Goal: Information Seeking & Learning: Learn about a topic

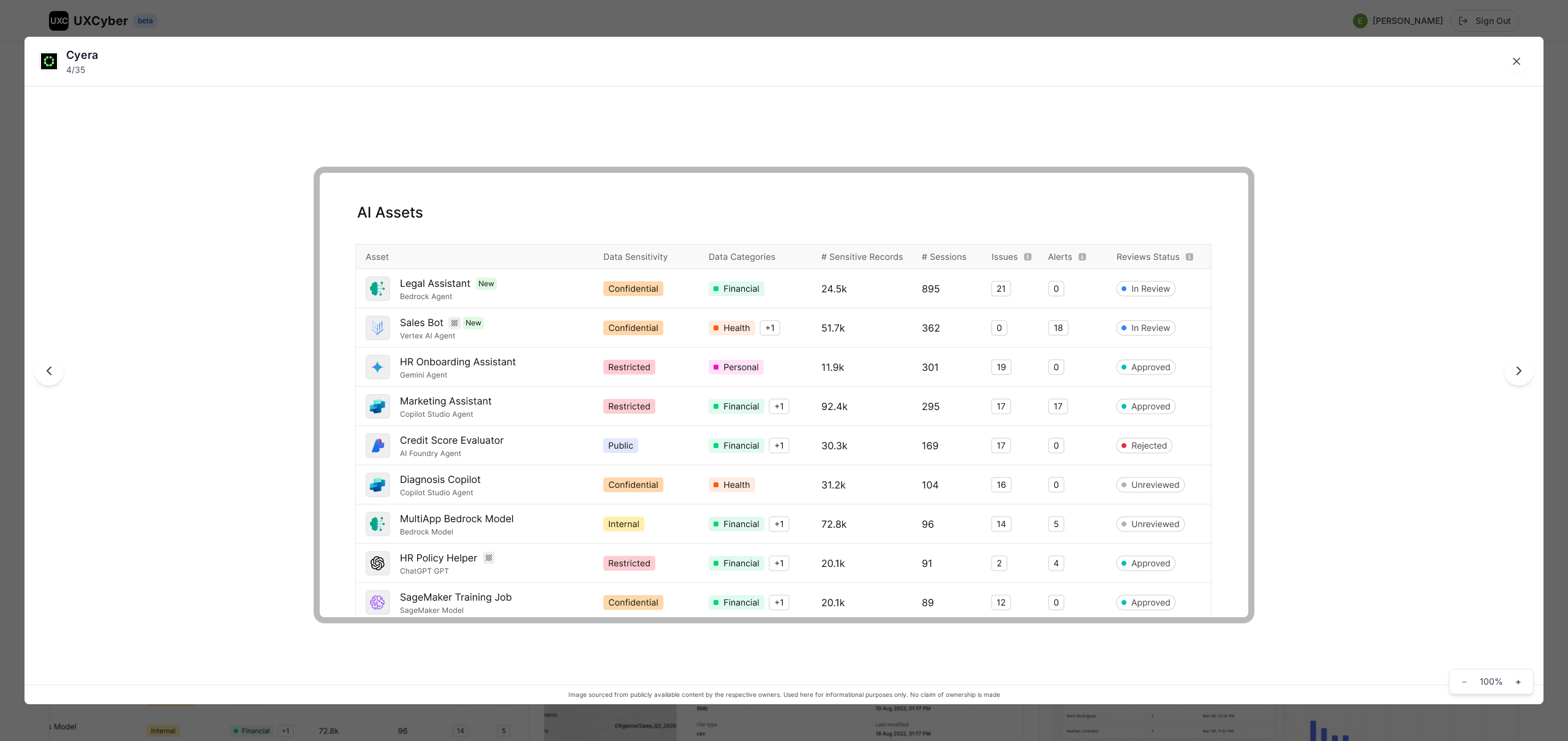
click at [700, 25] on div "Cyera 4 / 35 Image sourced from publicly available content by the respective ow…" at bounding box center [784, 370] width 1568 height 741
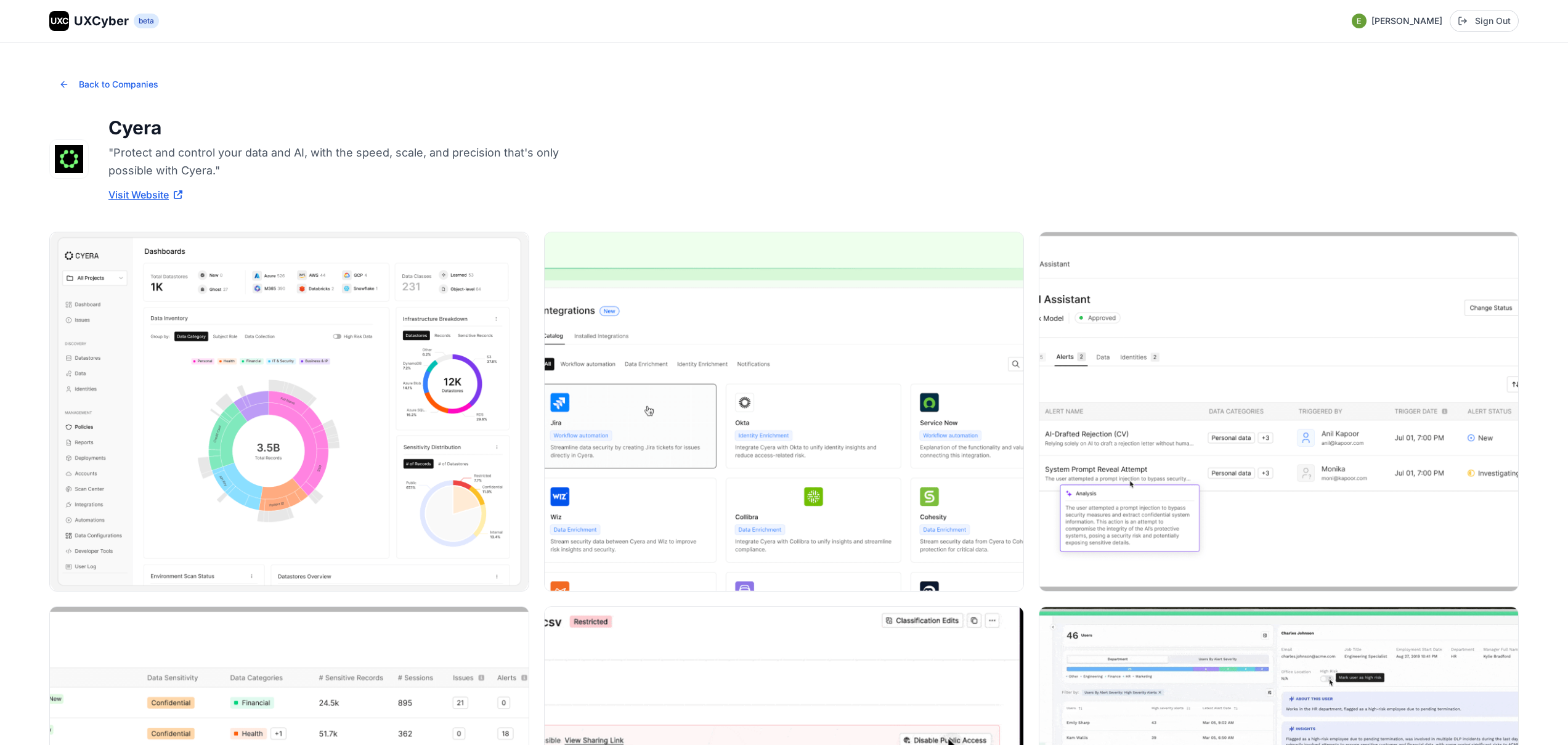
click at [84, 25] on span "UXCyber" at bounding box center [101, 20] width 54 height 18
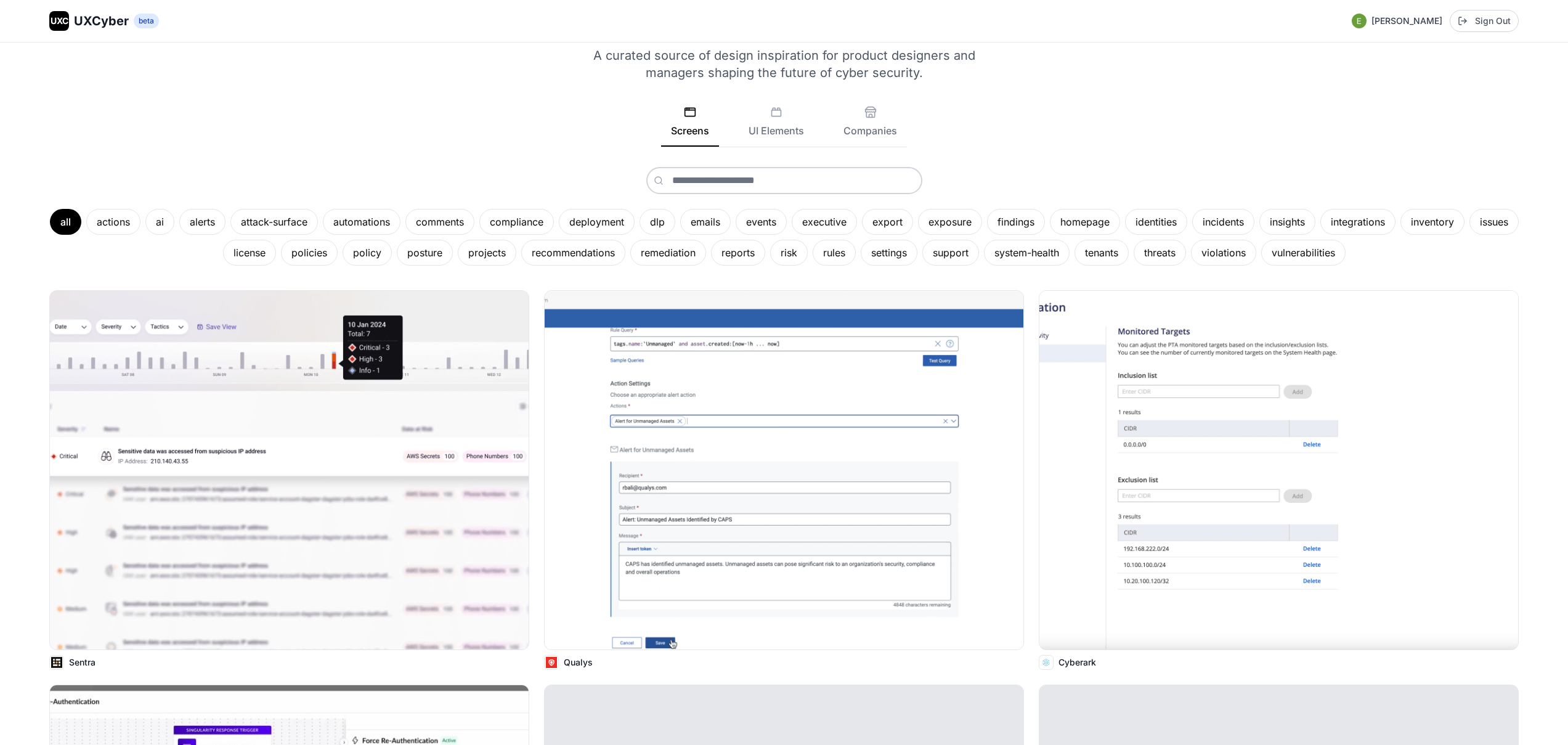
scroll to position [71, 0]
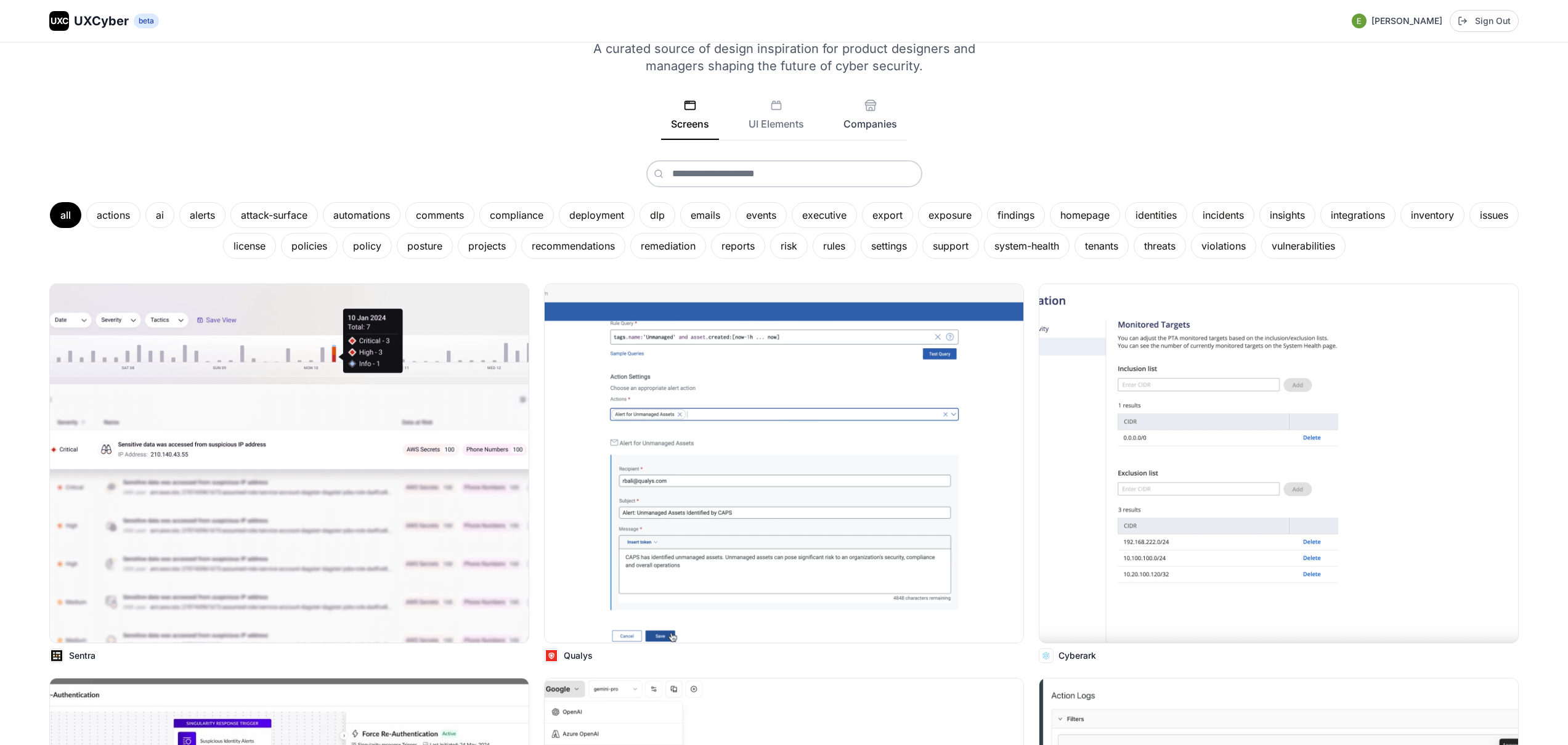
click at [870, 133] on button "Companies" at bounding box center [870, 119] width 73 height 41
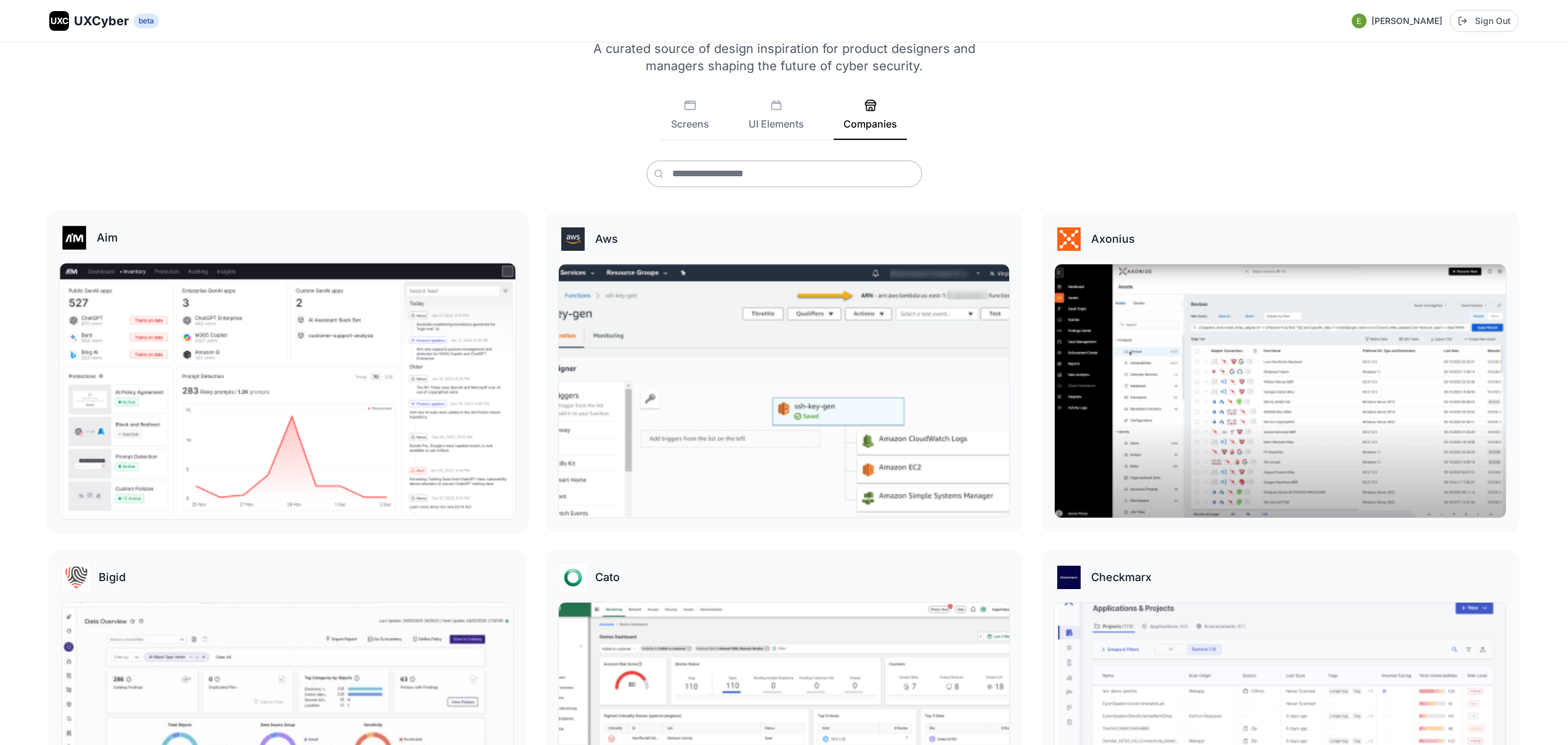
click at [346, 330] on img at bounding box center [287, 391] width 455 height 256
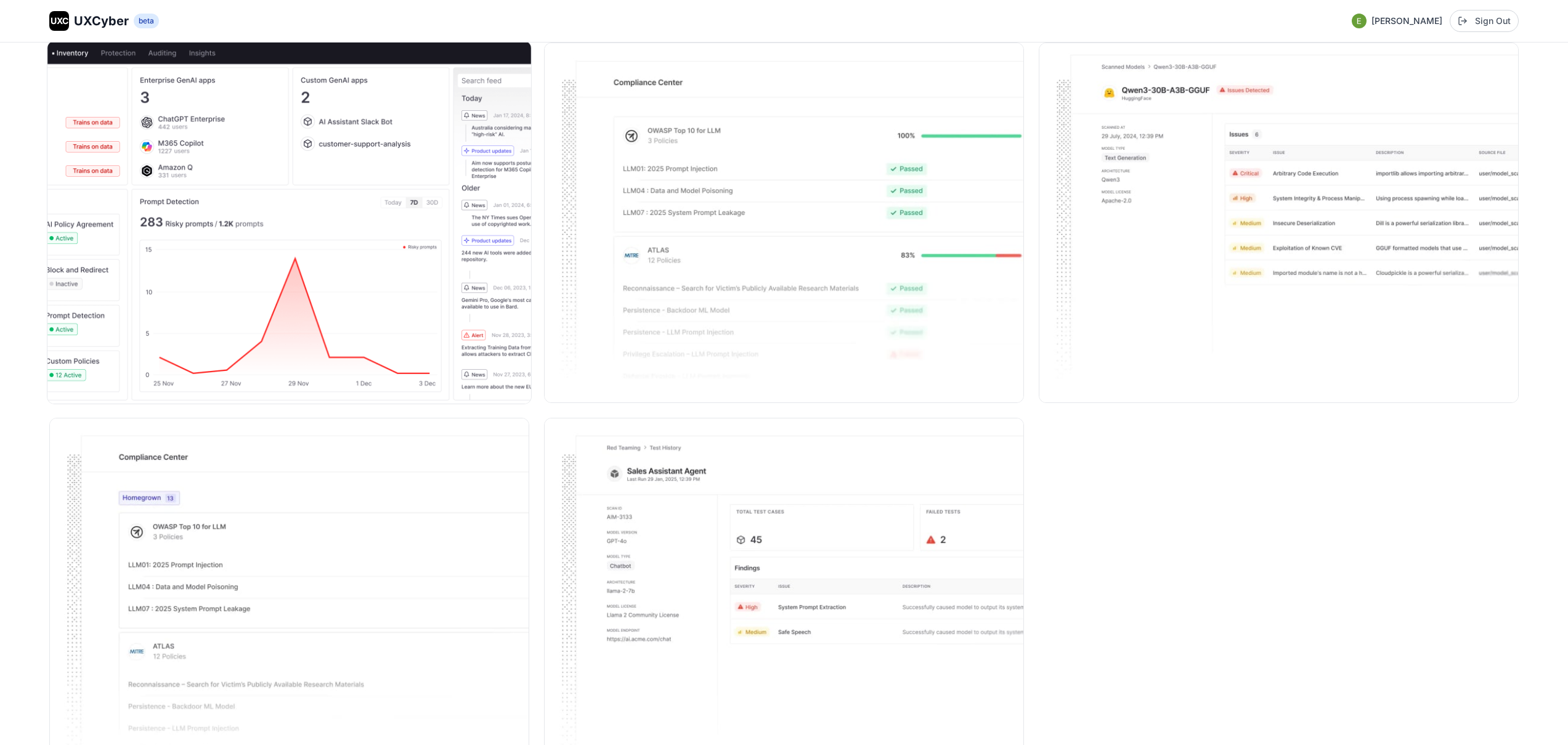
click at [323, 220] on img at bounding box center [289, 222] width 484 height 362
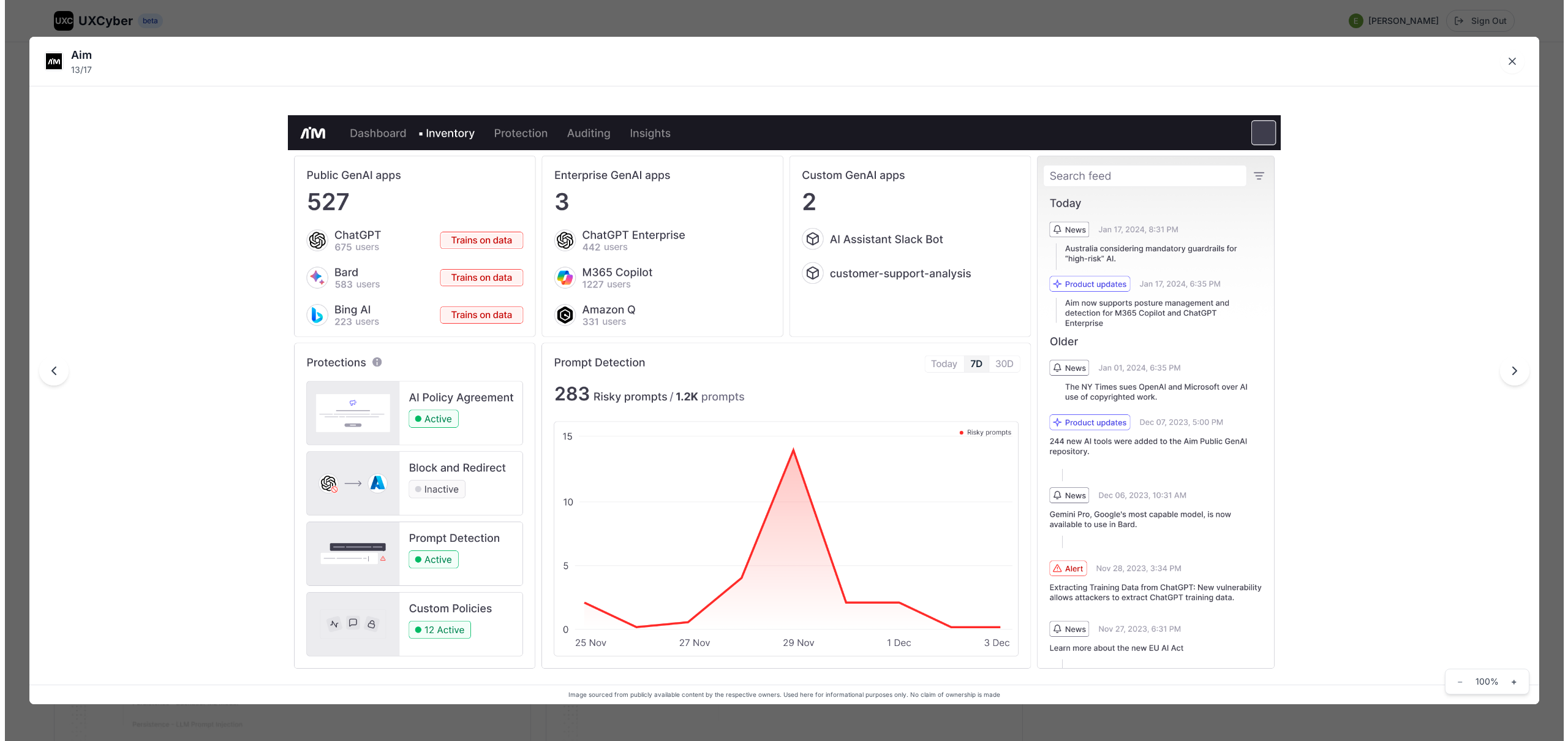
scroll to position [1667, 0]
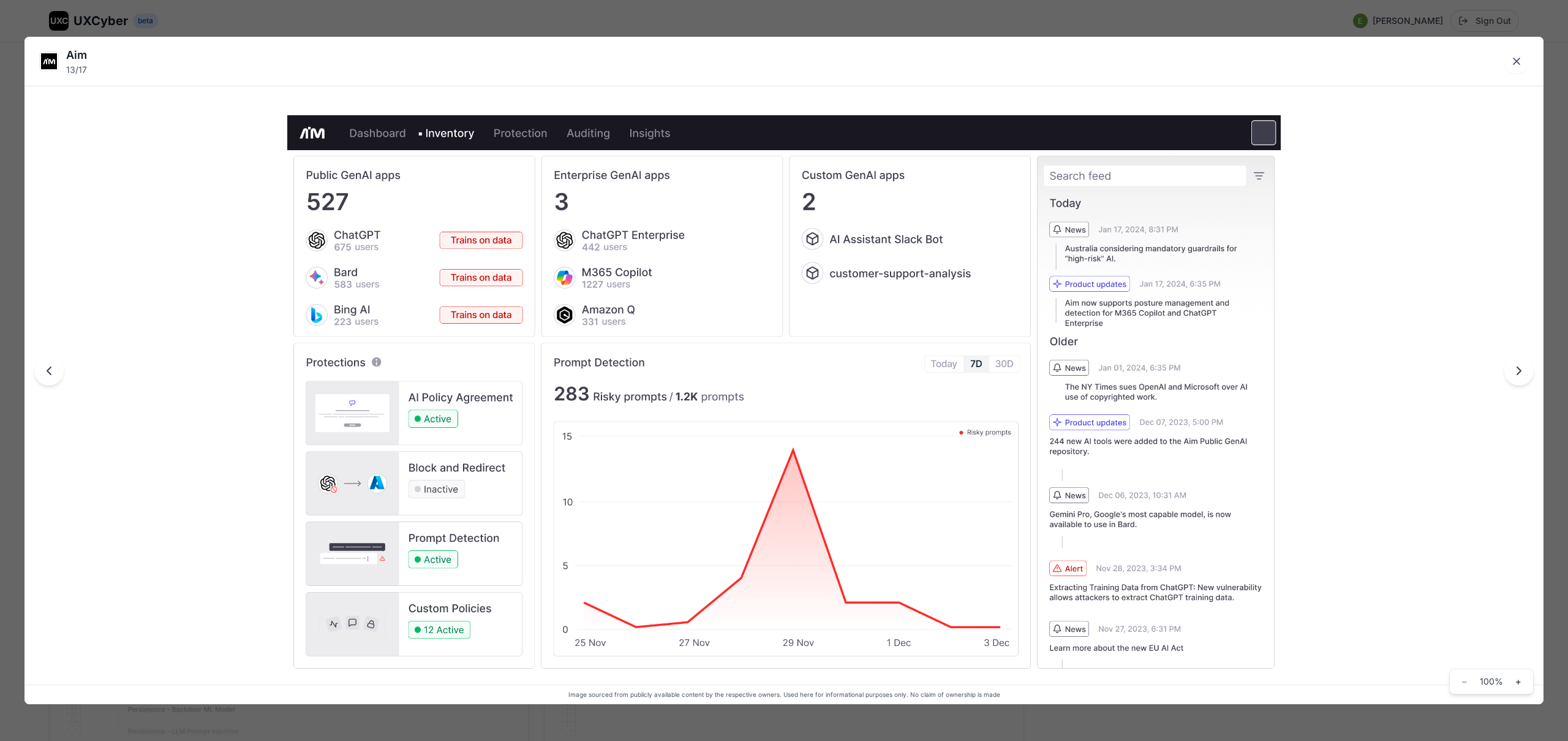
click at [541, 25] on div "Aim 13 / 17 Image sourced from publicly available content by the respective own…" at bounding box center [784, 370] width 1568 height 741
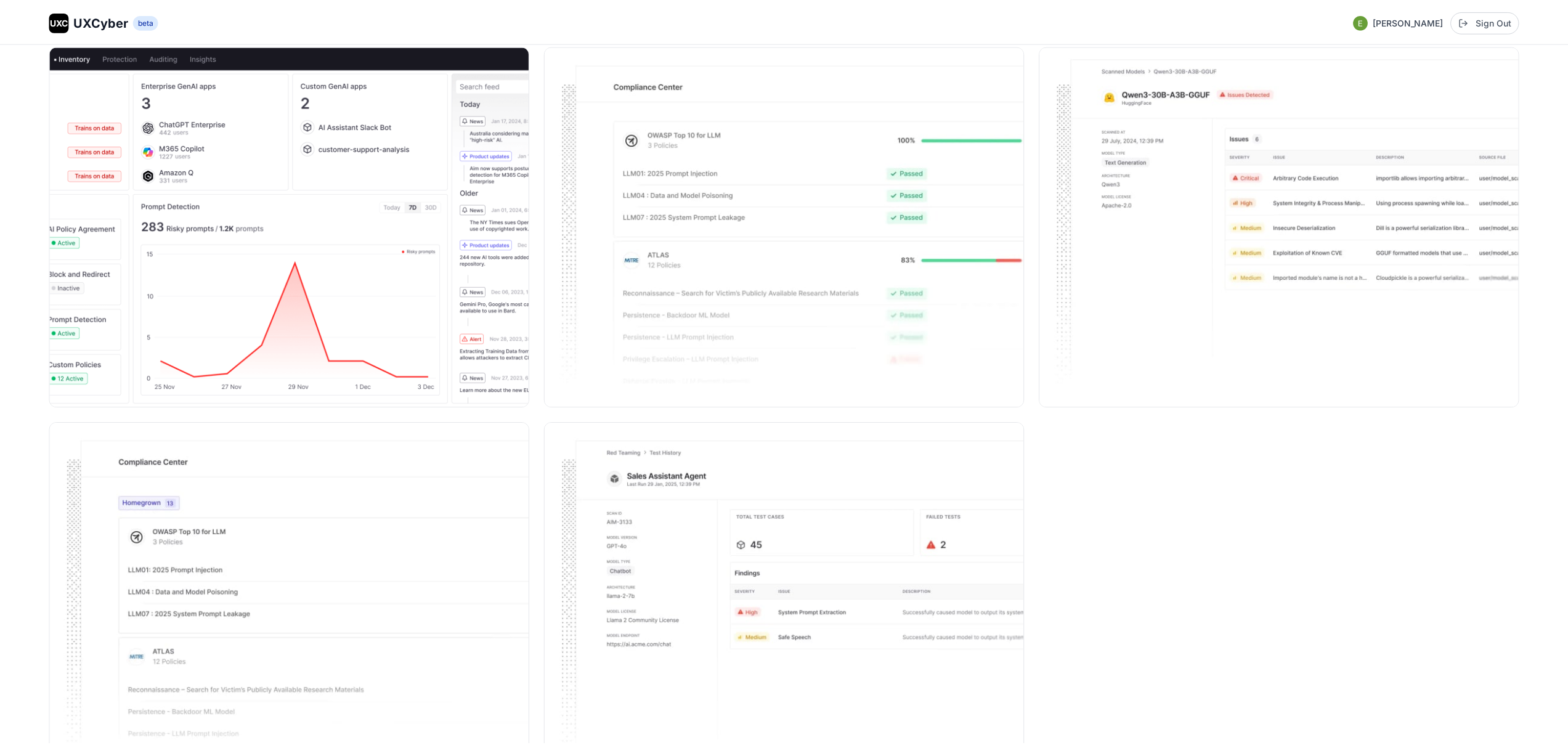
scroll to position [1669, 0]
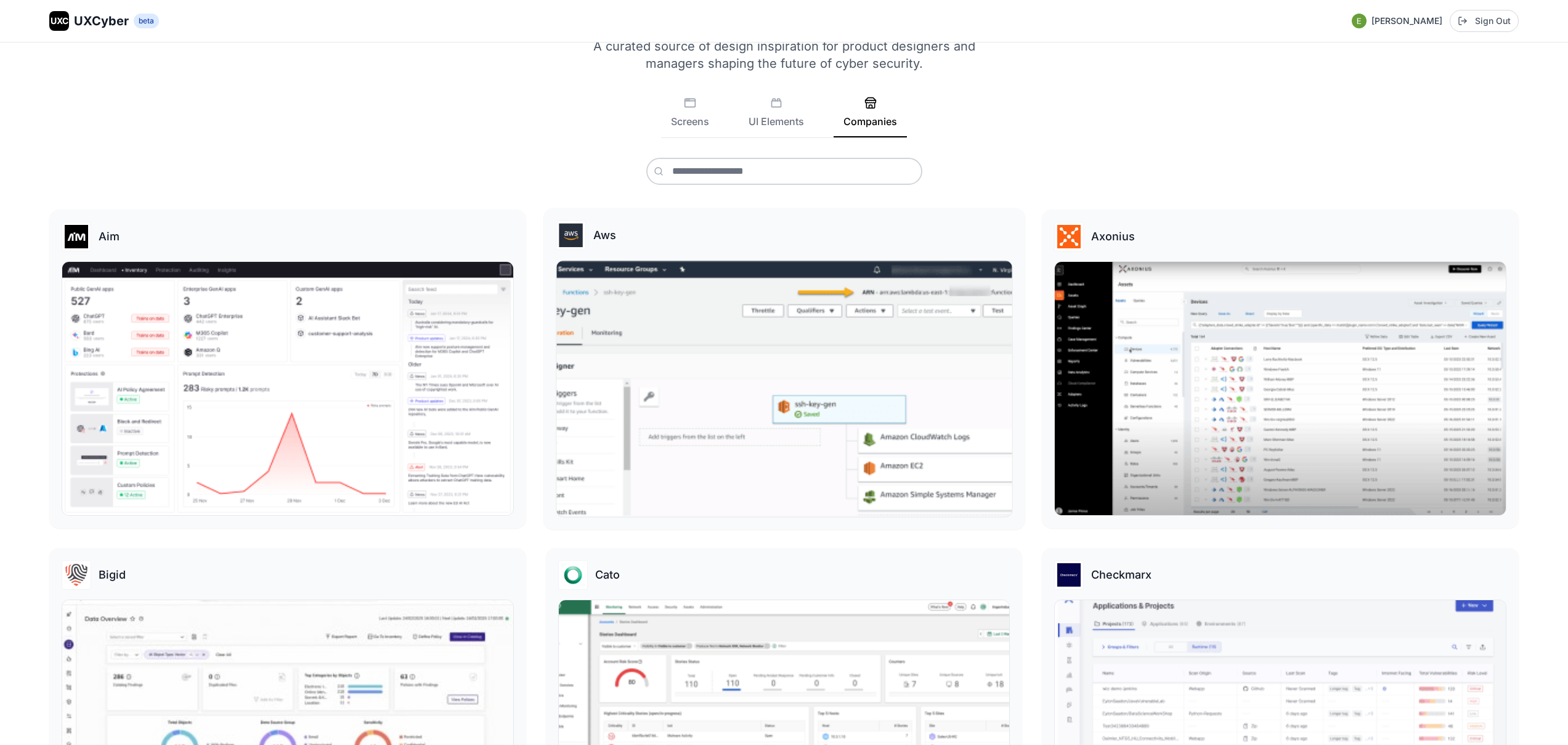
scroll to position [77, 0]
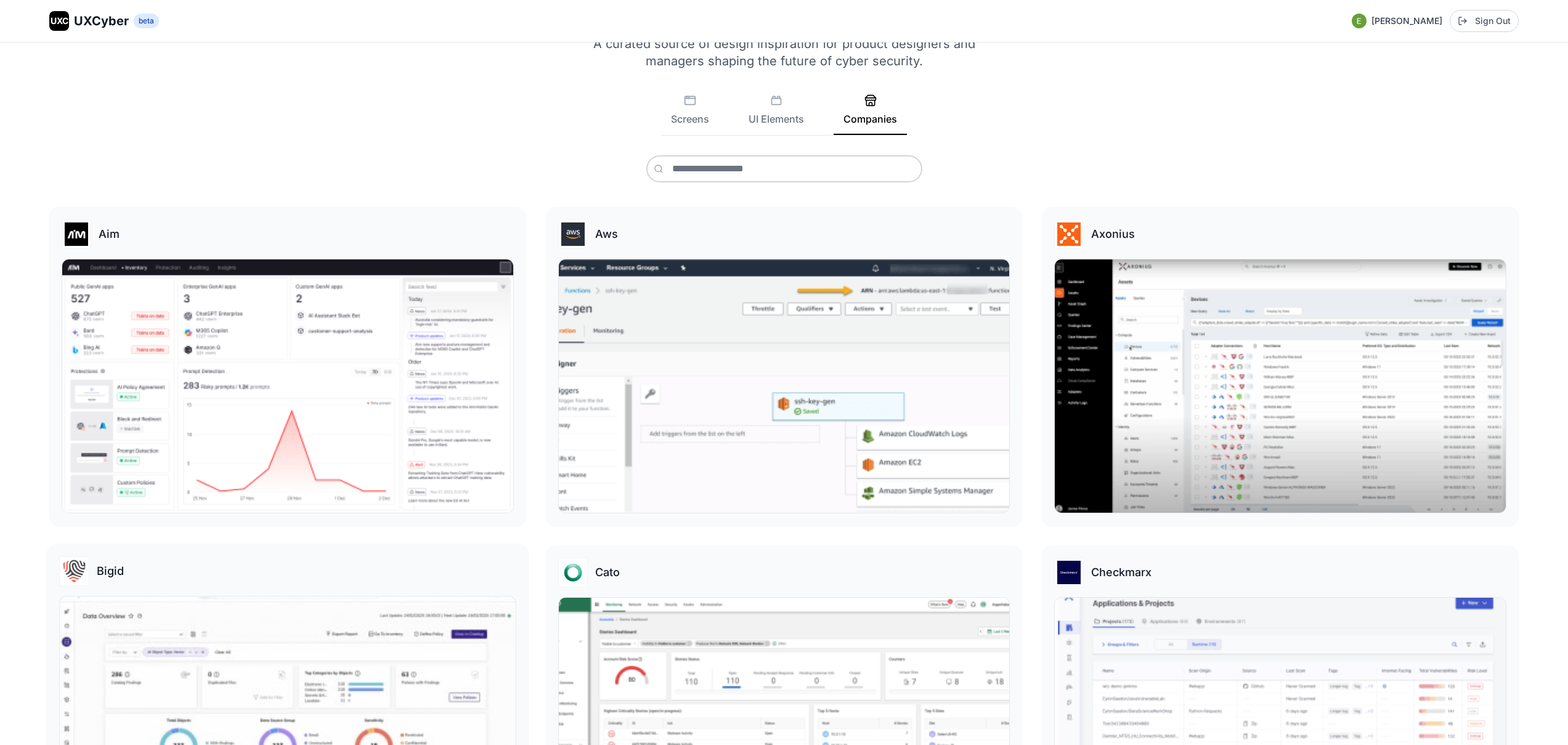
click at [325, 649] on img at bounding box center [287, 724] width 455 height 256
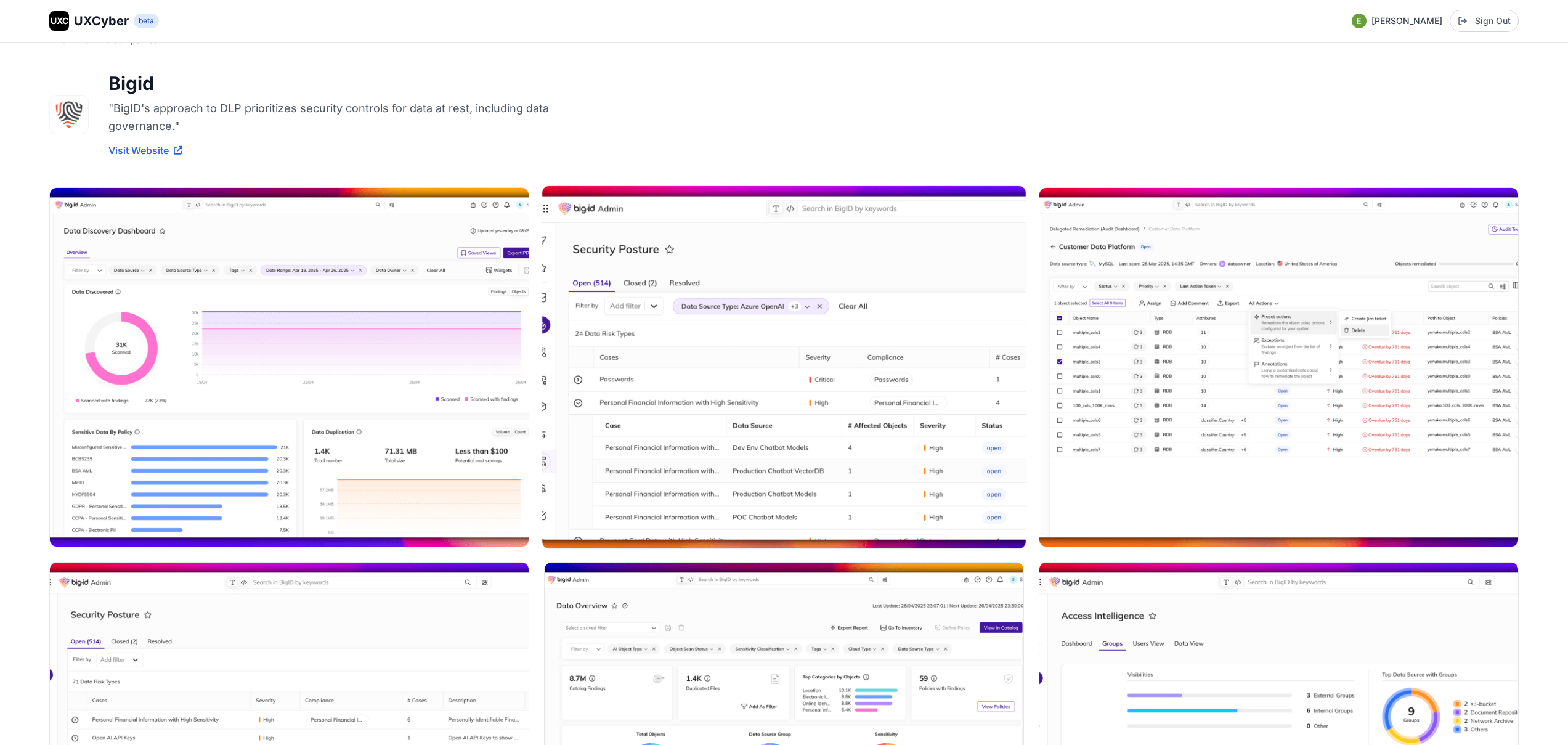
scroll to position [499, 0]
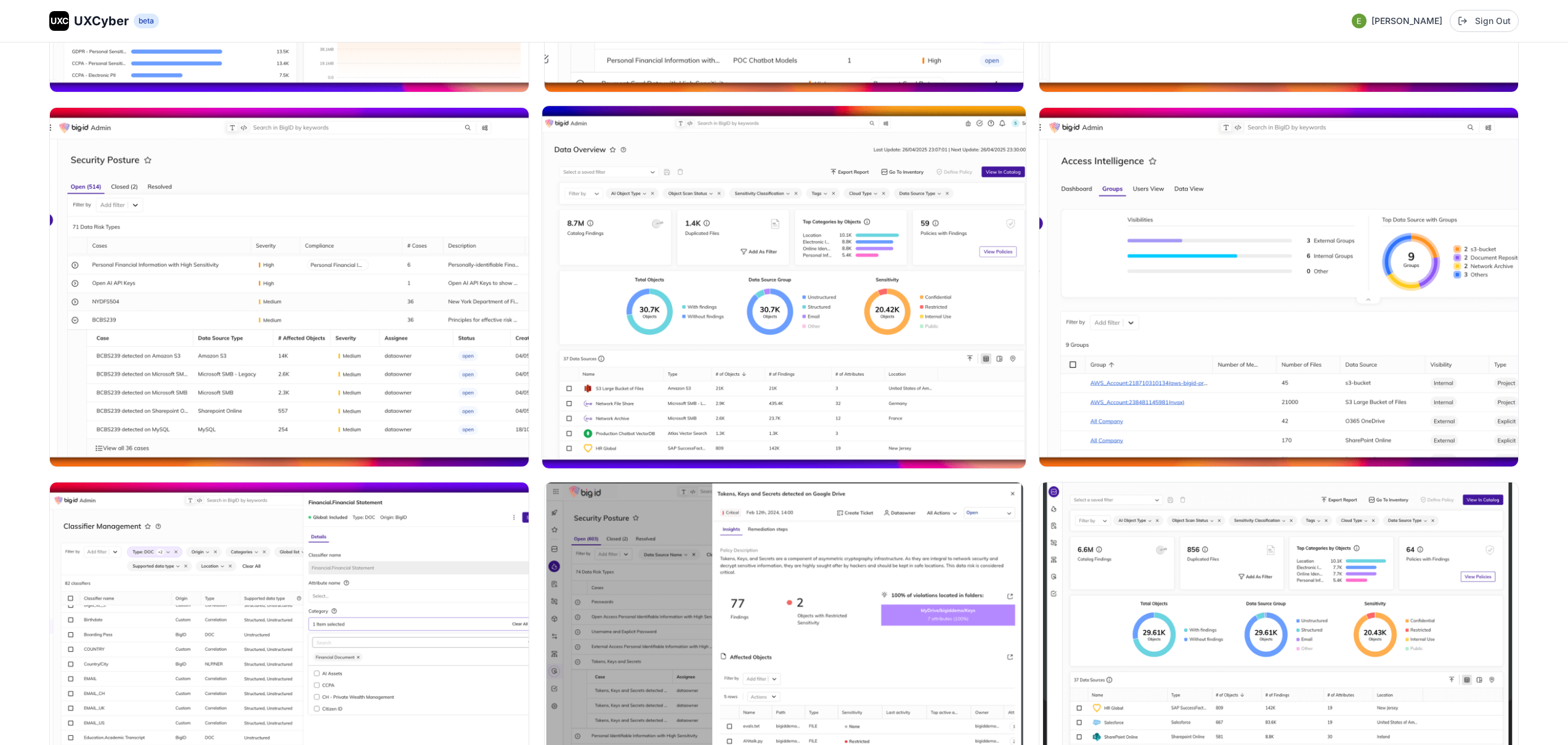
click at [829, 341] on img at bounding box center [784, 287] width 484 height 362
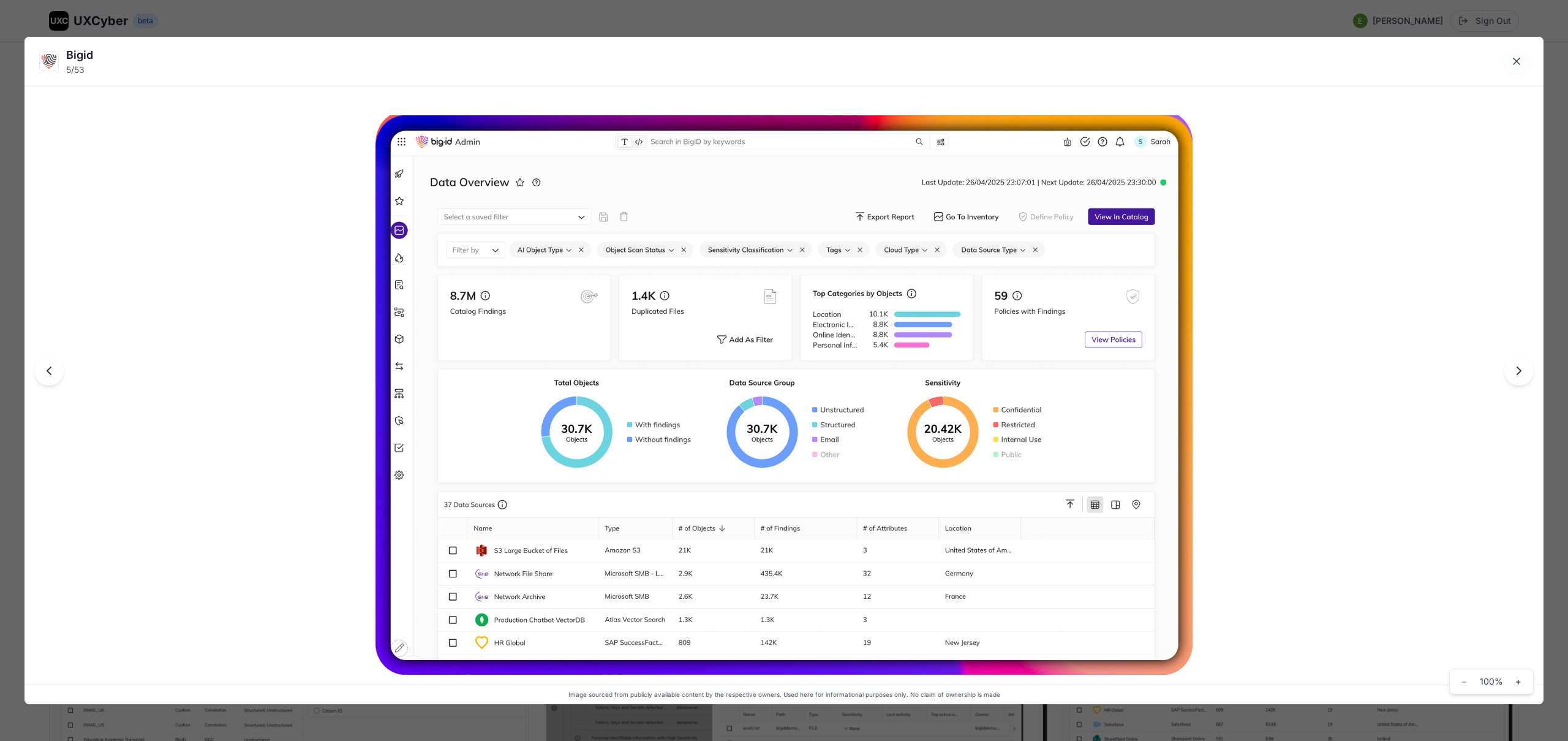
click at [640, 16] on div "Bigid 5 / 53 Image sourced from publicly available content by the respective ow…" at bounding box center [784, 370] width 1568 height 741
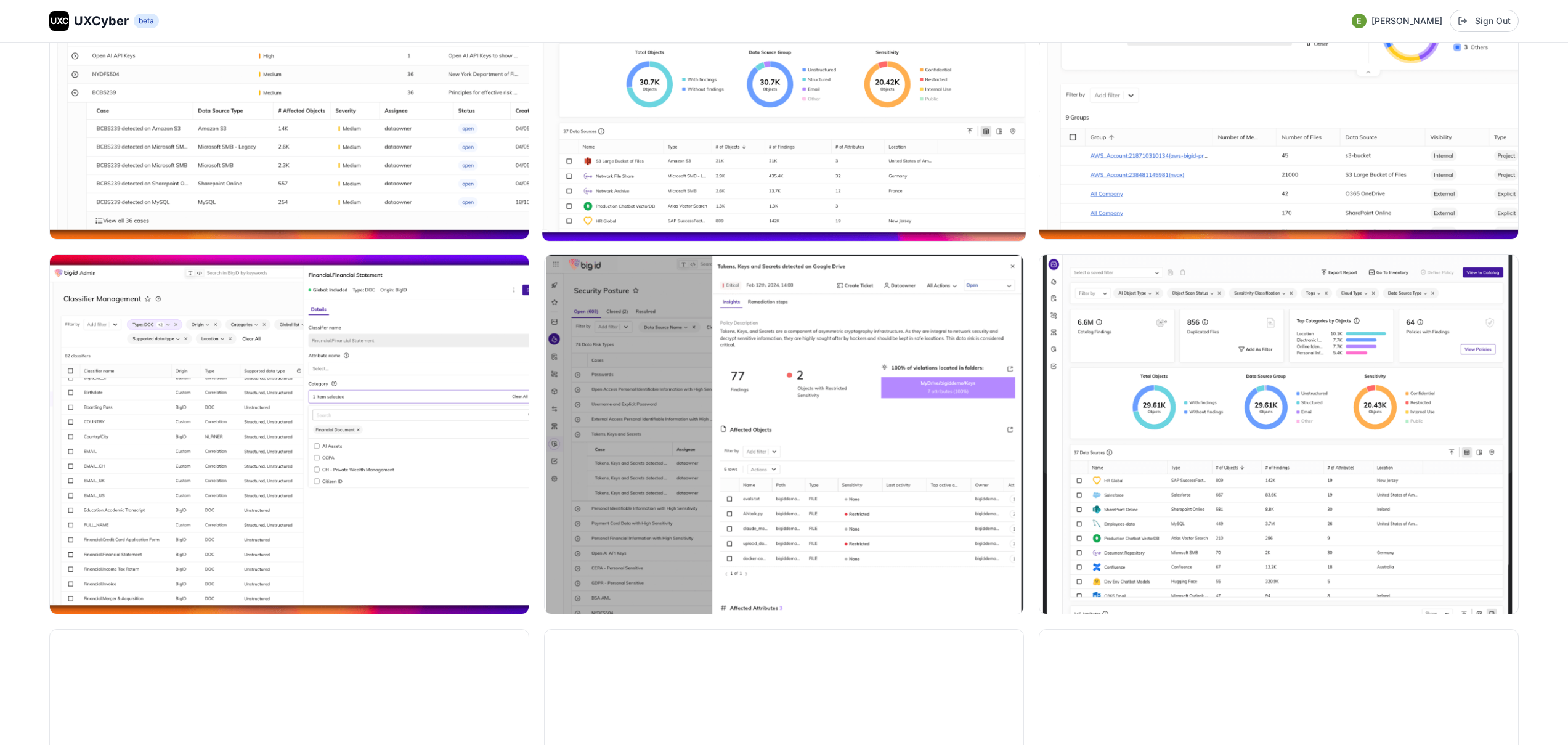
scroll to position [775, 0]
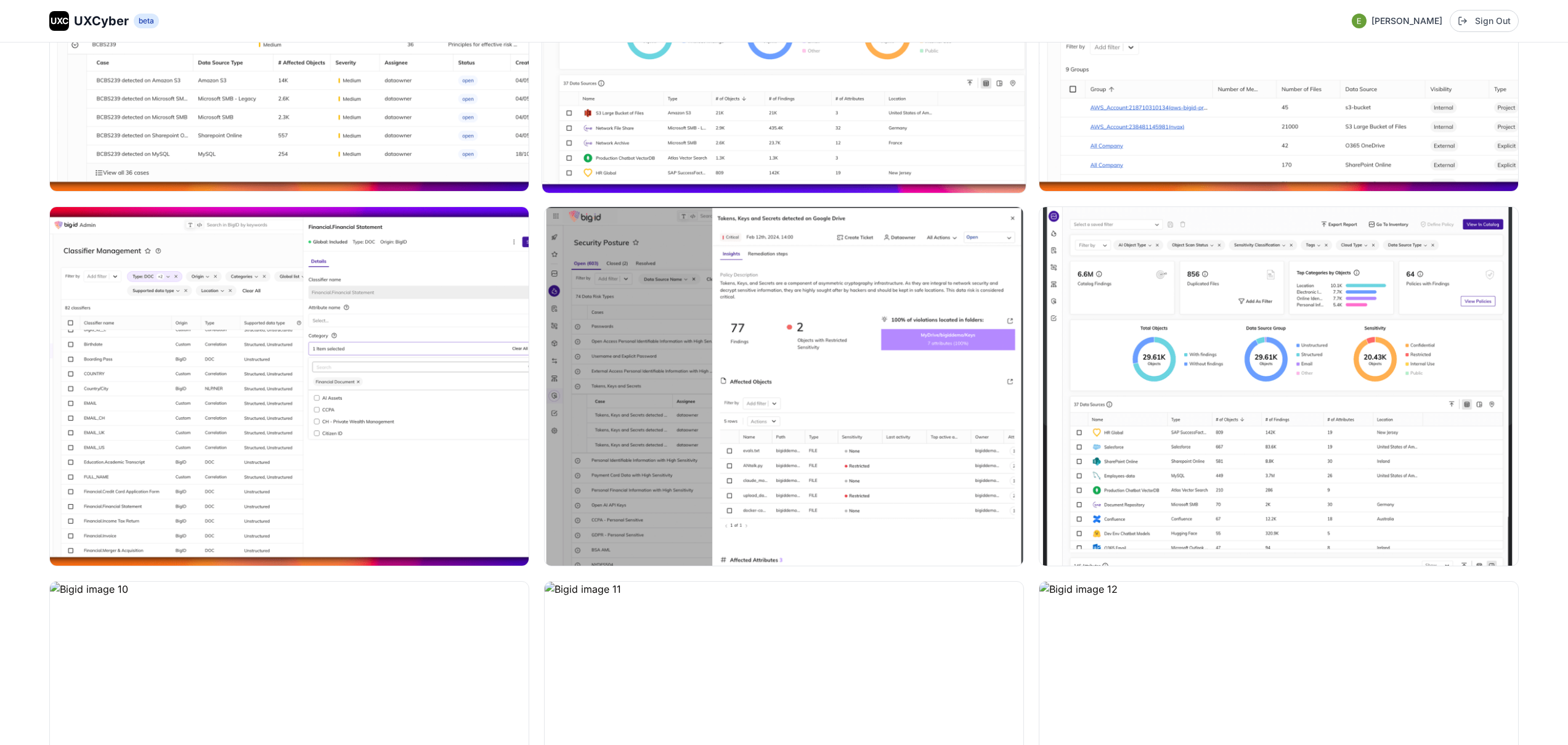
click at [882, 264] on img at bounding box center [784, 386] width 478 height 358
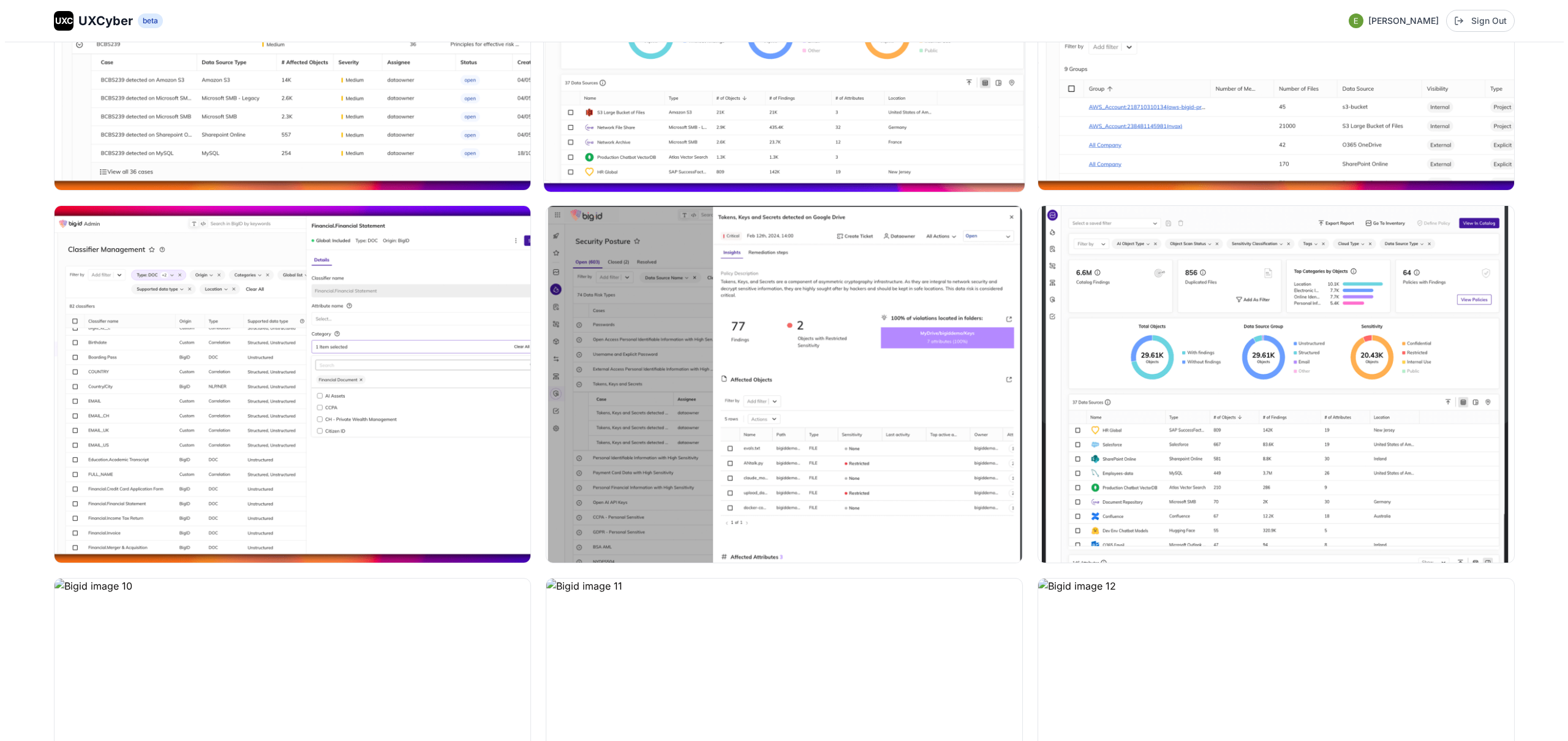
scroll to position [772, 0]
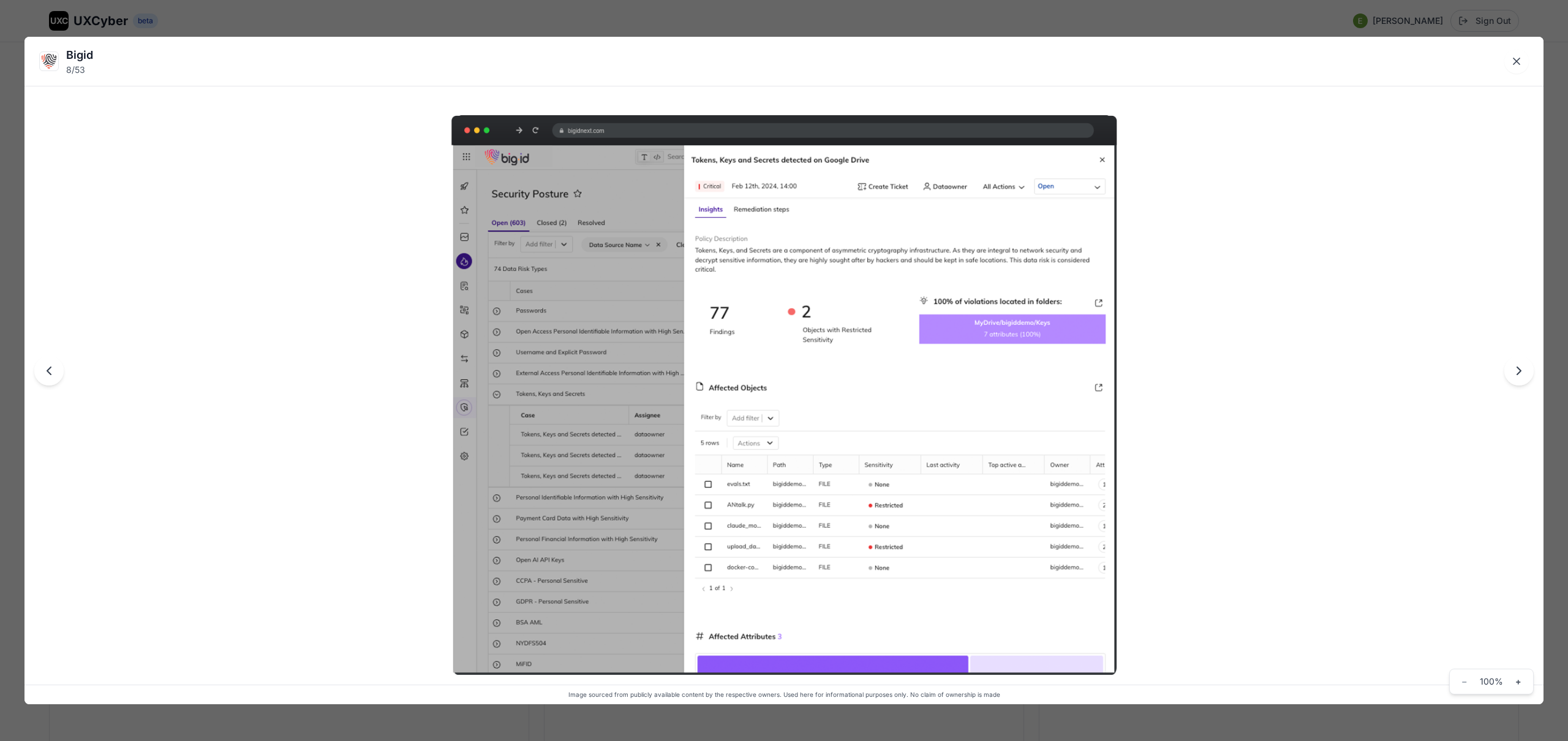
click at [829, 17] on div "Bigid 8 / 53 Image sourced from publicly available content by the respective ow…" at bounding box center [784, 370] width 1568 height 741
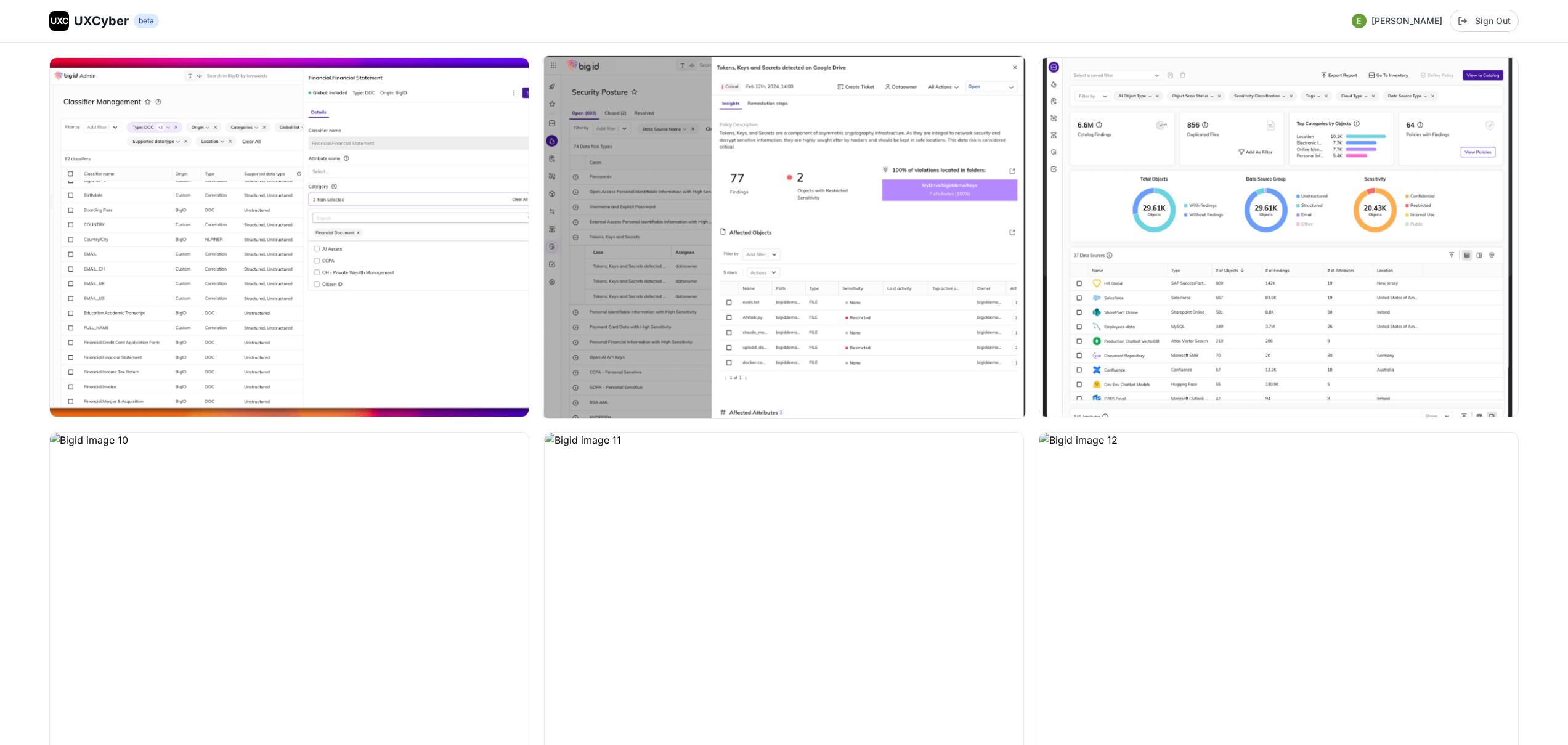
scroll to position [1024, 0]
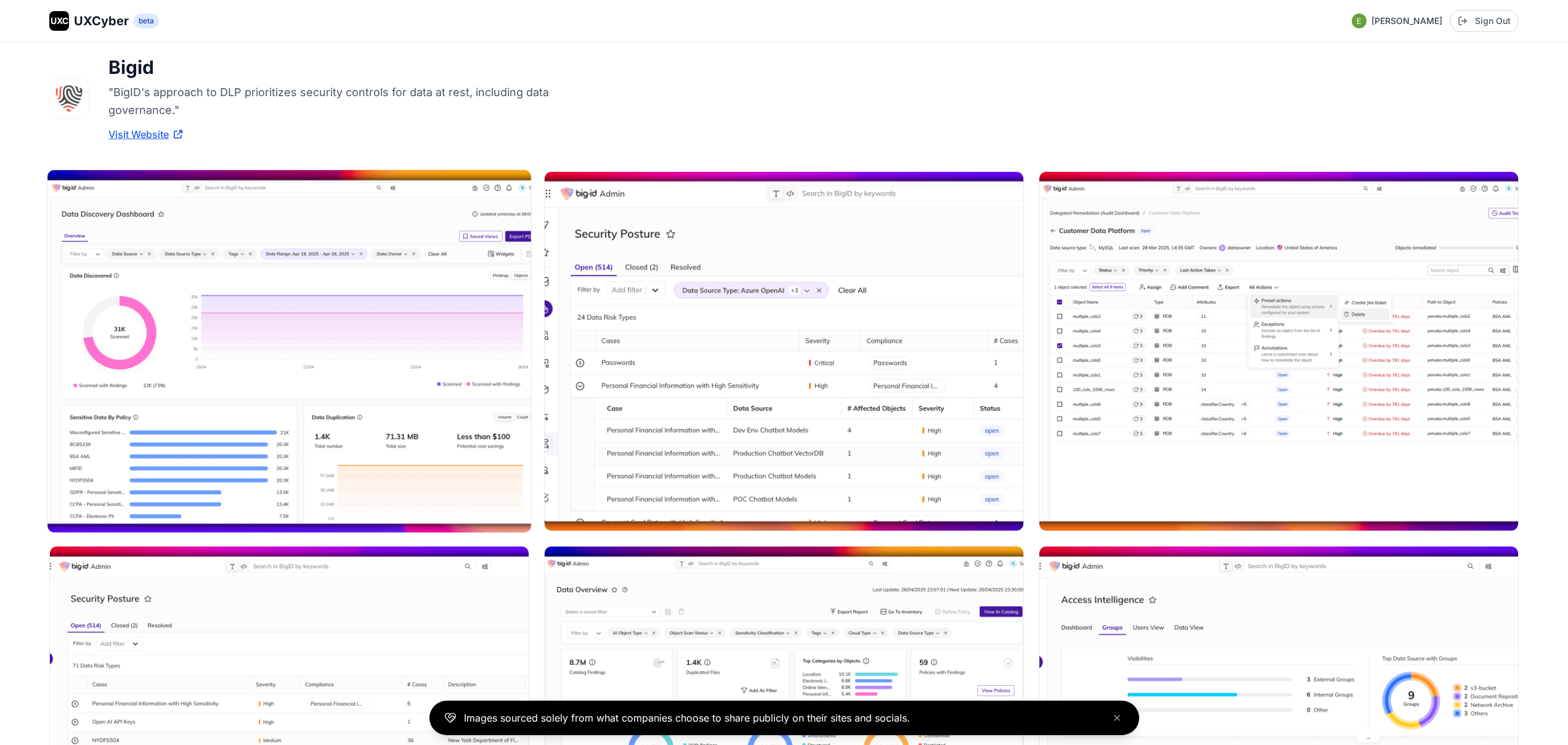
scroll to position [74, 0]
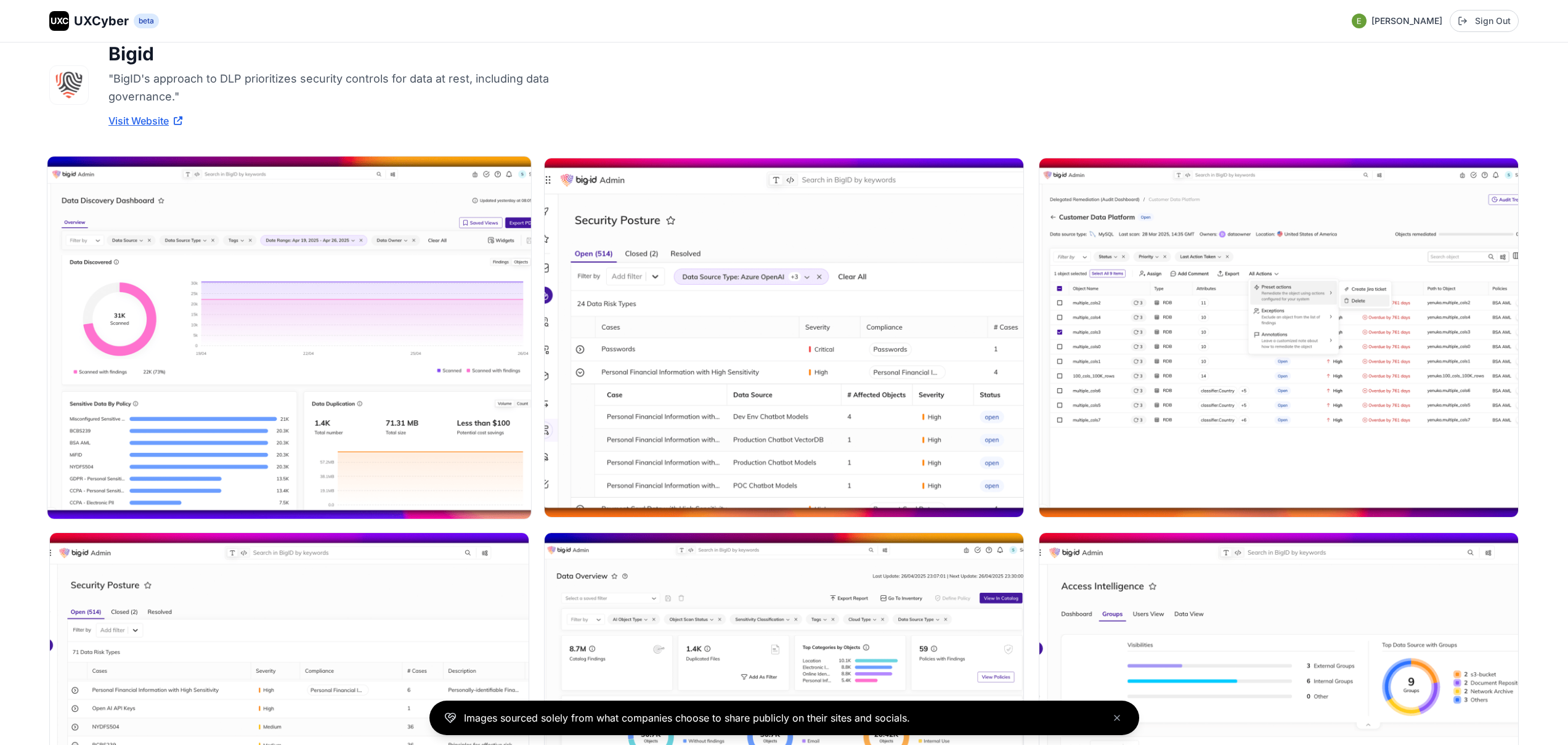
click at [385, 345] on img at bounding box center [289, 337] width 484 height 362
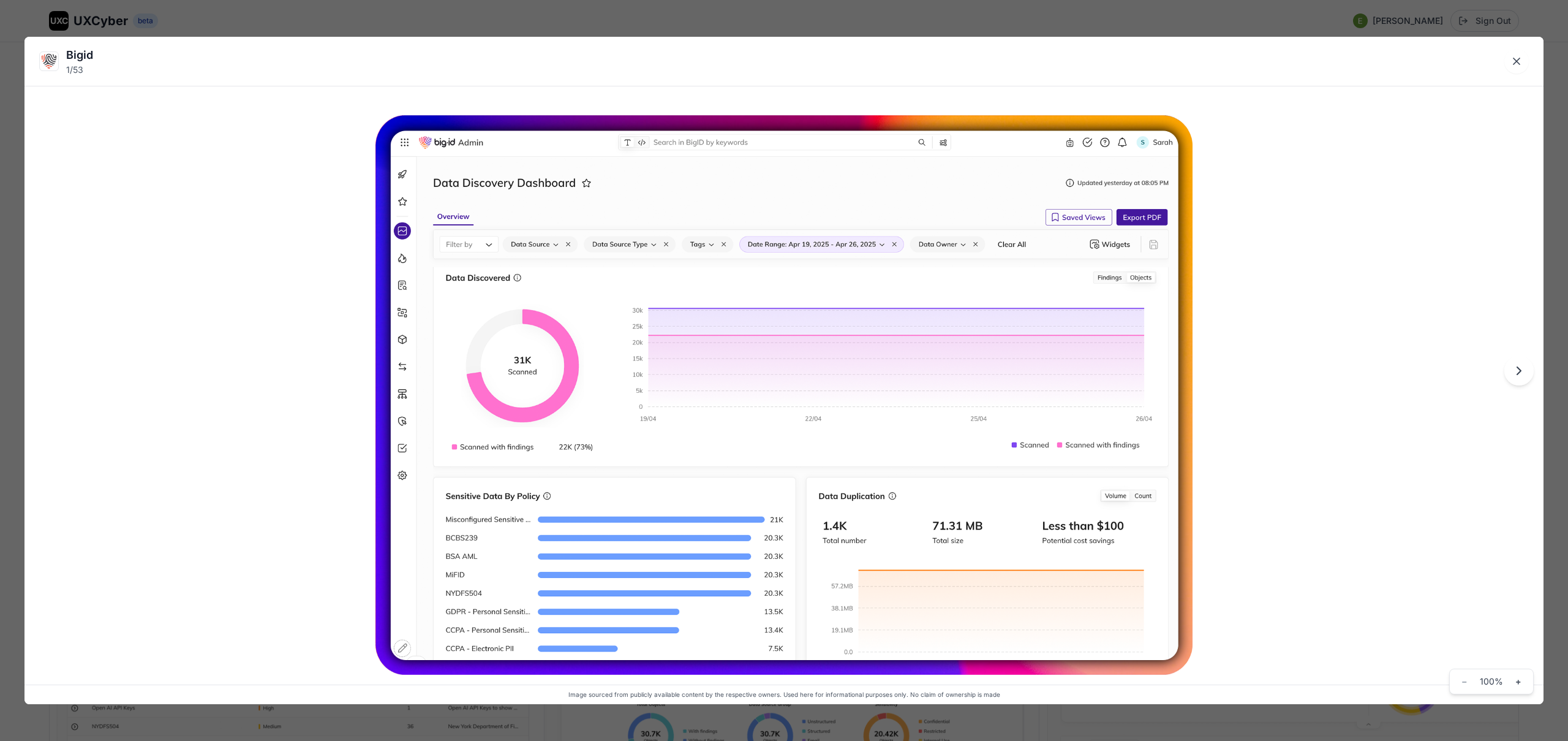
click at [881, 28] on div "Bigid 1 / 53 Image sourced from publicly available content by the respective ow…" at bounding box center [784, 370] width 1568 height 741
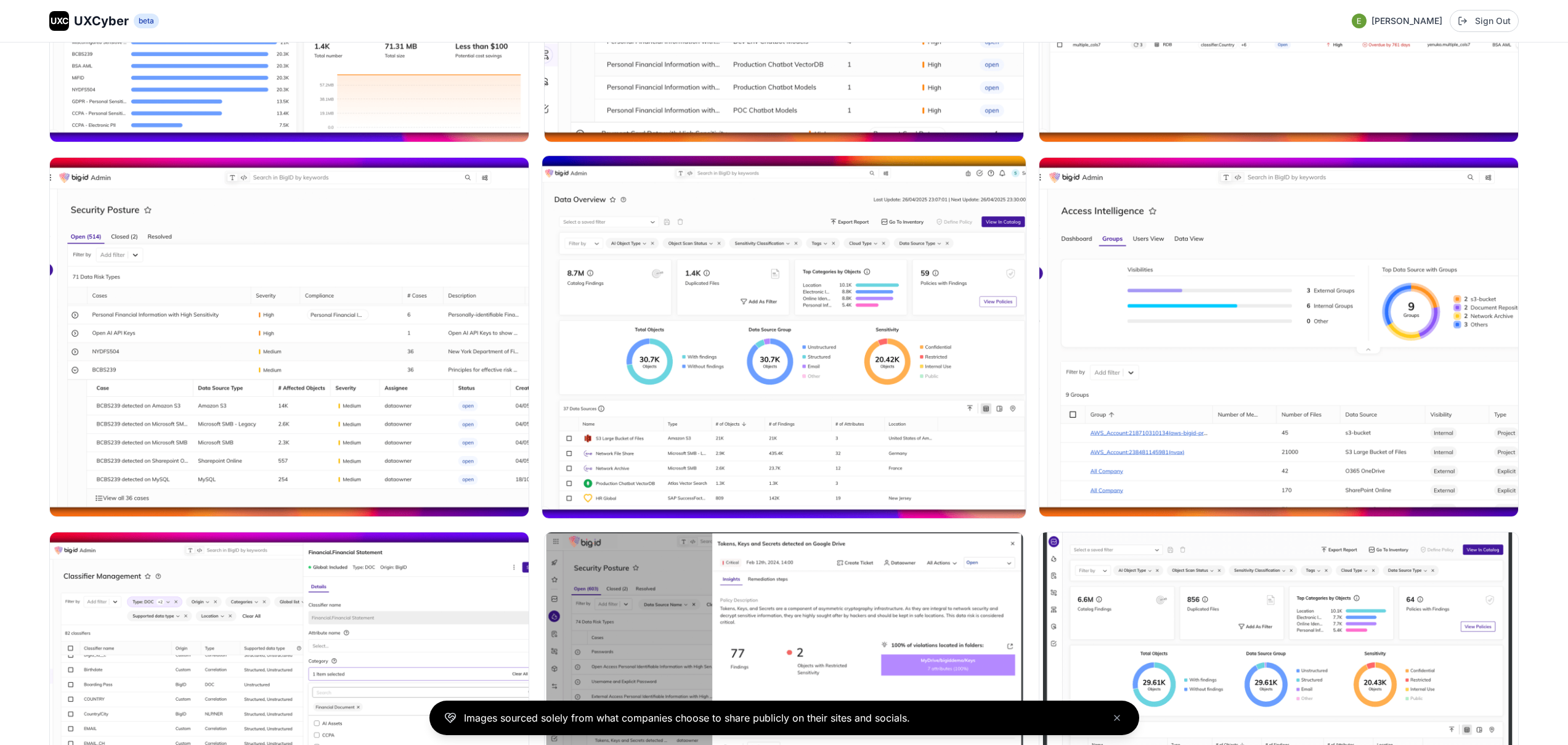
scroll to position [453, 0]
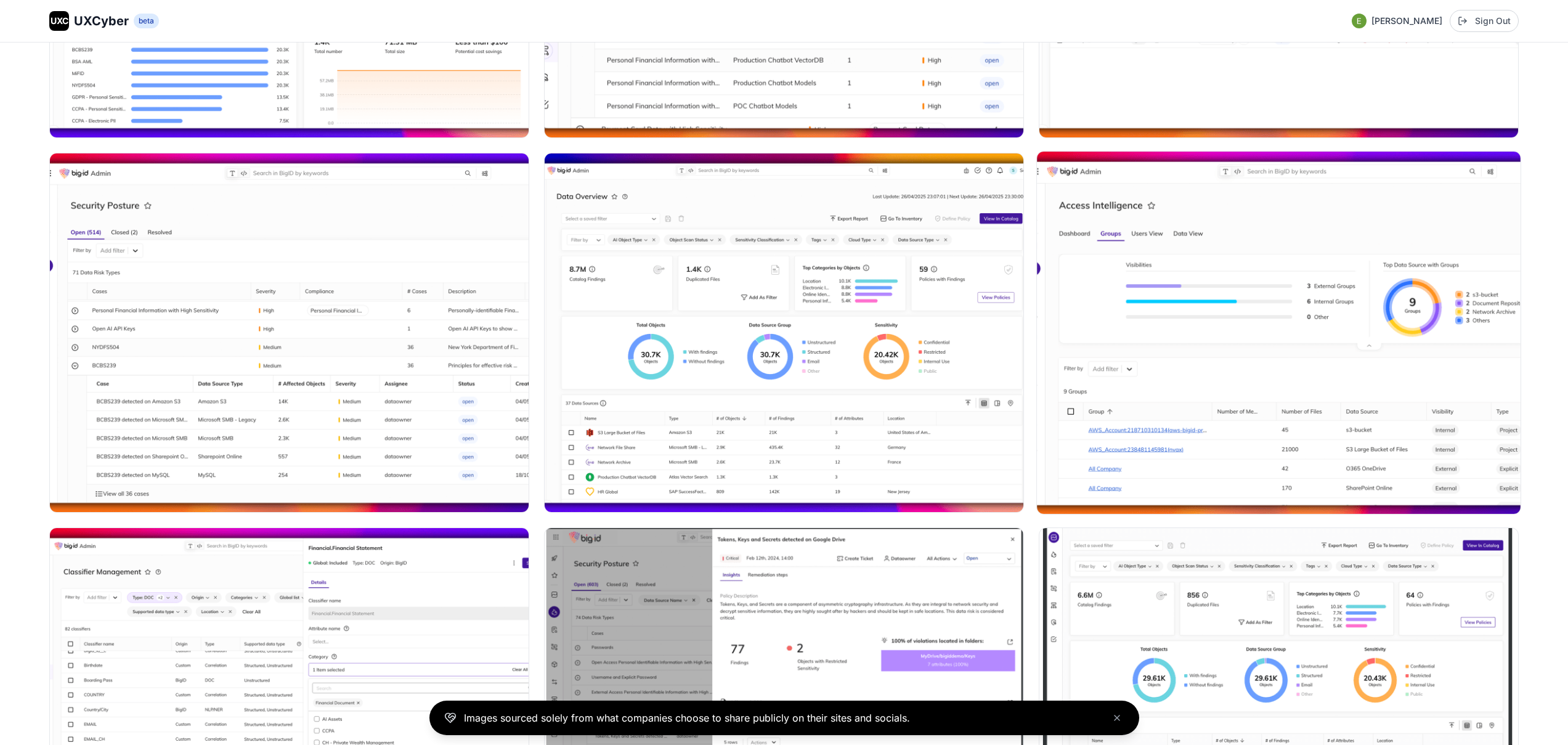
click at [1129, 332] on img at bounding box center [1279, 332] width 484 height 362
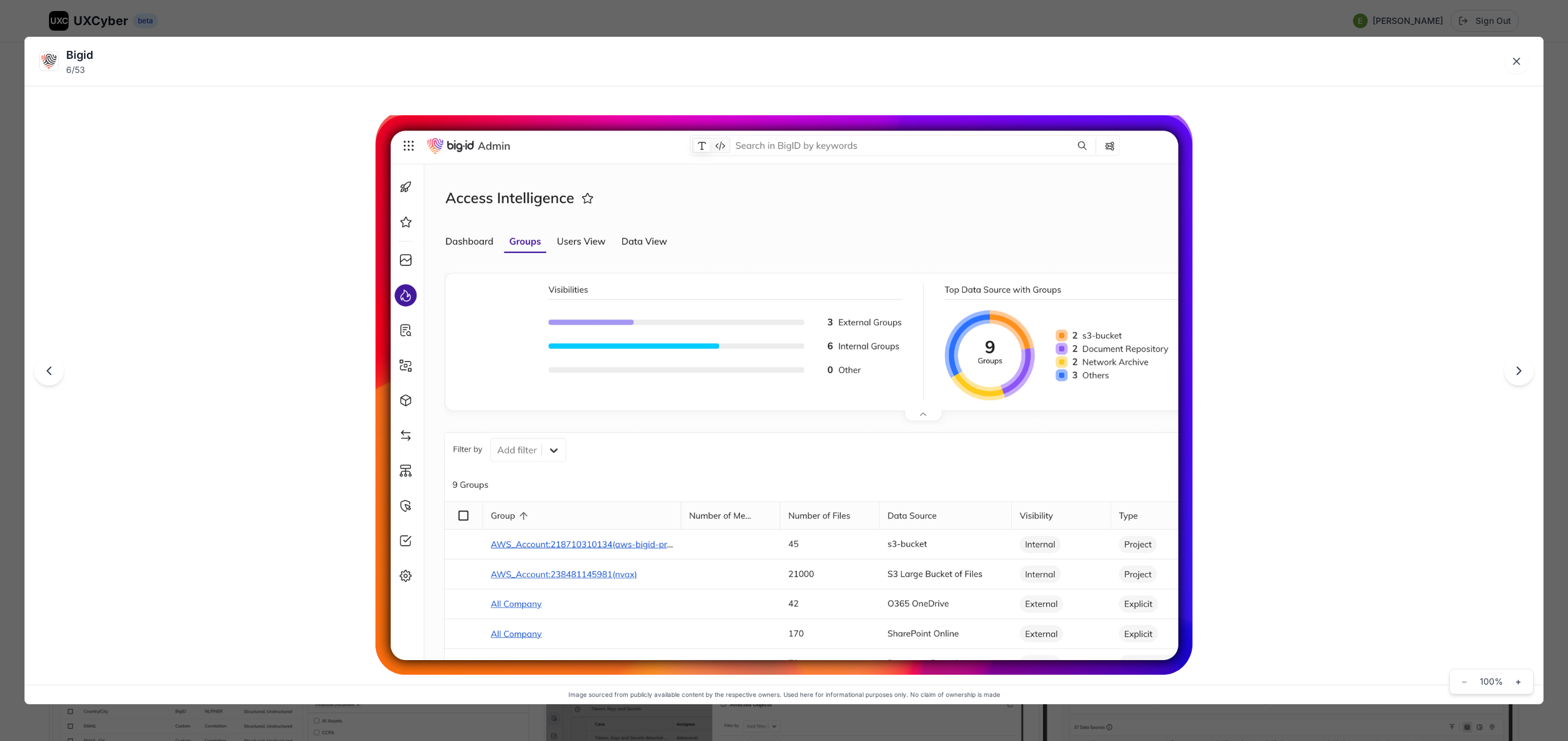
click at [790, 16] on div "Bigid 6 / 53 Image sourced from publicly available content by the respective ow…" at bounding box center [784, 370] width 1568 height 741
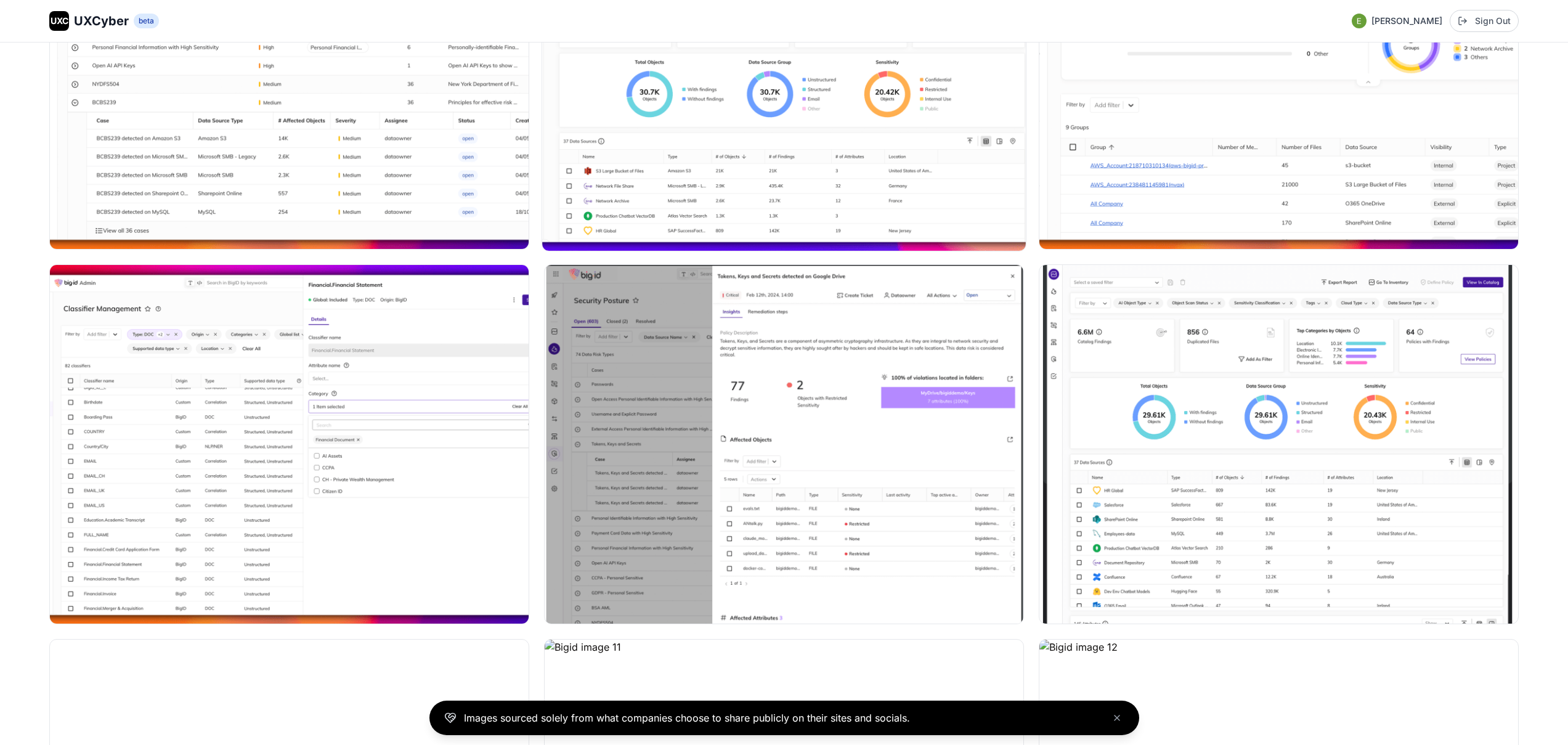
scroll to position [743, 0]
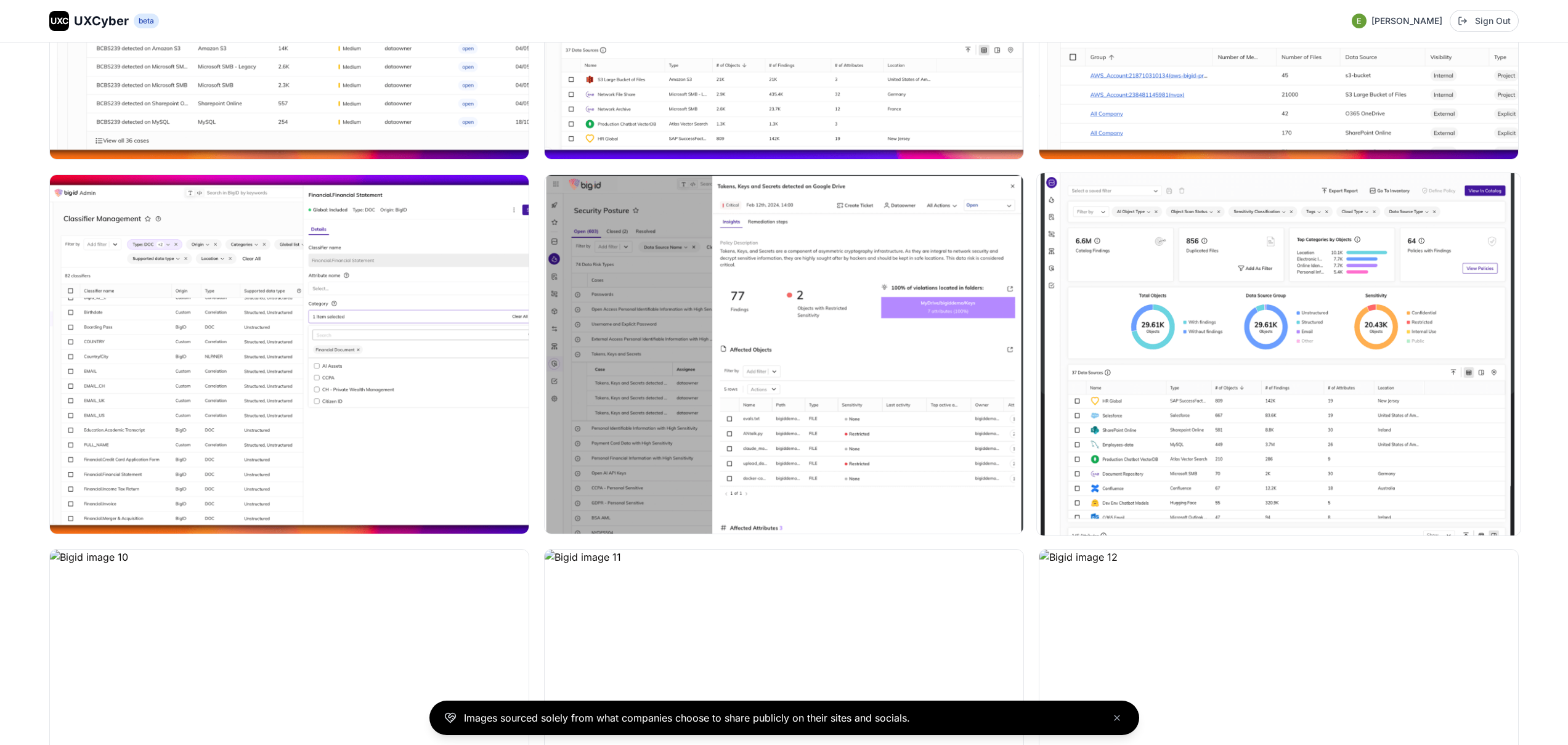
click at [1180, 320] on img at bounding box center [1279, 354] width 484 height 362
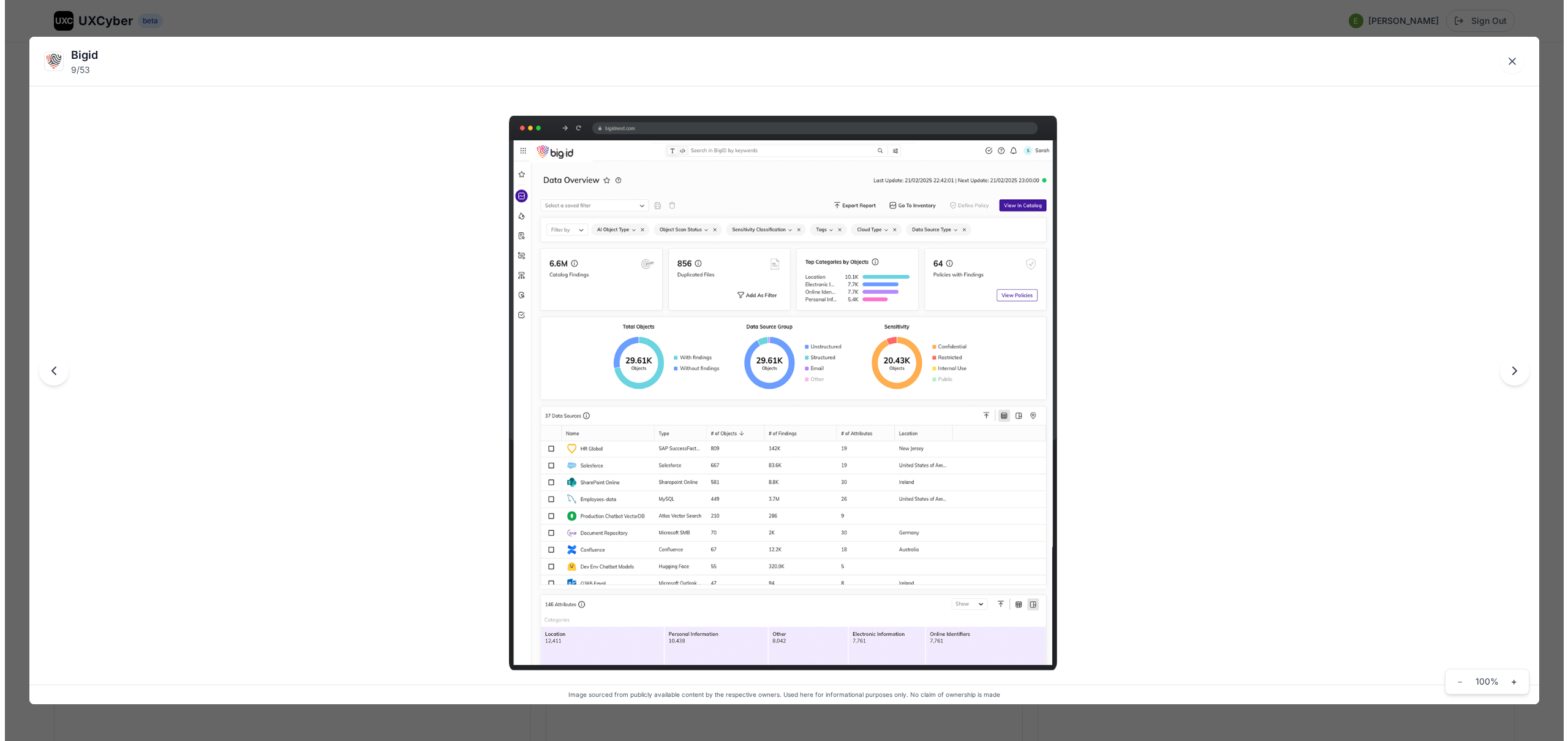
scroll to position [804, 0]
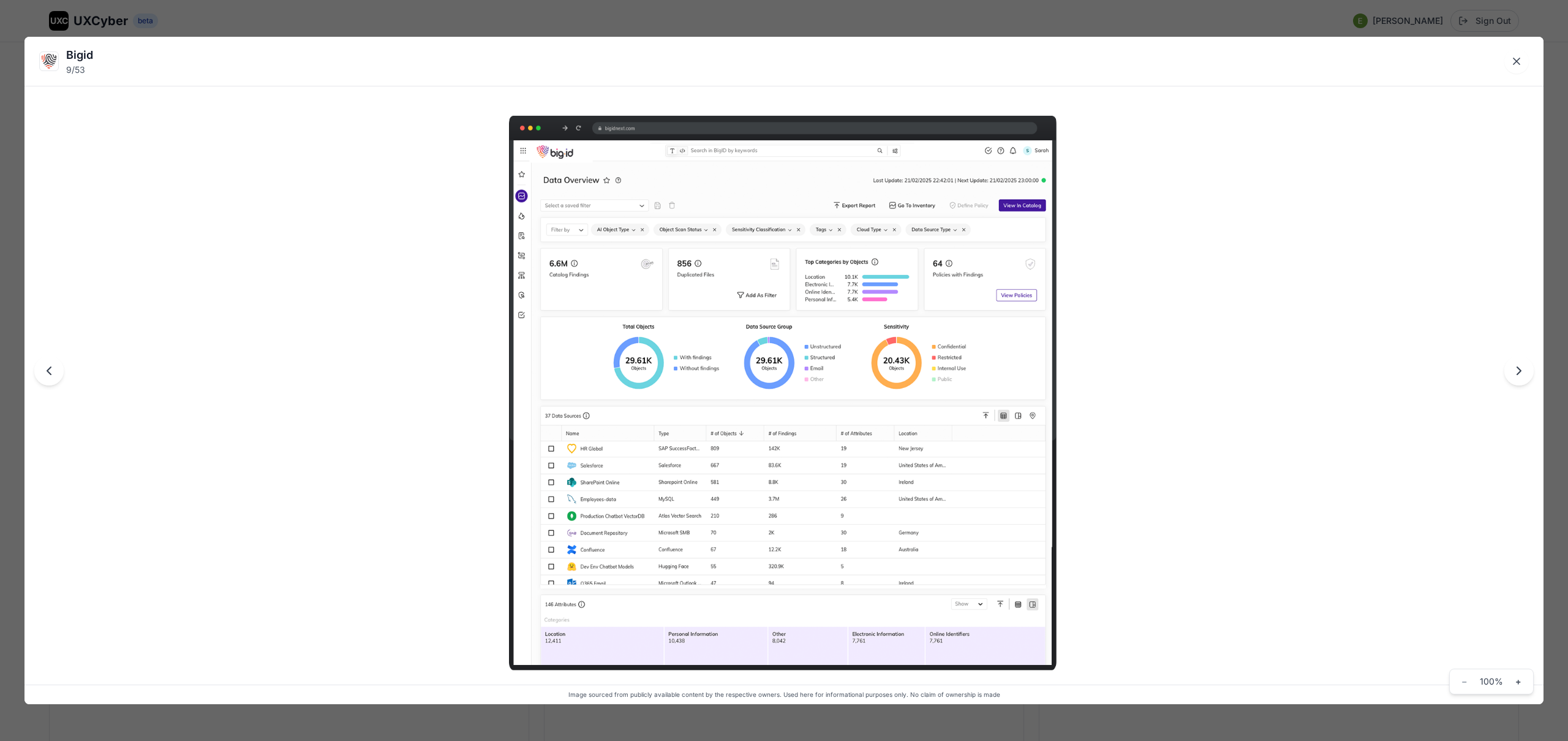
click at [881, 30] on div "Bigid 9 / 53 Image sourced from publicly available content by the respective ow…" at bounding box center [784, 370] width 1568 height 741
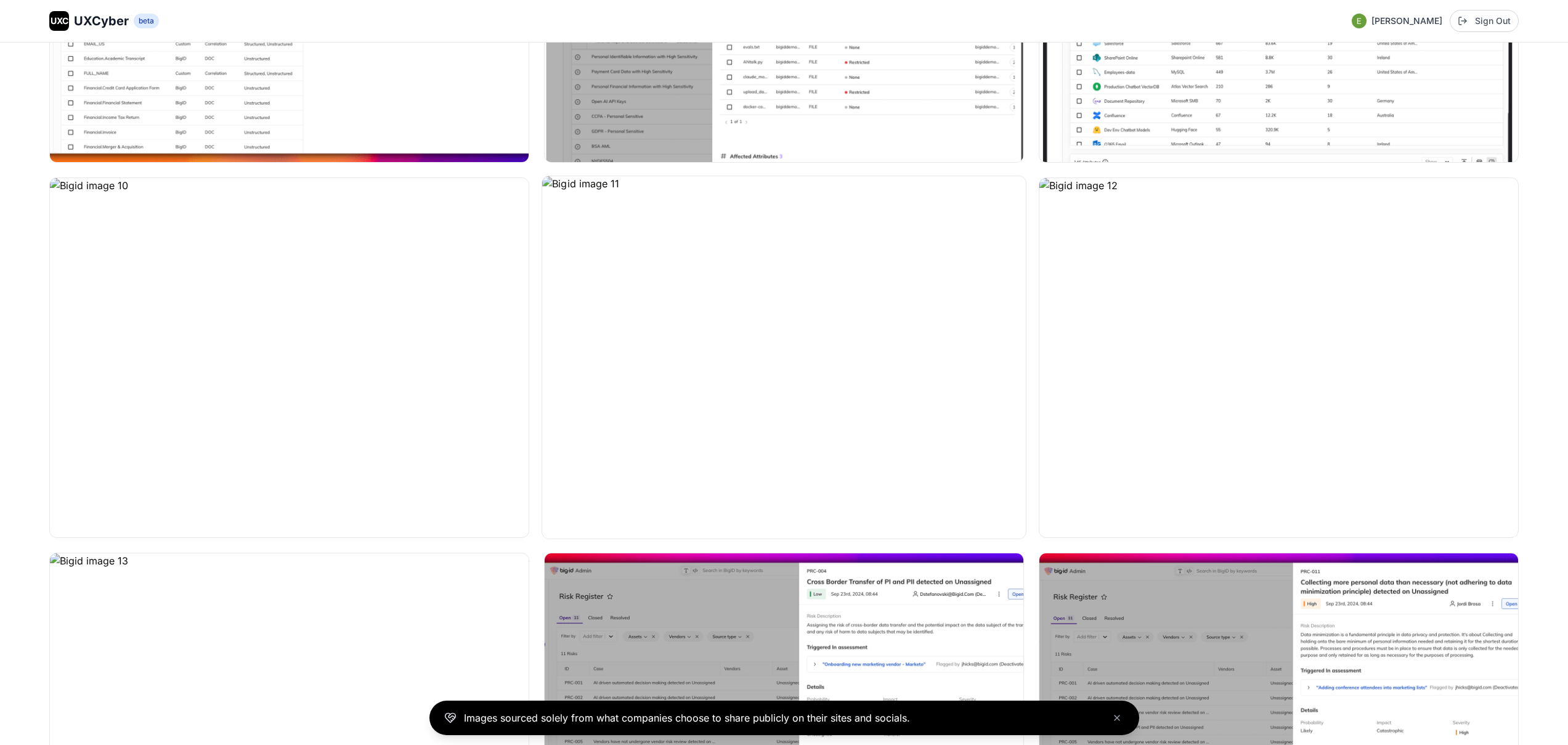
click at [790, 345] on img at bounding box center [784, 357] width 484 height 362
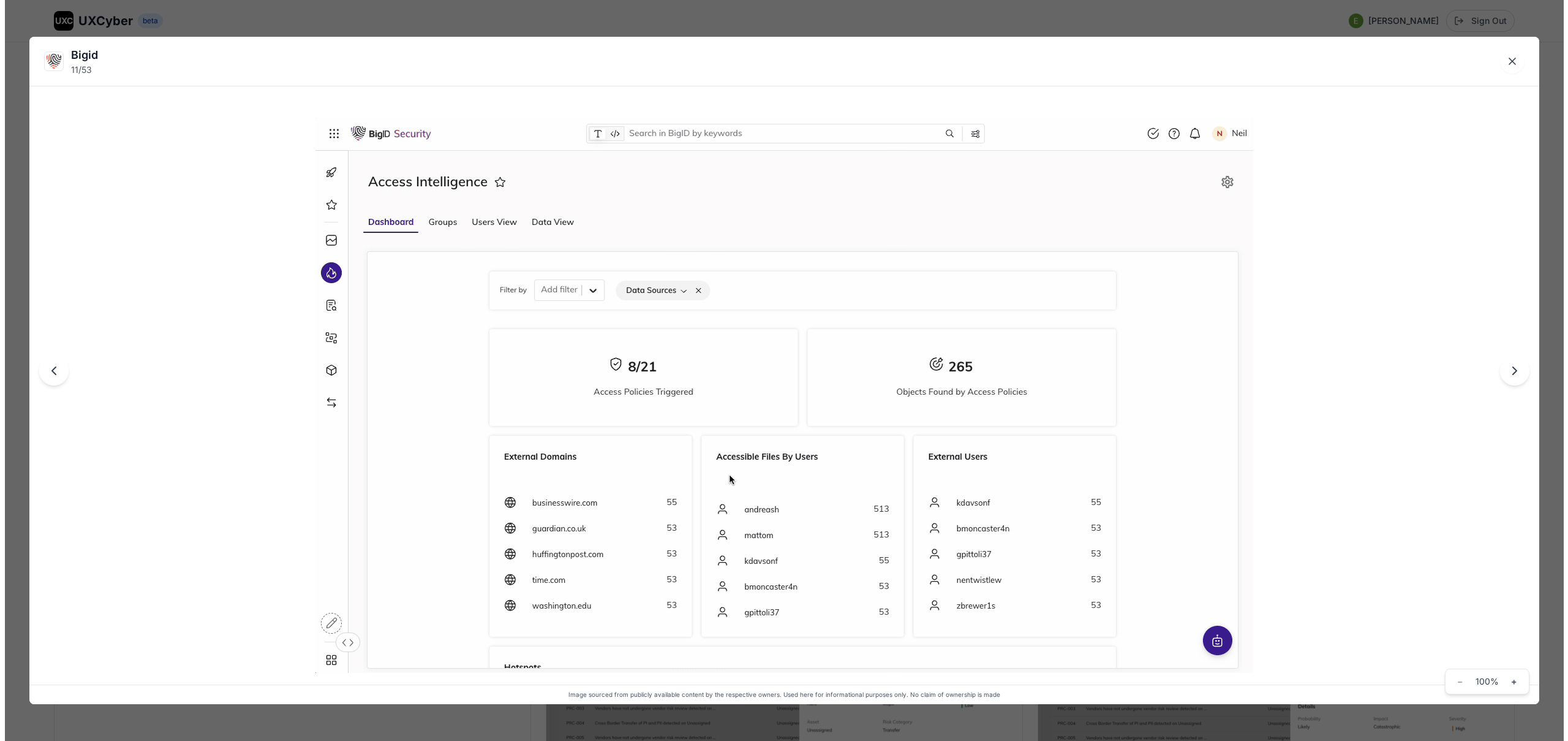
scroll to position [1176, 0]
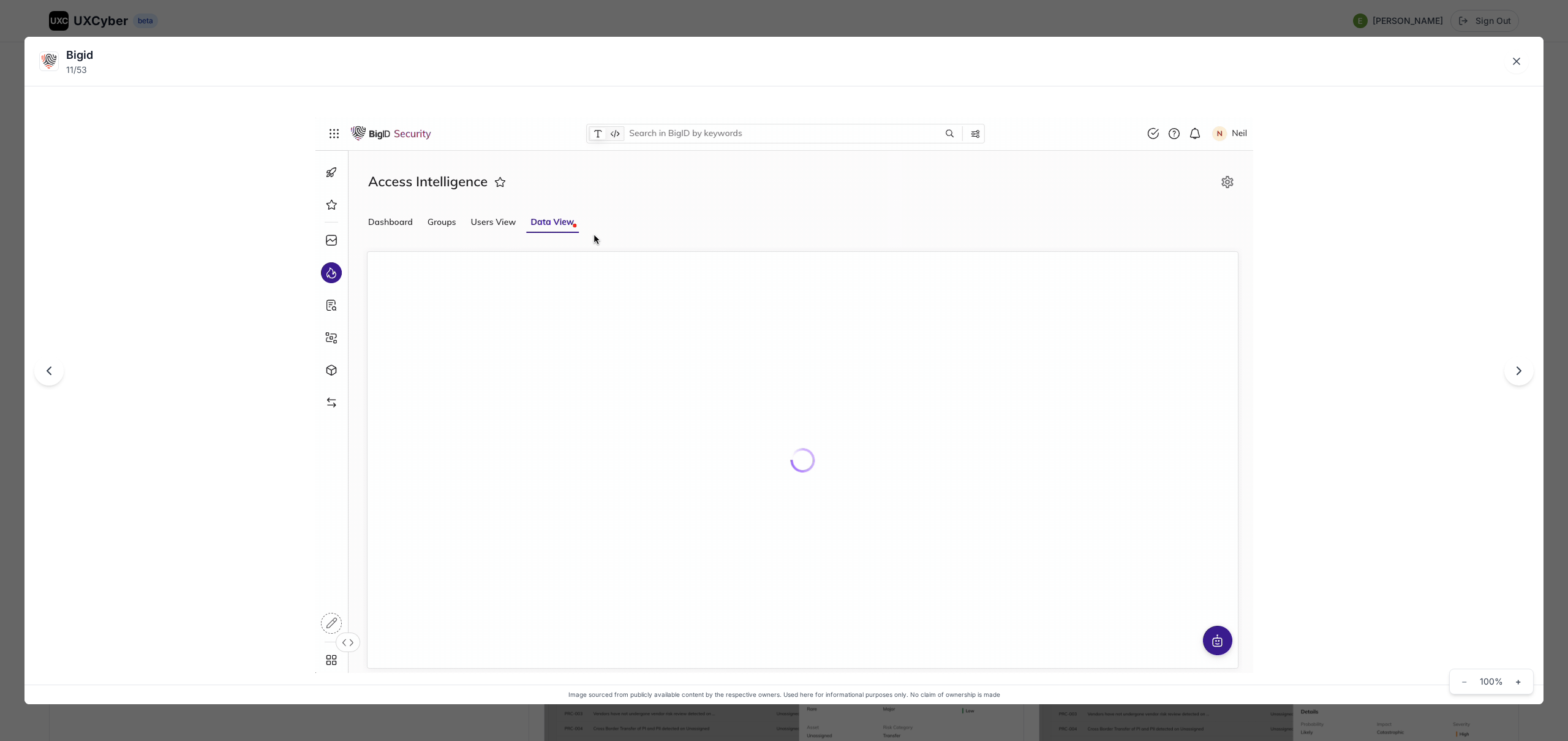
click at [1518, 373] on icon "Next image" at bounding box center [1519, 371] width 15 height 15
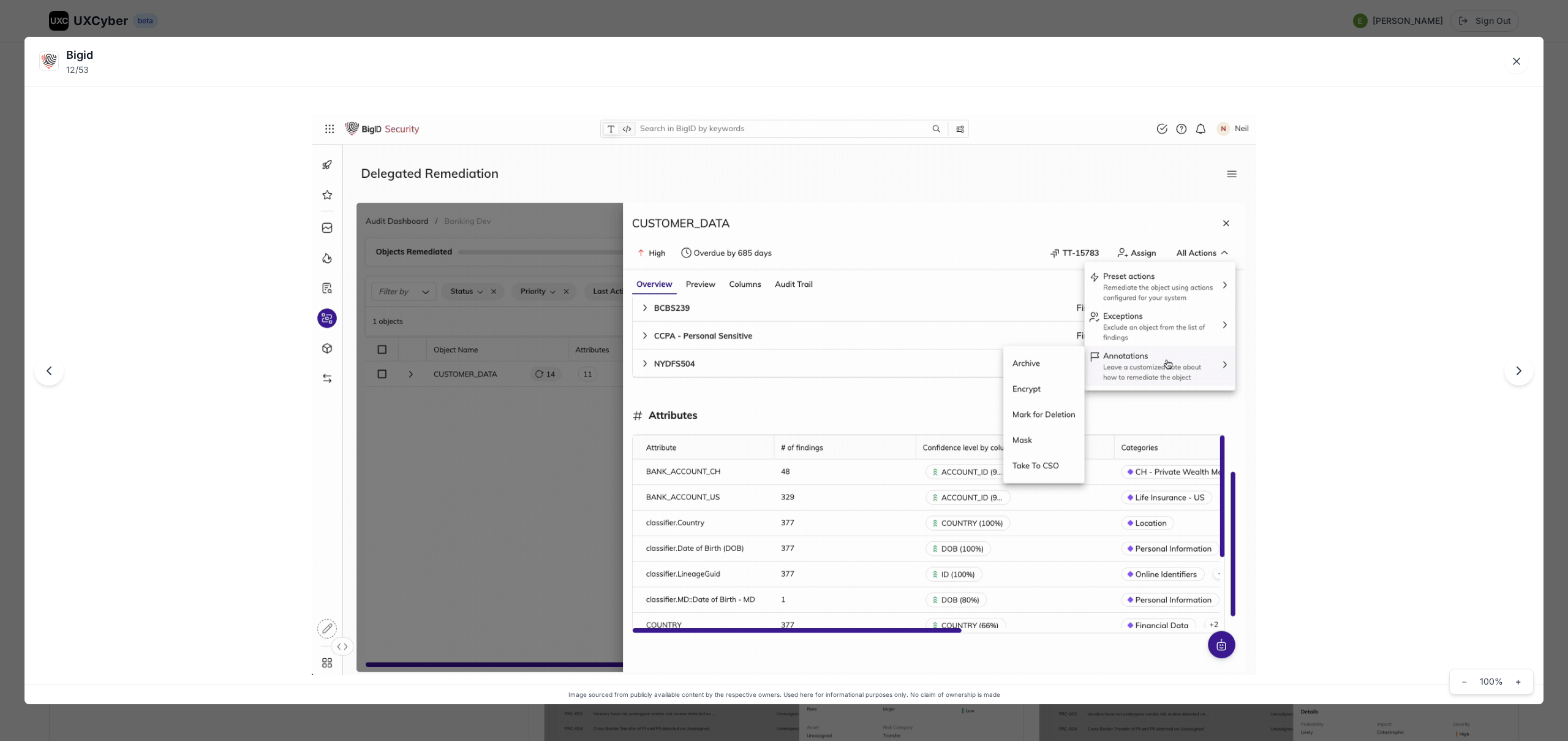
click at [1518, 373] on icon "Next image" at bounding box center [1519, 371] width 15 height 15
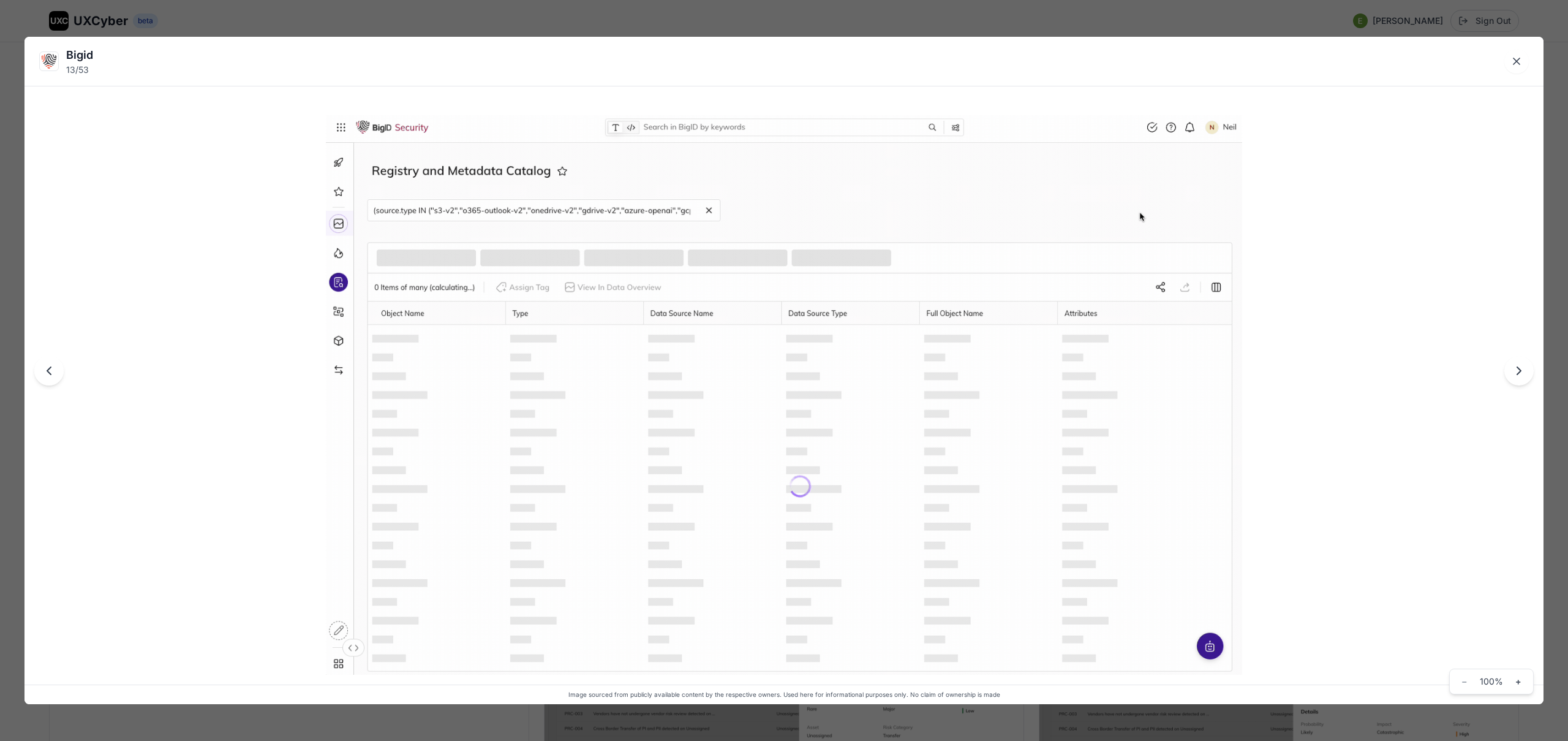
click at [1518, 373] on icon "Next image" at bounding box center [1519, 371] width 15 height 15
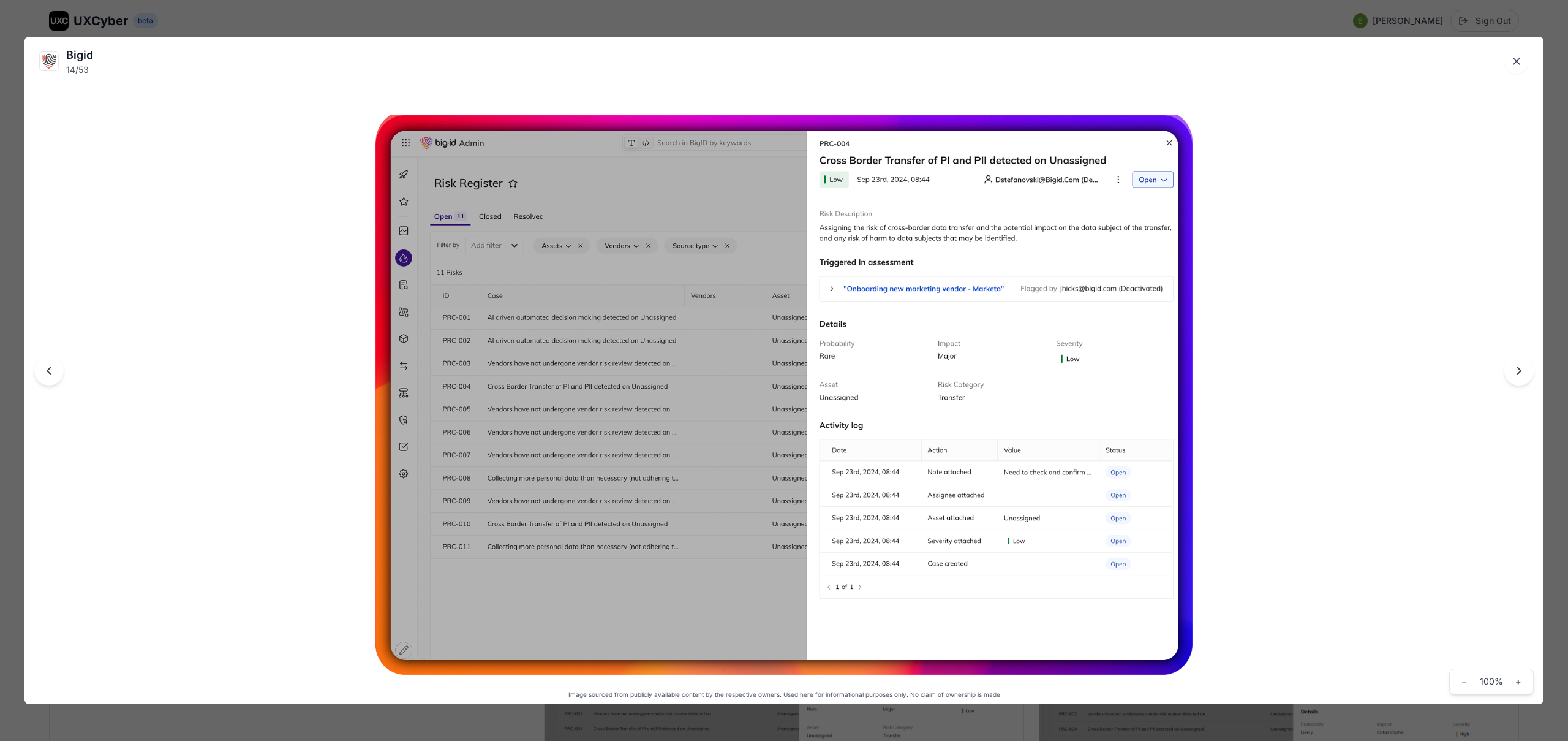
click at [54, 371] on icon "Previous image" at bounding box center [49, 371] width 15 height 15
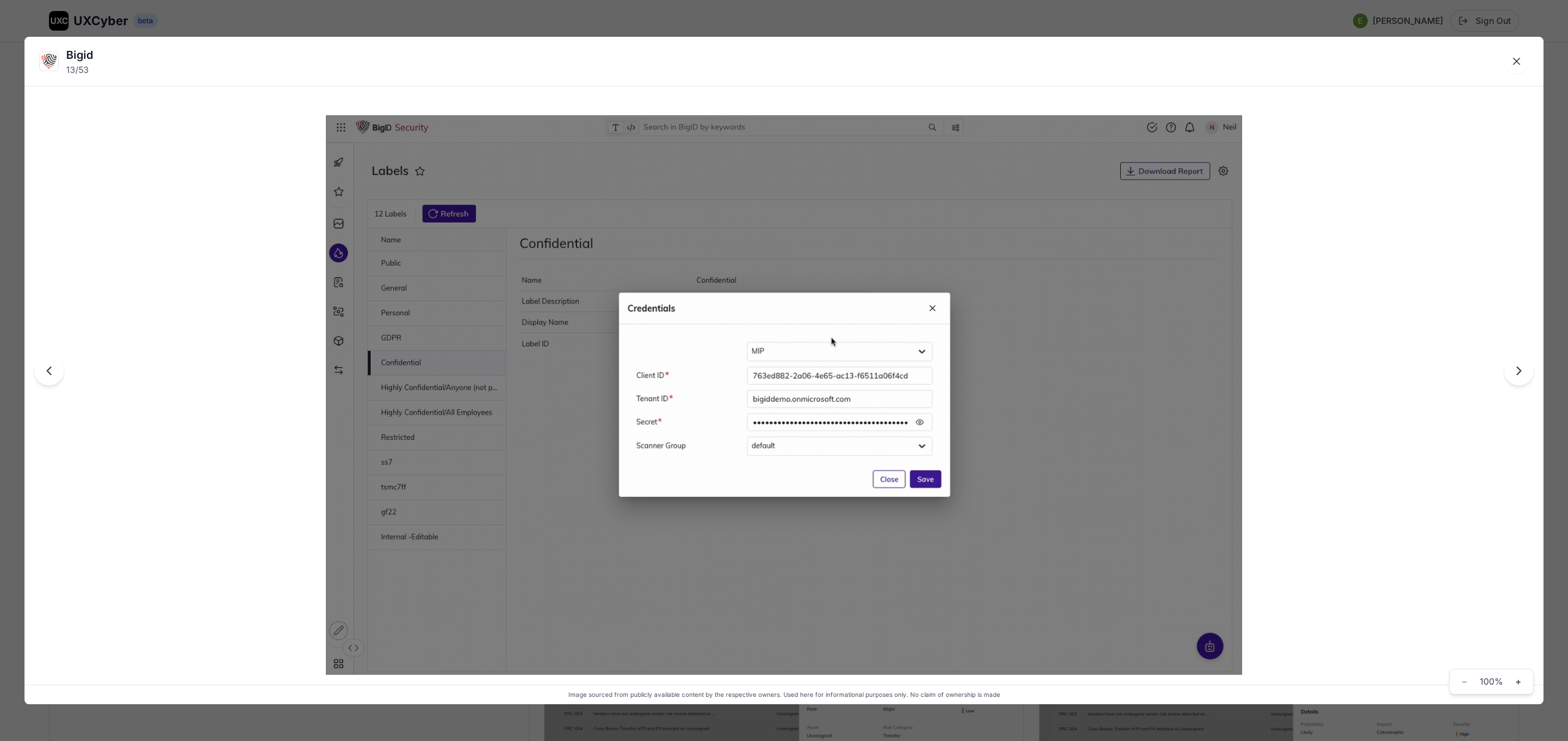
click at [54, 371] on icon "Previous image" at bounding box center [49, 371] width 15 height 15
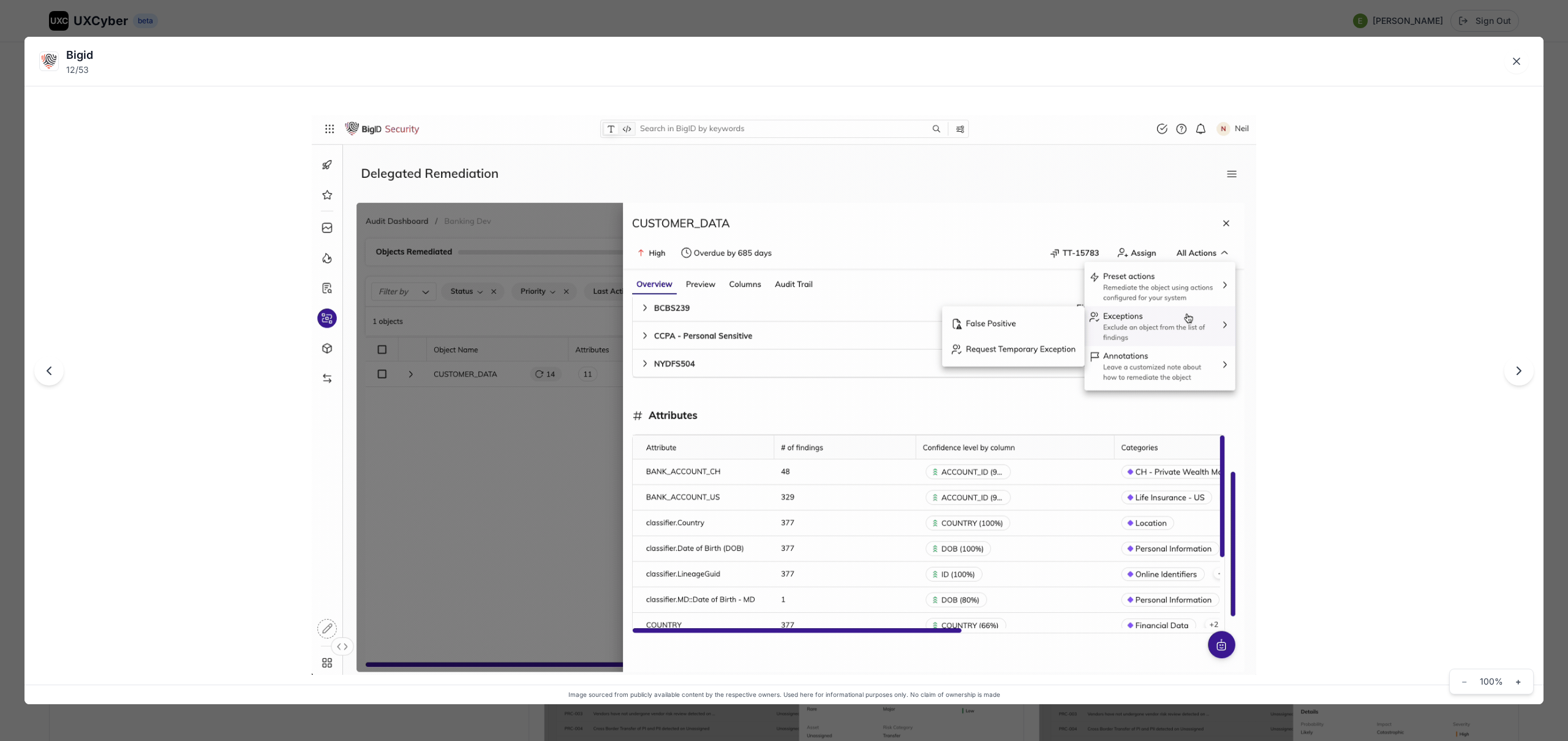
click at [54, 371] on icon "Previous image" at bounding box center [49, 371] width 15 height 15
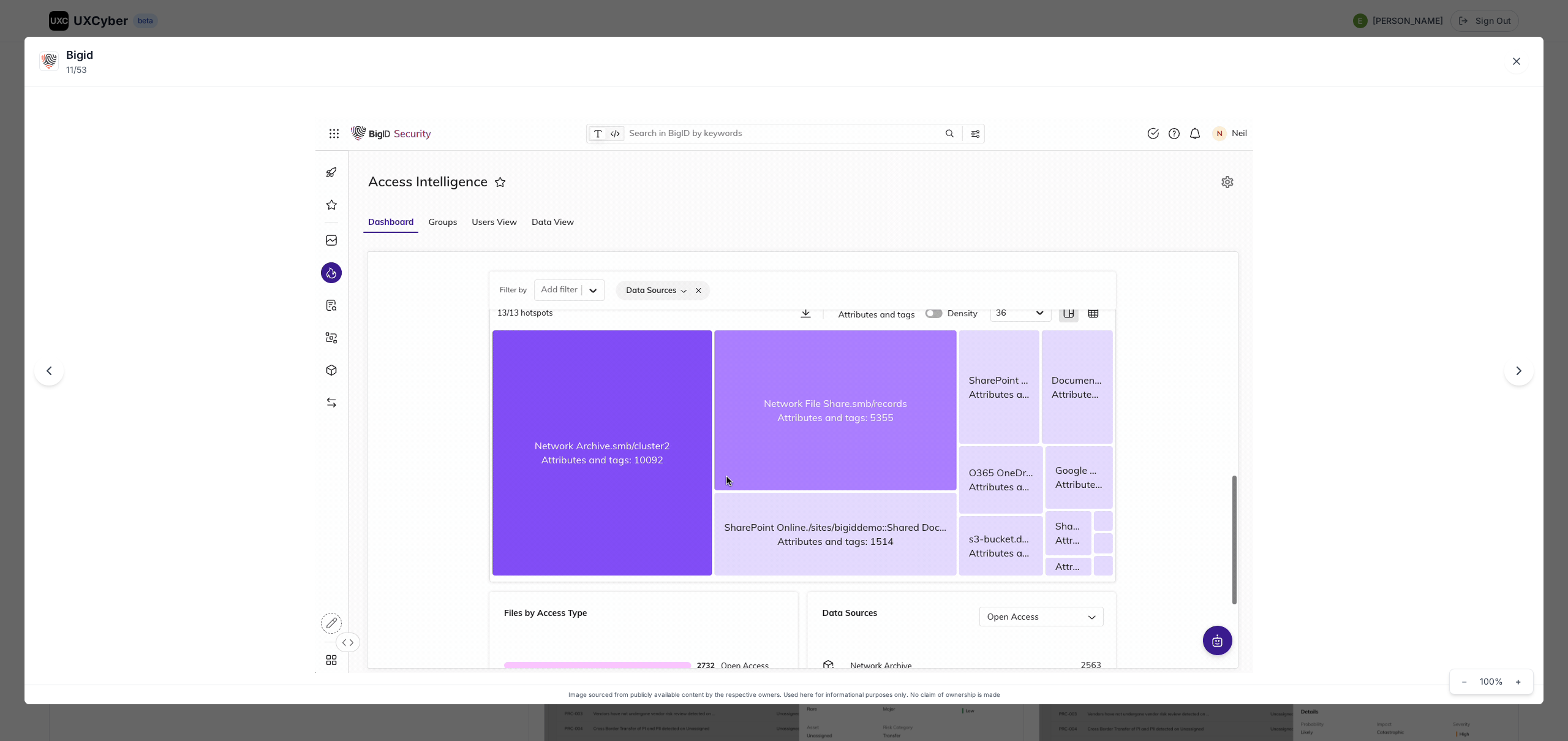
drag, startPoint x: 17, startPoint y: 284, endPoint x: 25, endPoint y: 287, distance: 8.5
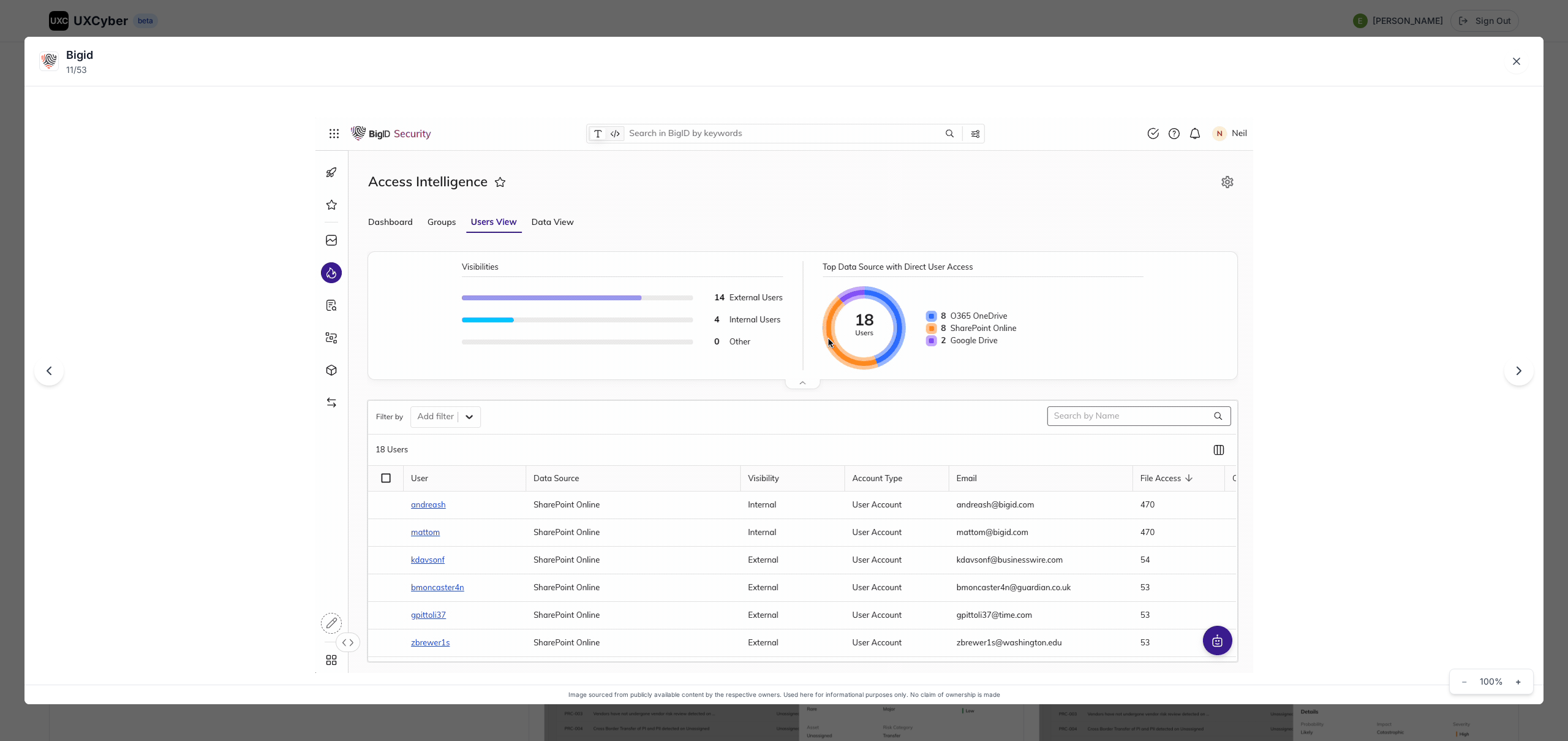
click at [17, 284] on div "Bigid 11 / 53 Image sourced from publicly available content by the respective o…" at bounding box center [784, 370] width 1568 height 741
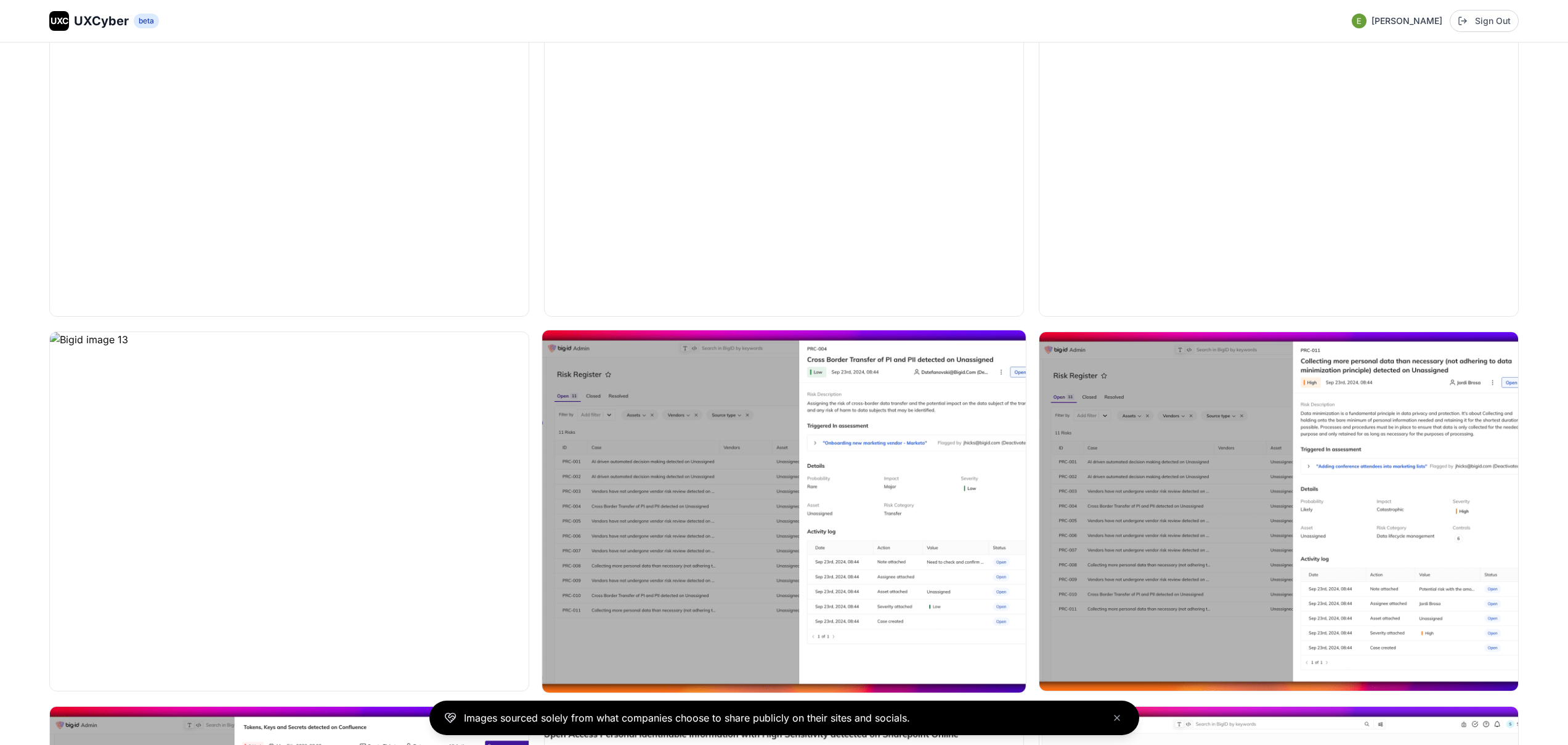
click at [828, 418] on img at bounding box center [784, 511] width 484 height 362
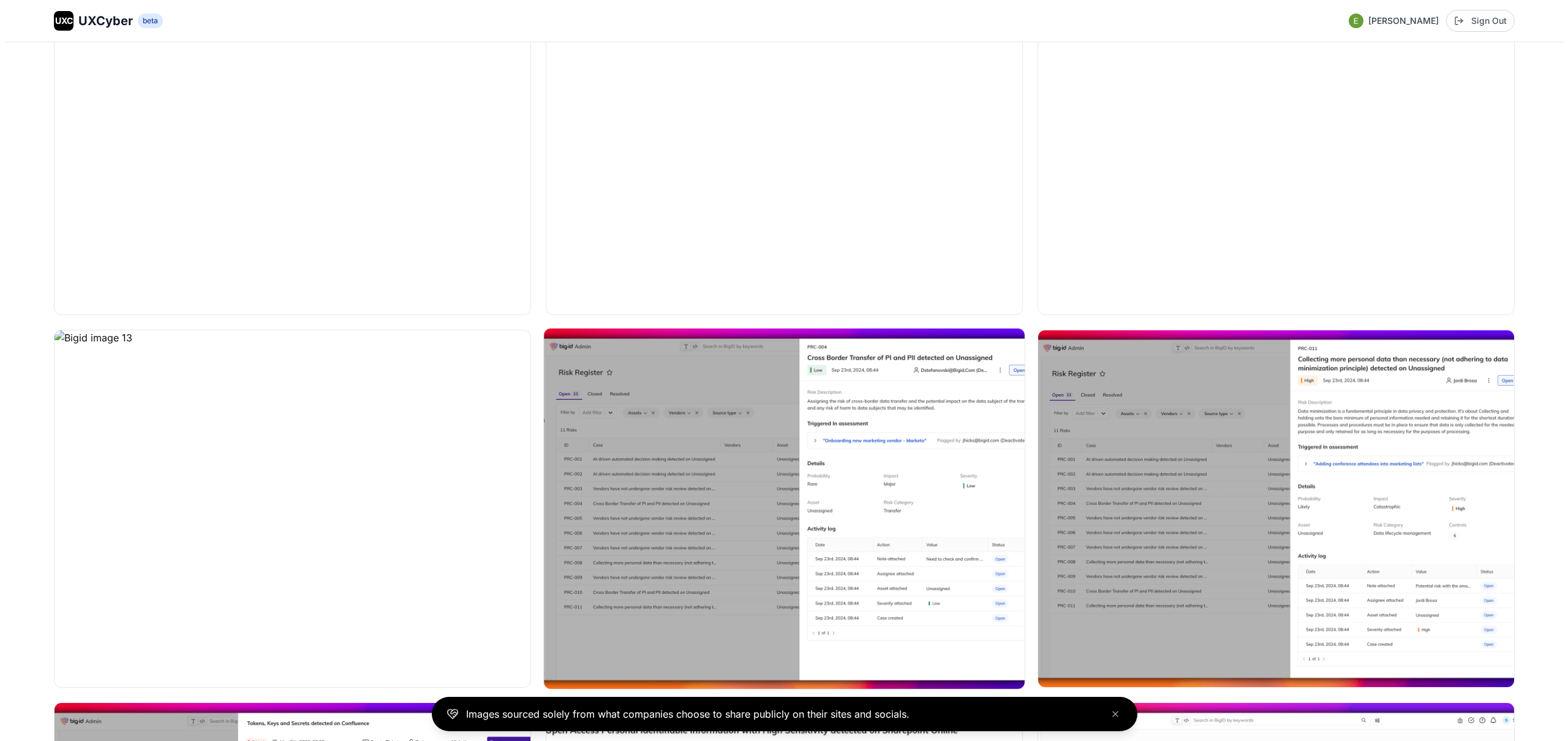
scroll to position [1398, 0]
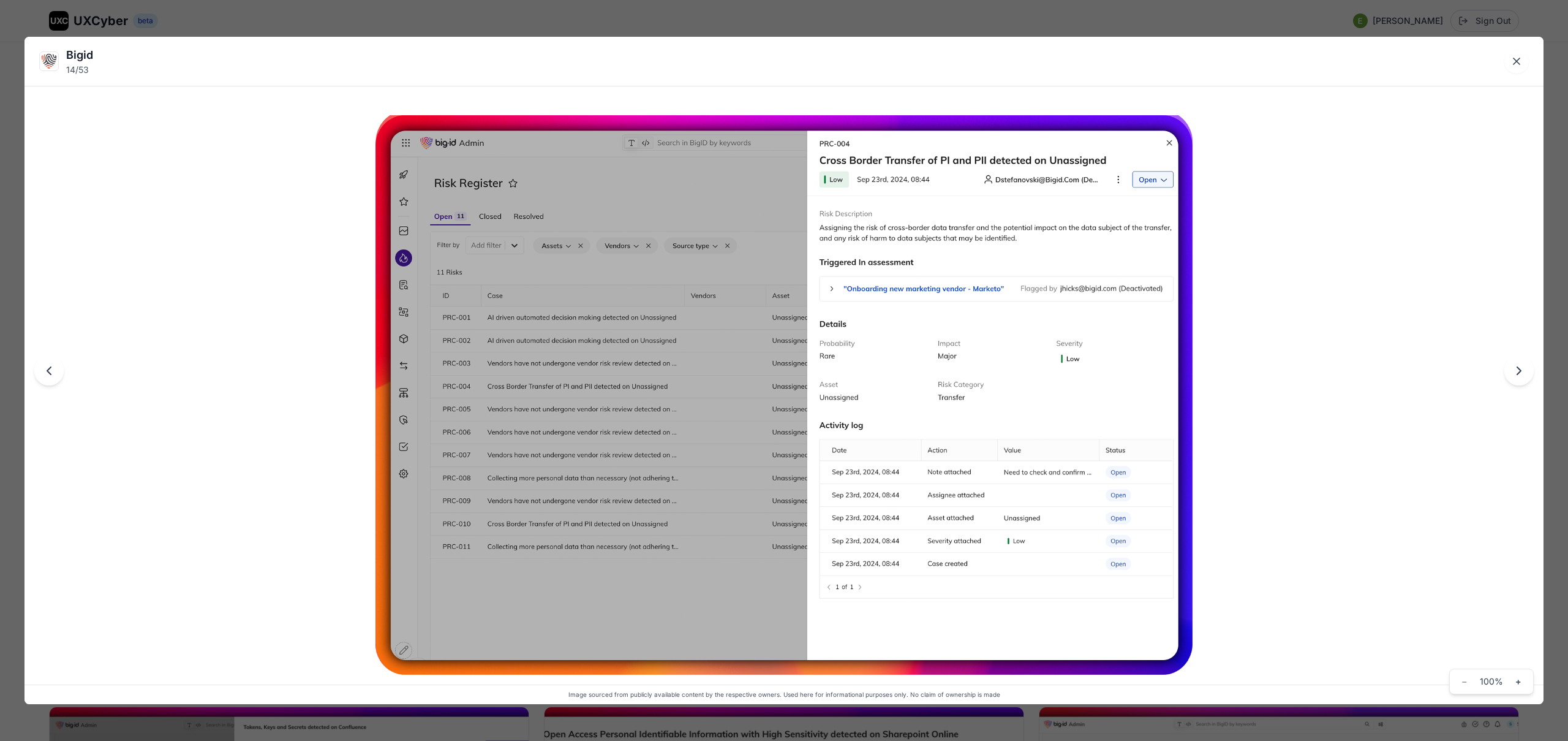
click at [713, 14] on div "Bigid 14 / 53 Image sourced from publicly available content by the respective o…" at bounding box center [784, 370] width 1568 height 741
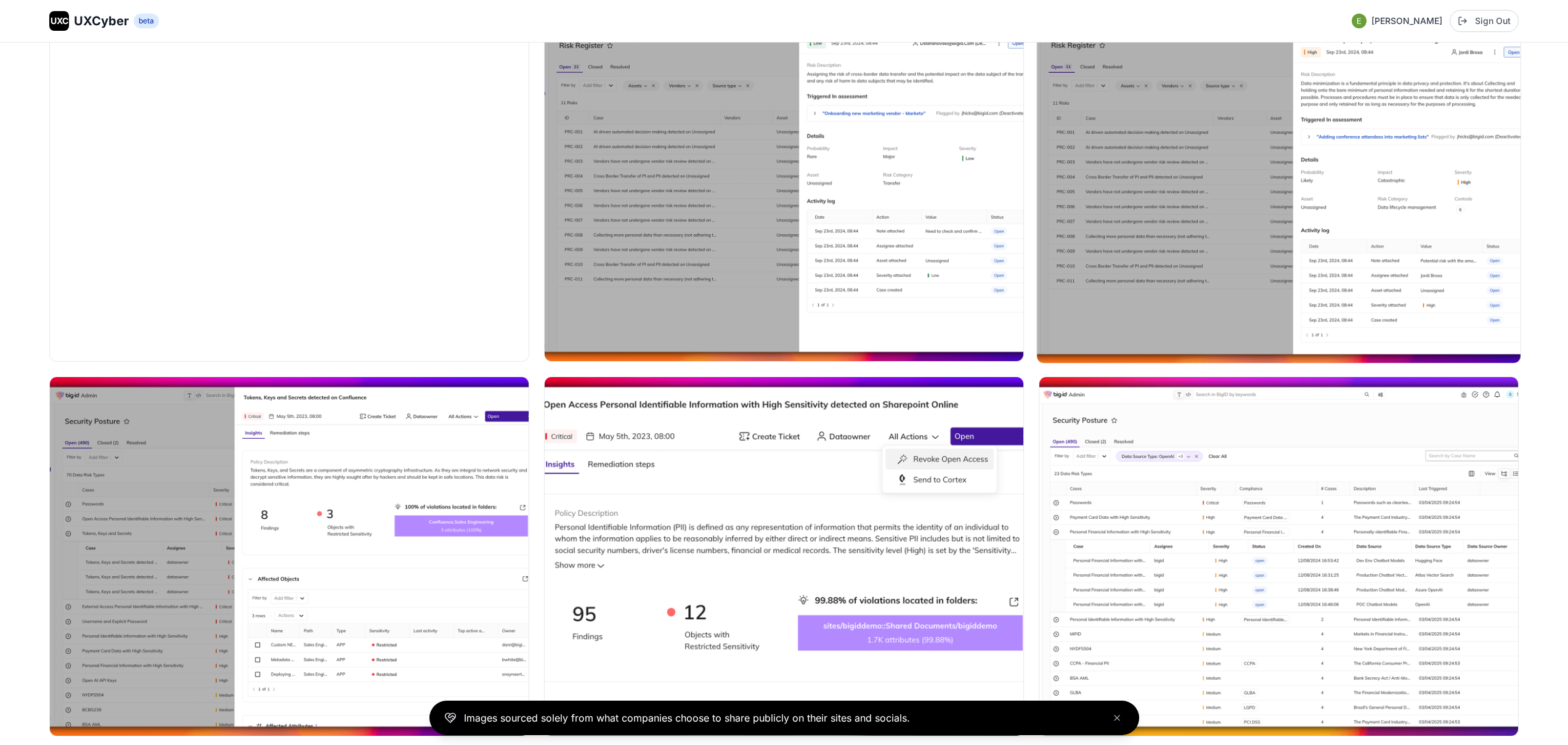
click at [1197, 214] on img at bounding box center [1279, 182] width 484 height 362
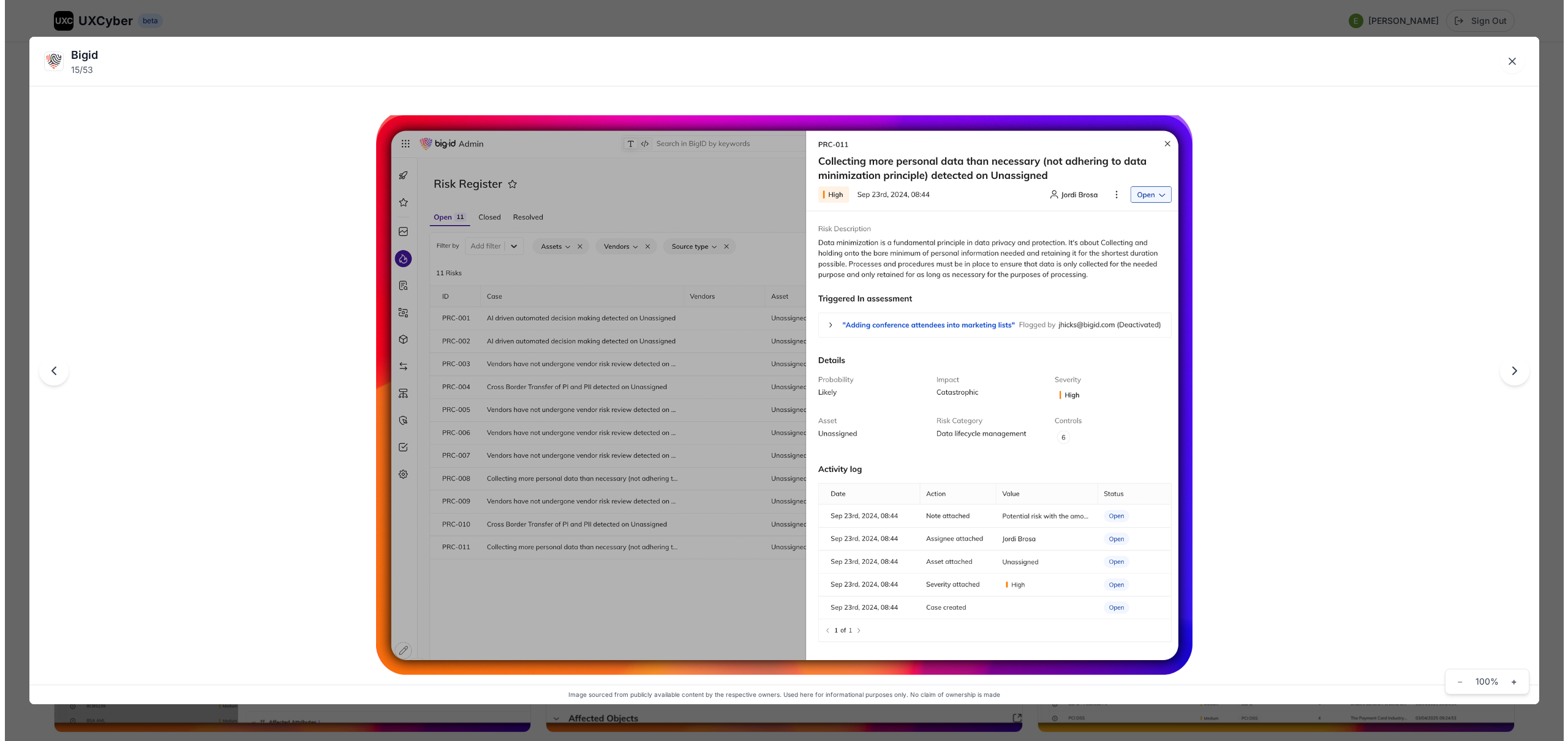
scroll to position [1728, 0]
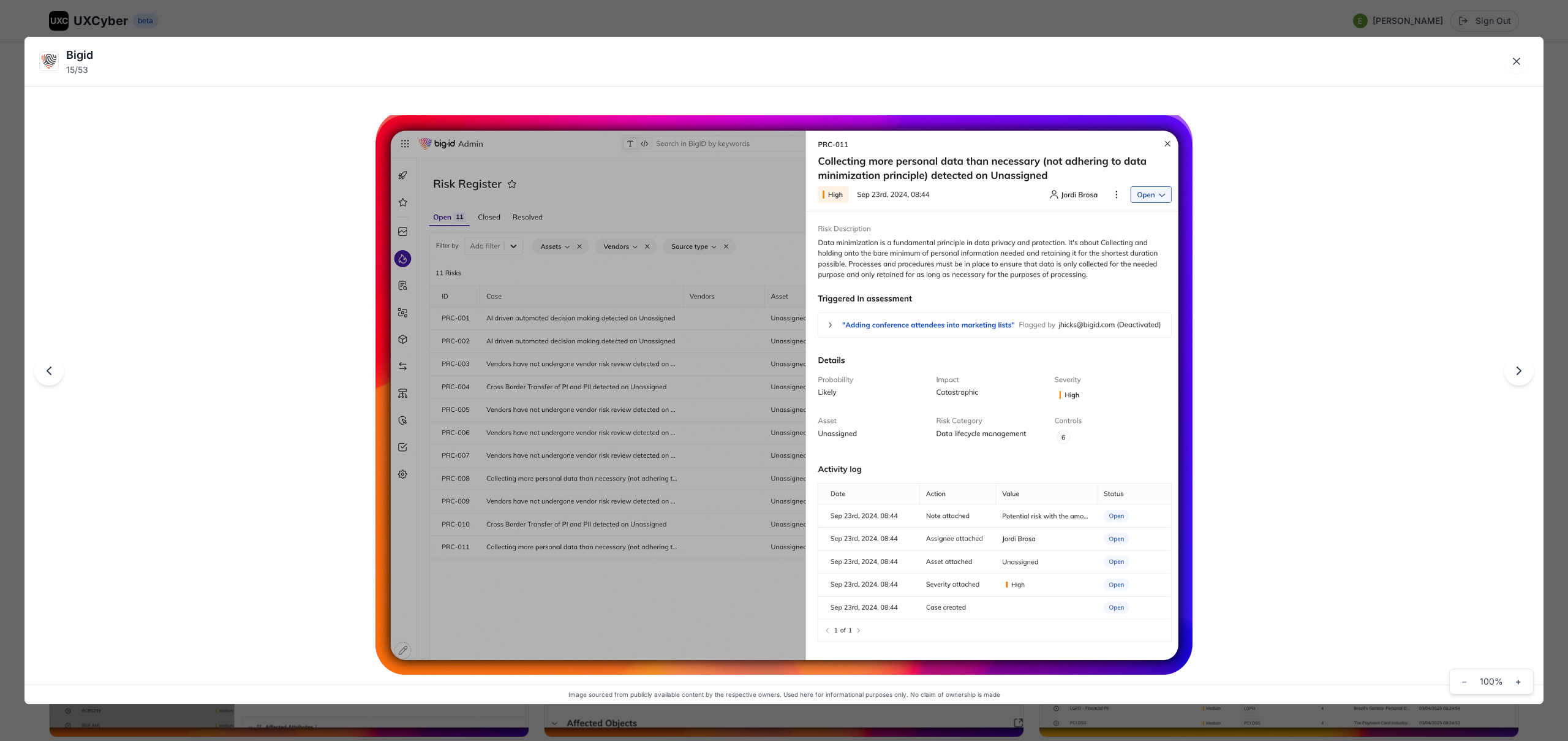
click at [763, 17] on div "Bigid 15 / 53 Image sourced from publicly available content by the respective o…" at bounding box center [784, 370] width 1568 height 741
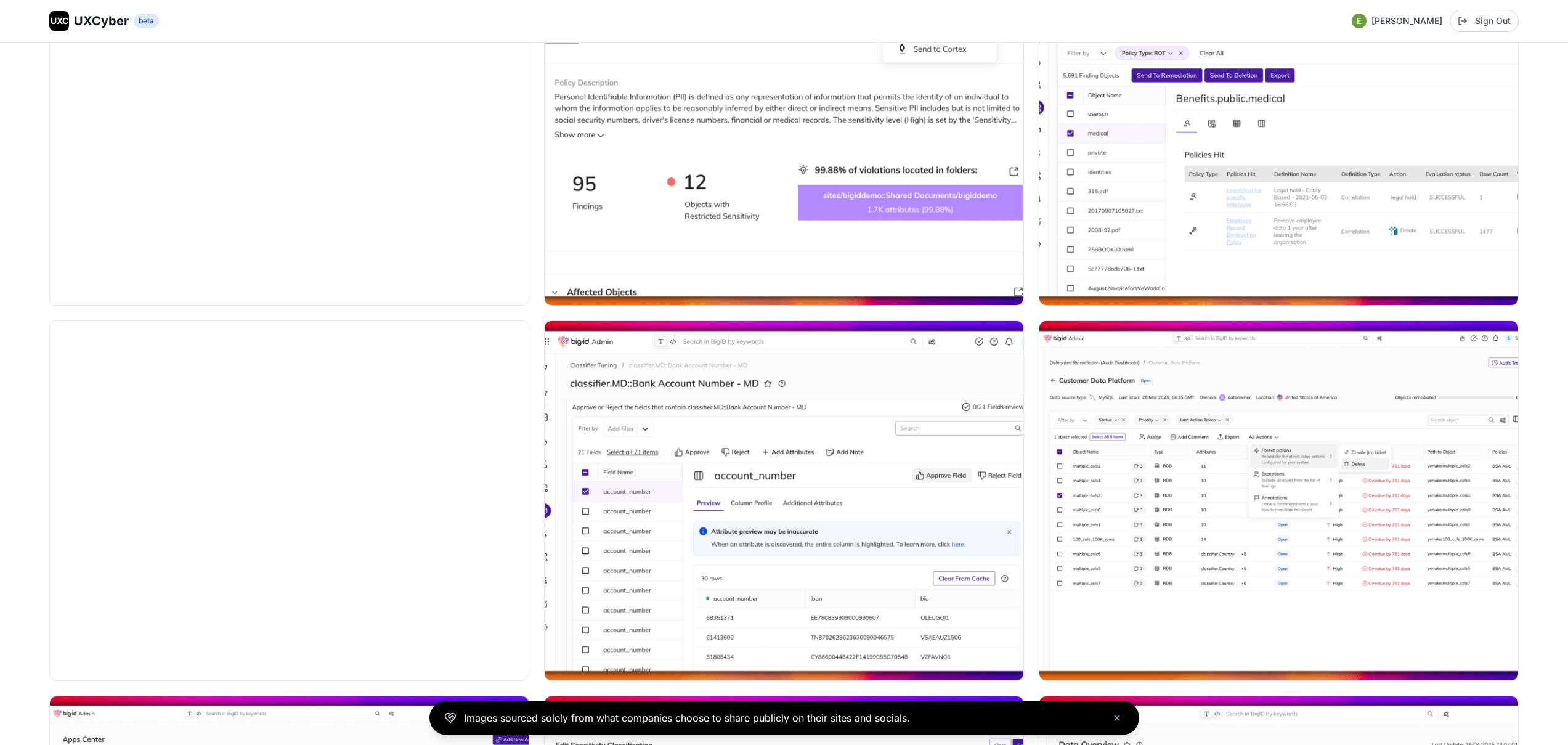
scroll to position [2608, 0]
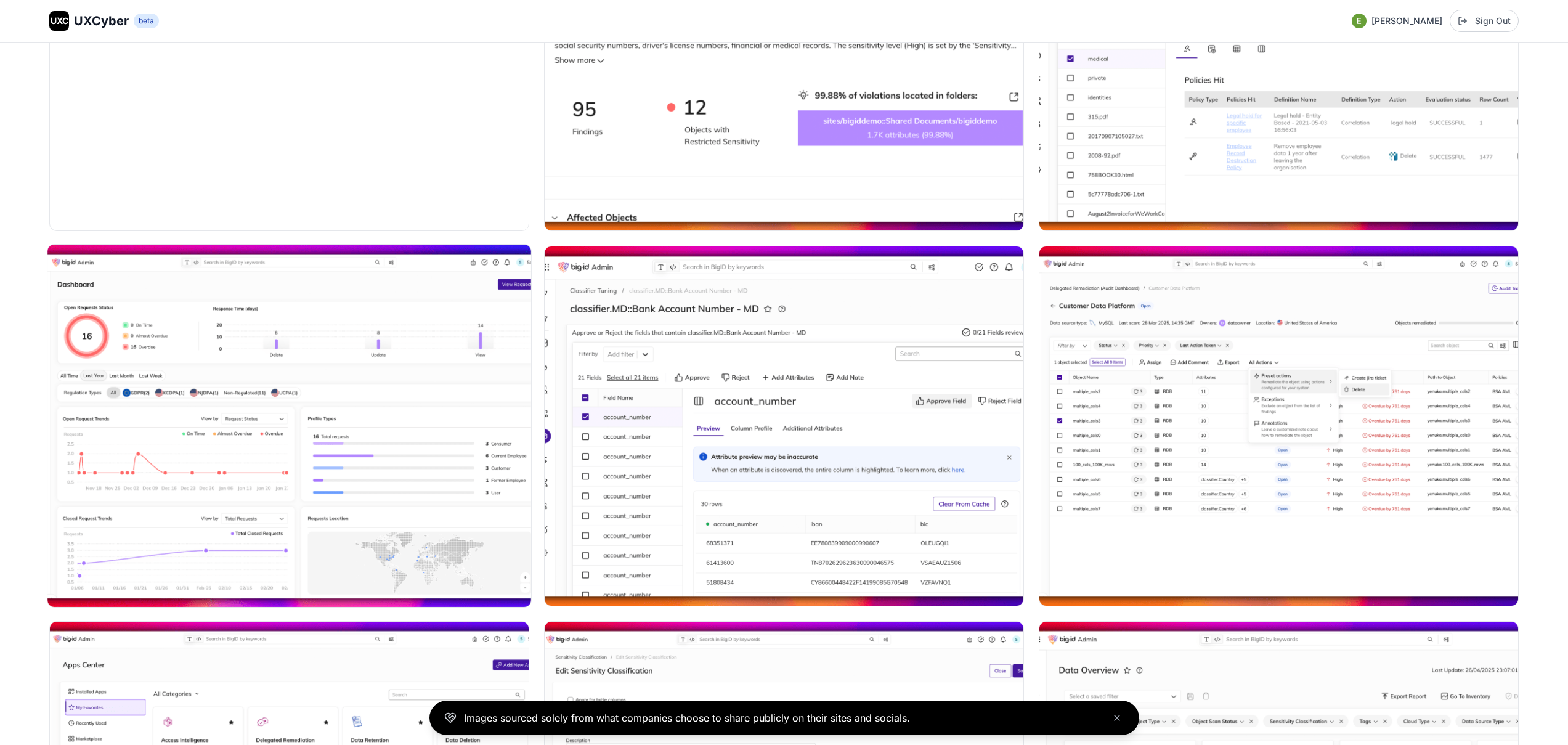
click at [382, 511] on img at bounding box center [289, 426] width 484 height 362
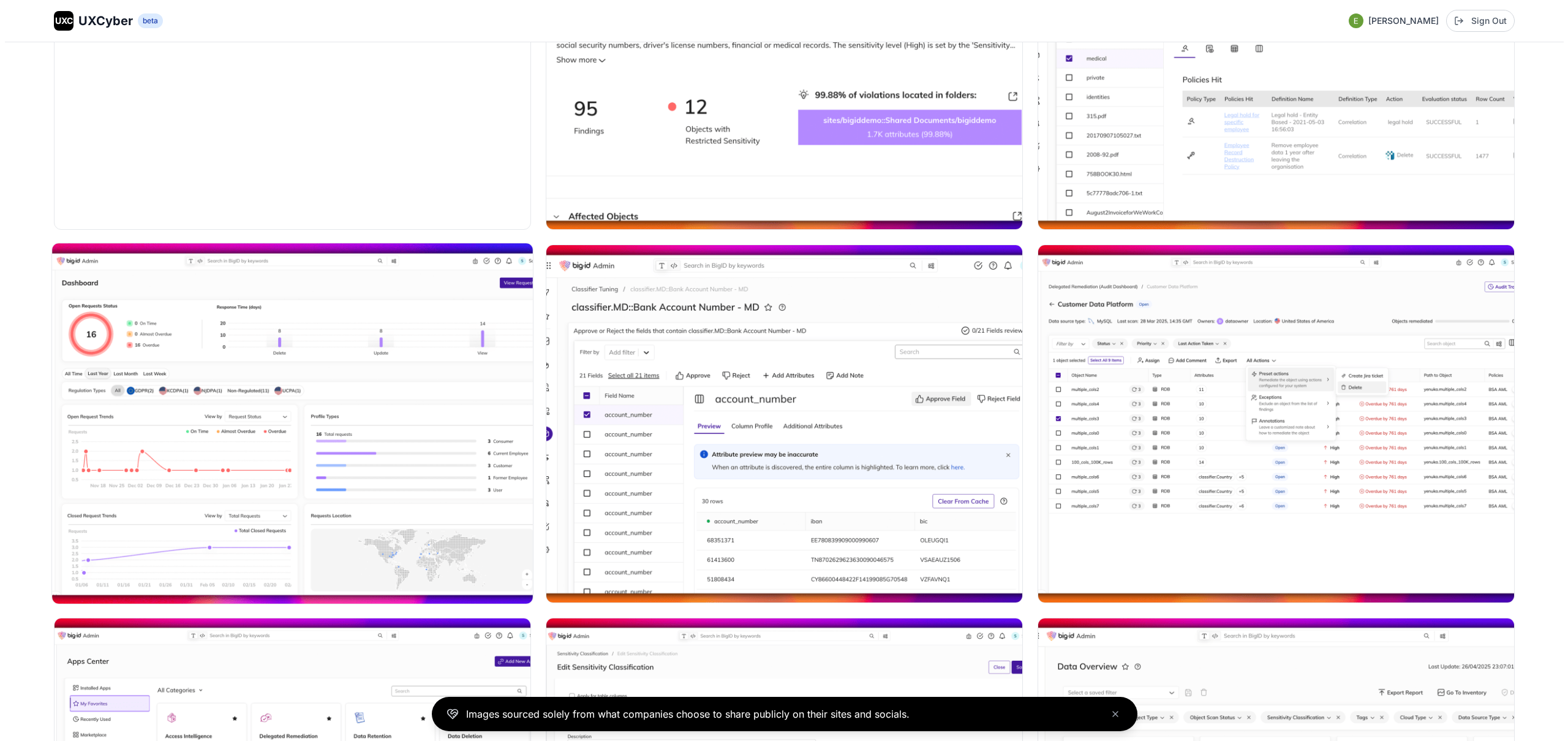
scroll to position [2609, 0]
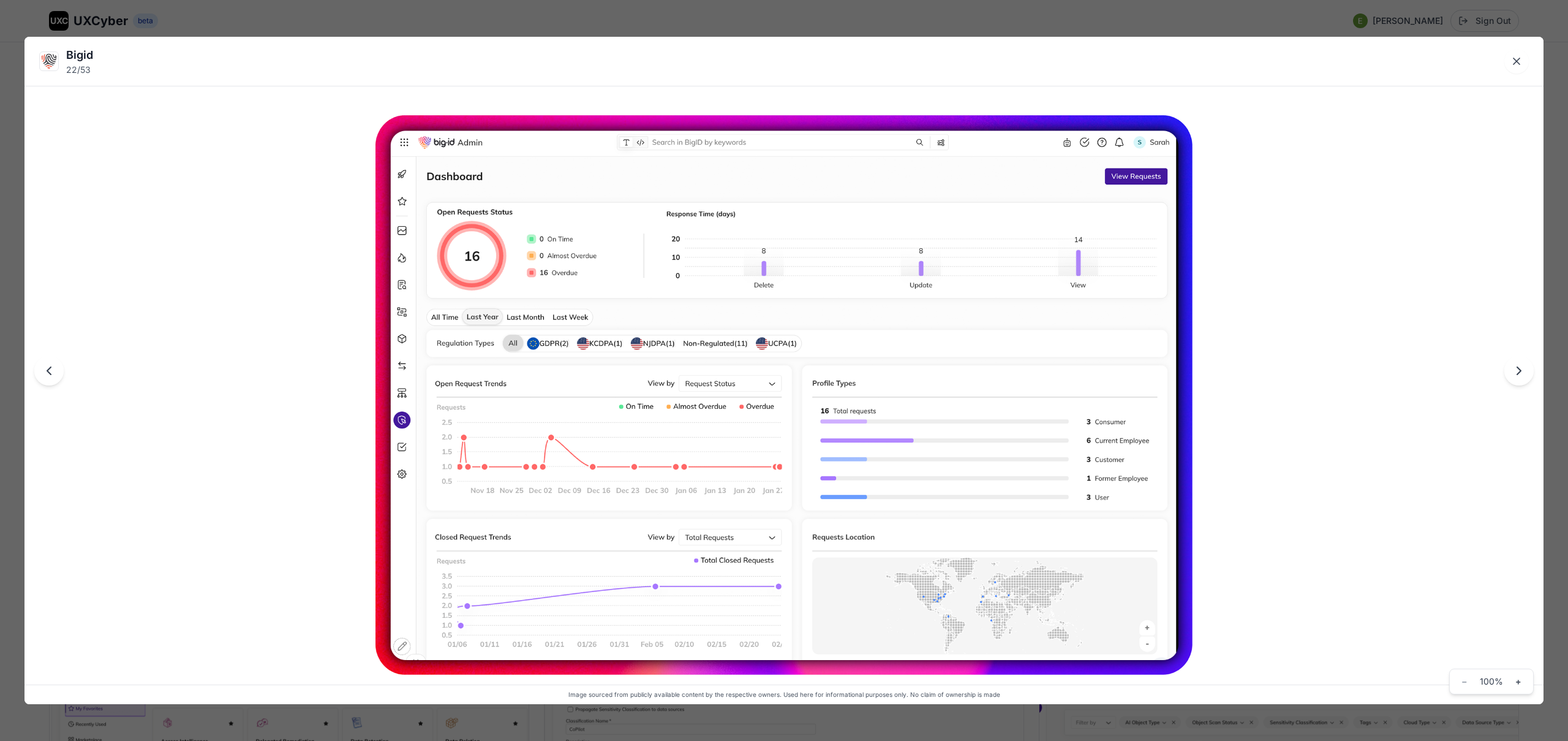
click at [537, 21] on div "Bigid 22 / 53 Image sourced from publicly available content by the respective o…" at bounding box center [784, 370] width 1568 height 741
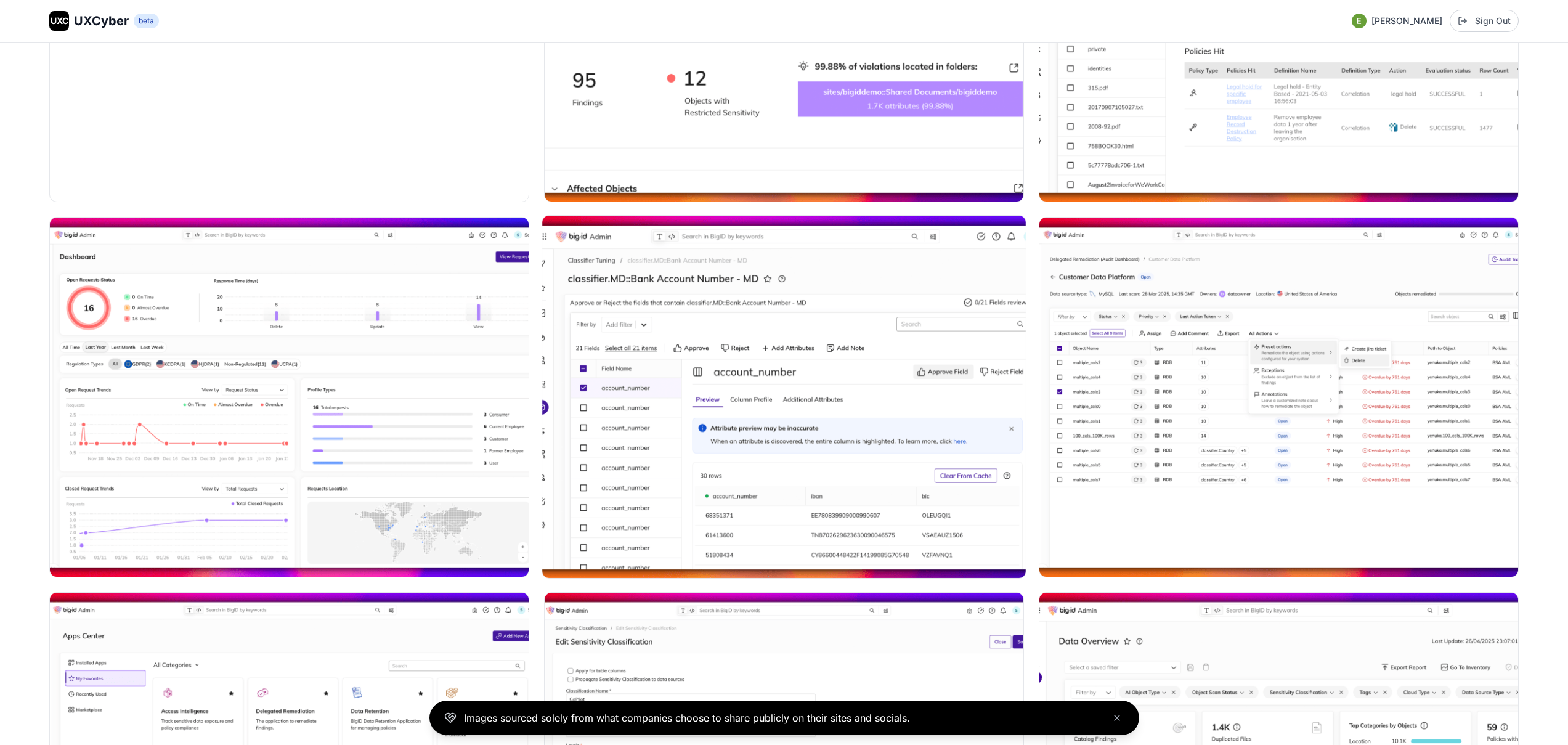
scroll to position [2639, 0]
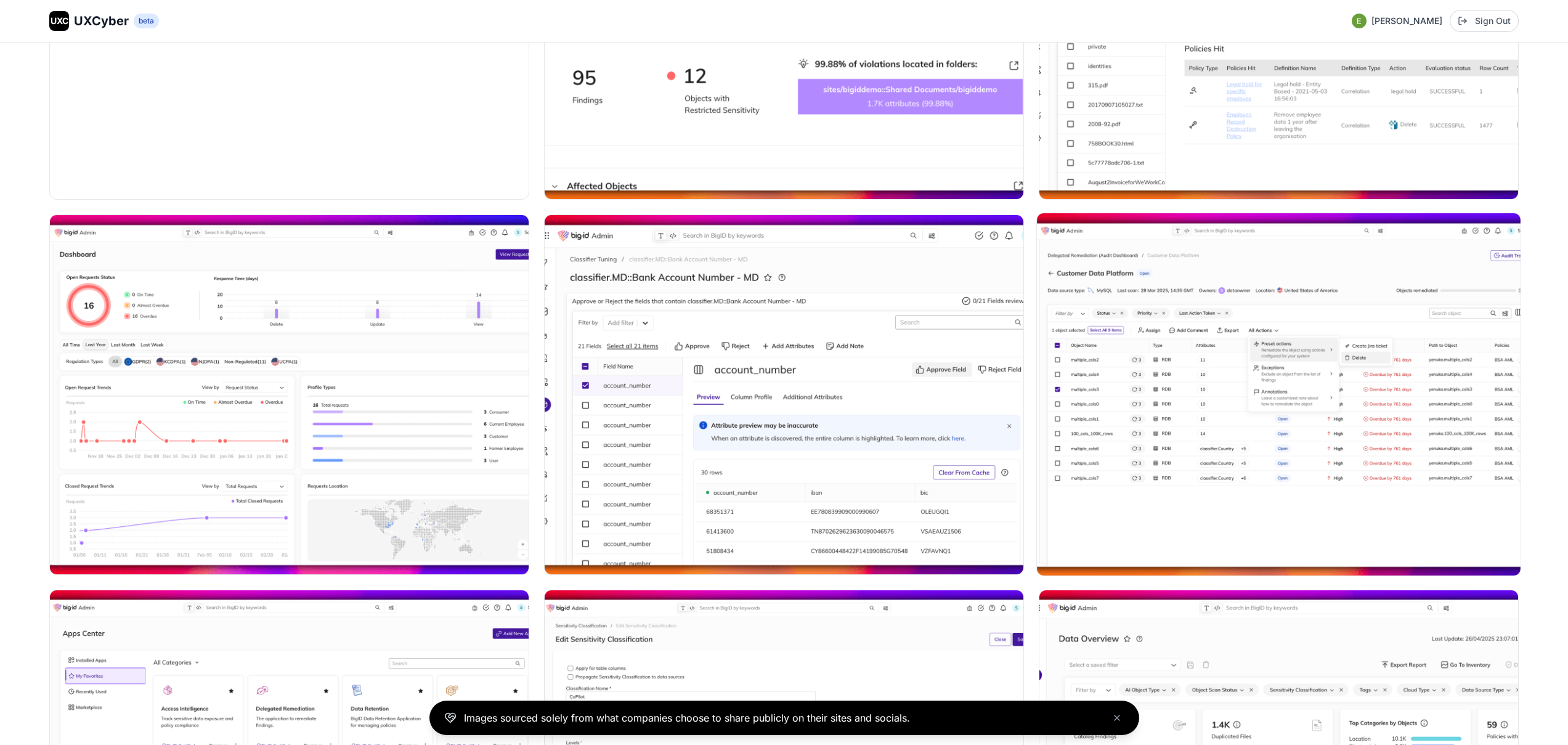
click at [1113, 338] on img at bounding box center [1279, 394] width 484 height 362
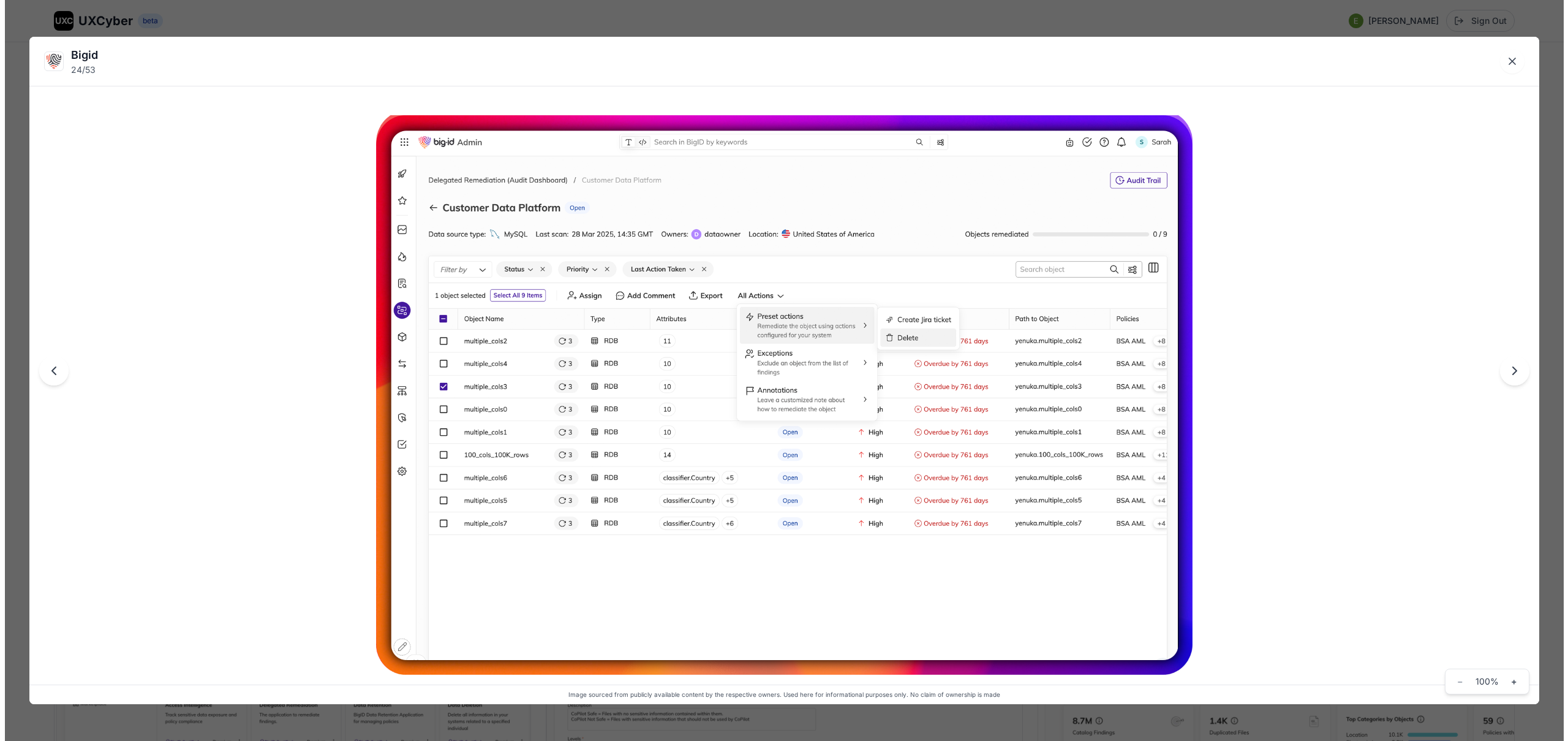
scroll to position [2640, 0]
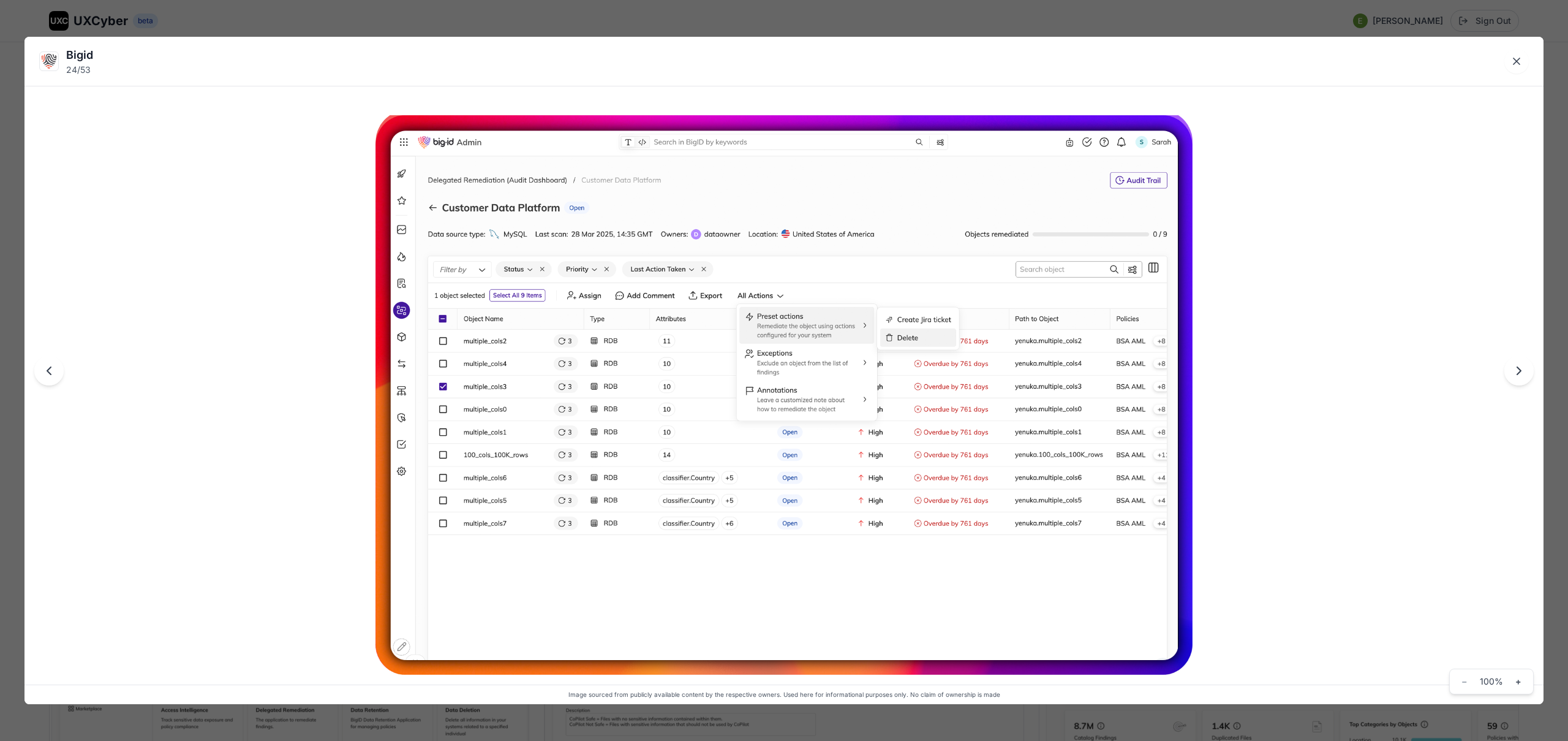
click at [717, 19] on div "Bigid 24 / 53 Image sourced from publicly available content by the respective o…" at bounding box center [784, 370] width 1568 height 741
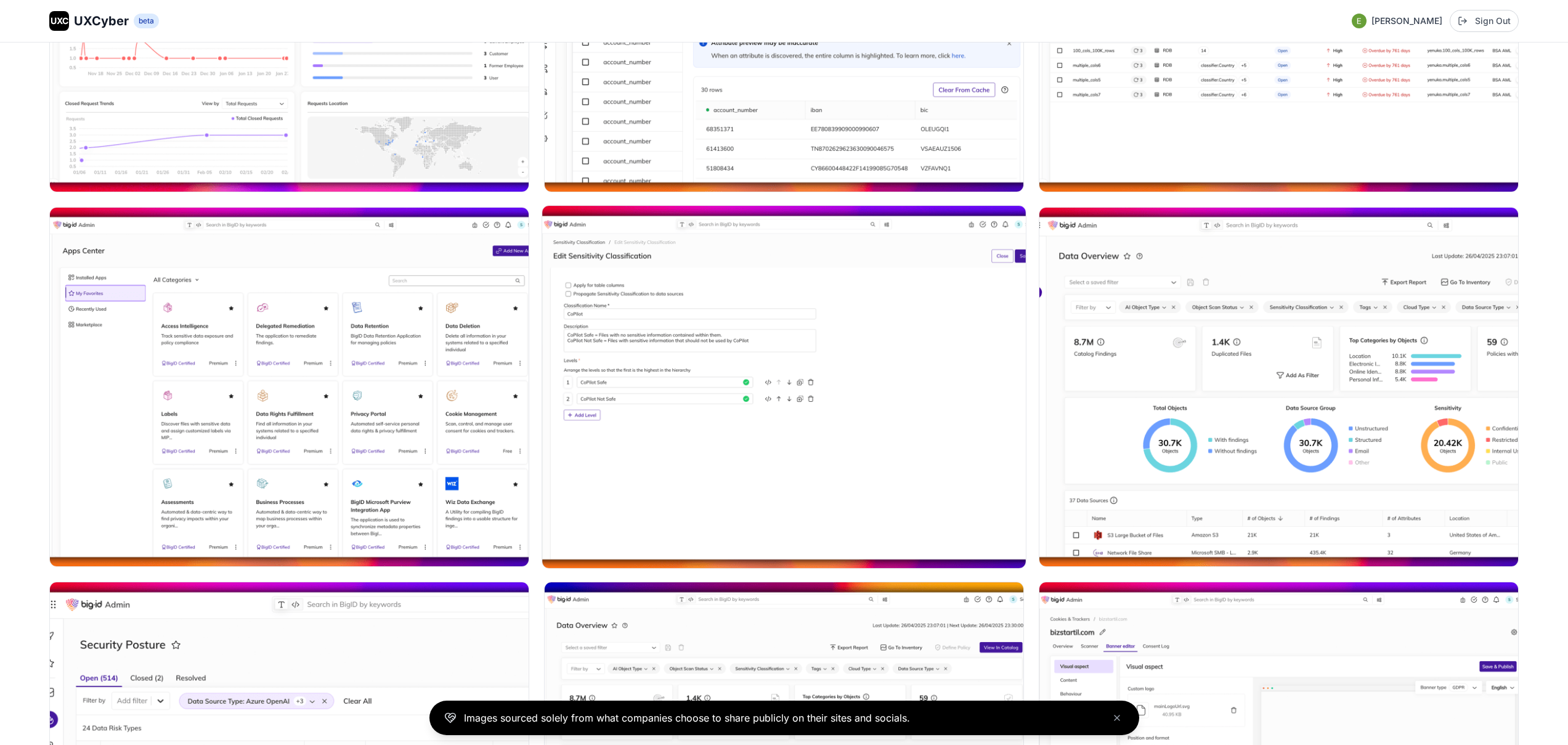
scroll to position [3048, 0]
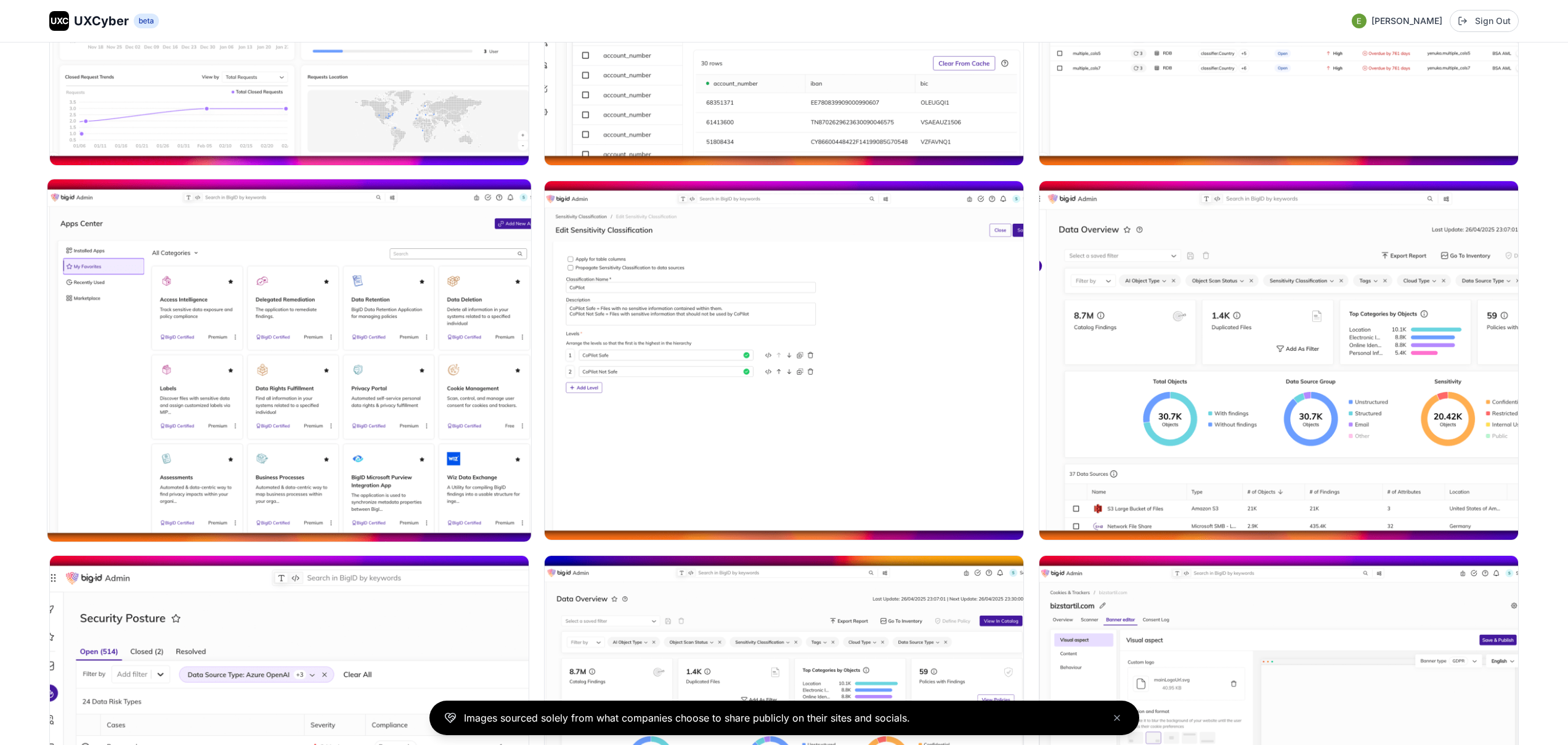
click at [436, 383] on img at bounding box center [289, 360] width 484 height 362
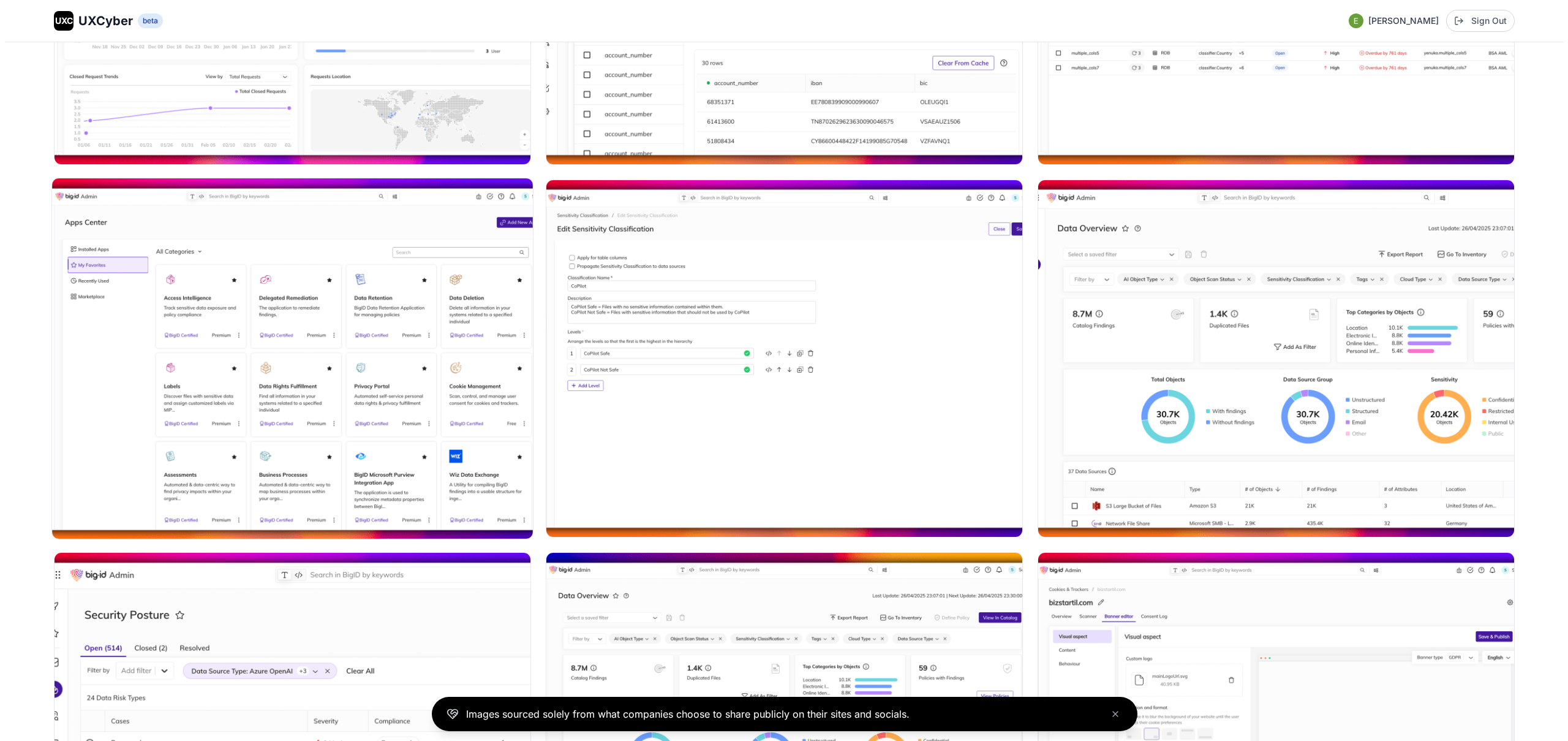
scroll to position [3048, 0]
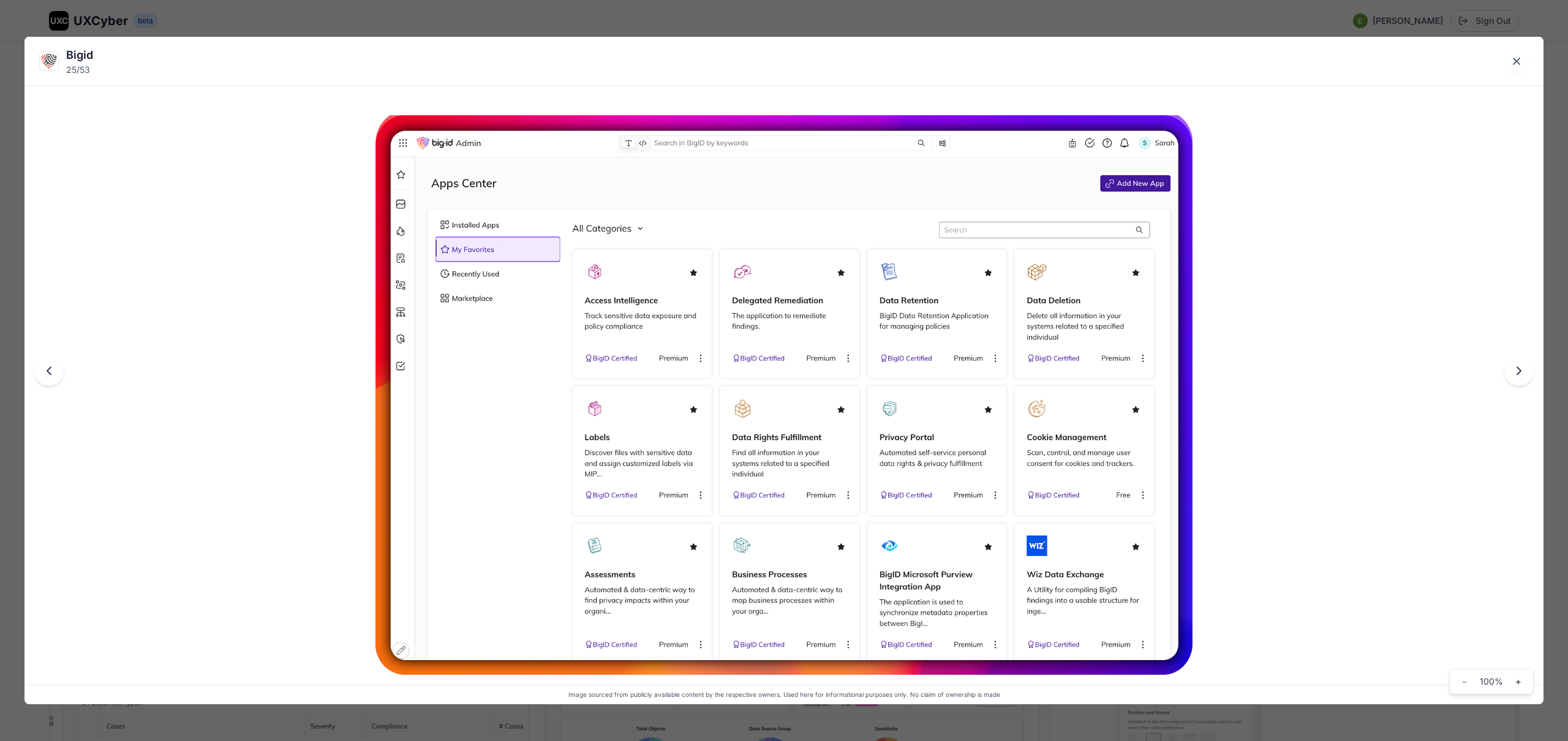
click at [605, 22] on div "Bigid 25 / 53 Image sourced from publicly available content by the respective o…" at bounding box center [784, 370] width 1568 height 741
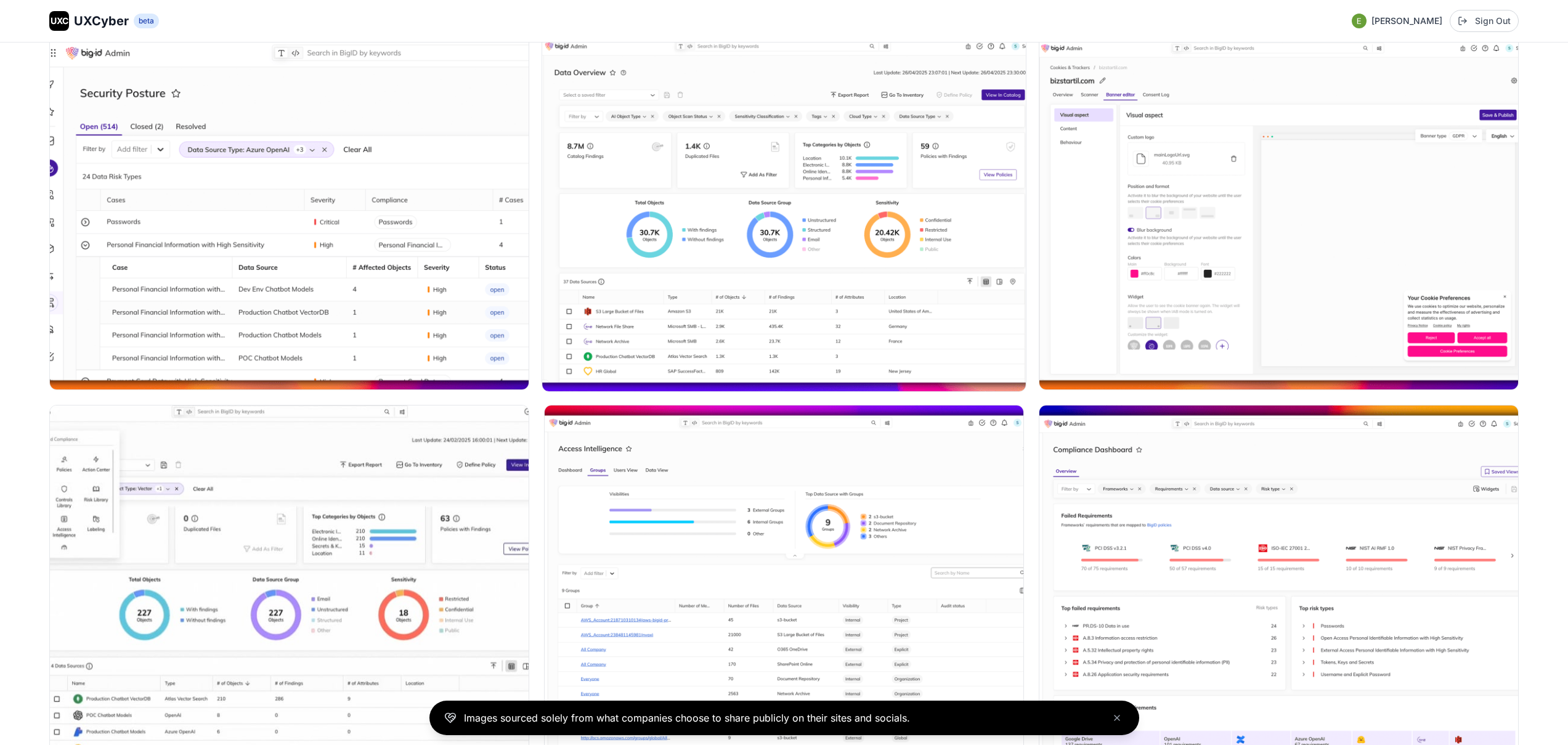
scroll to position [3945, 0]
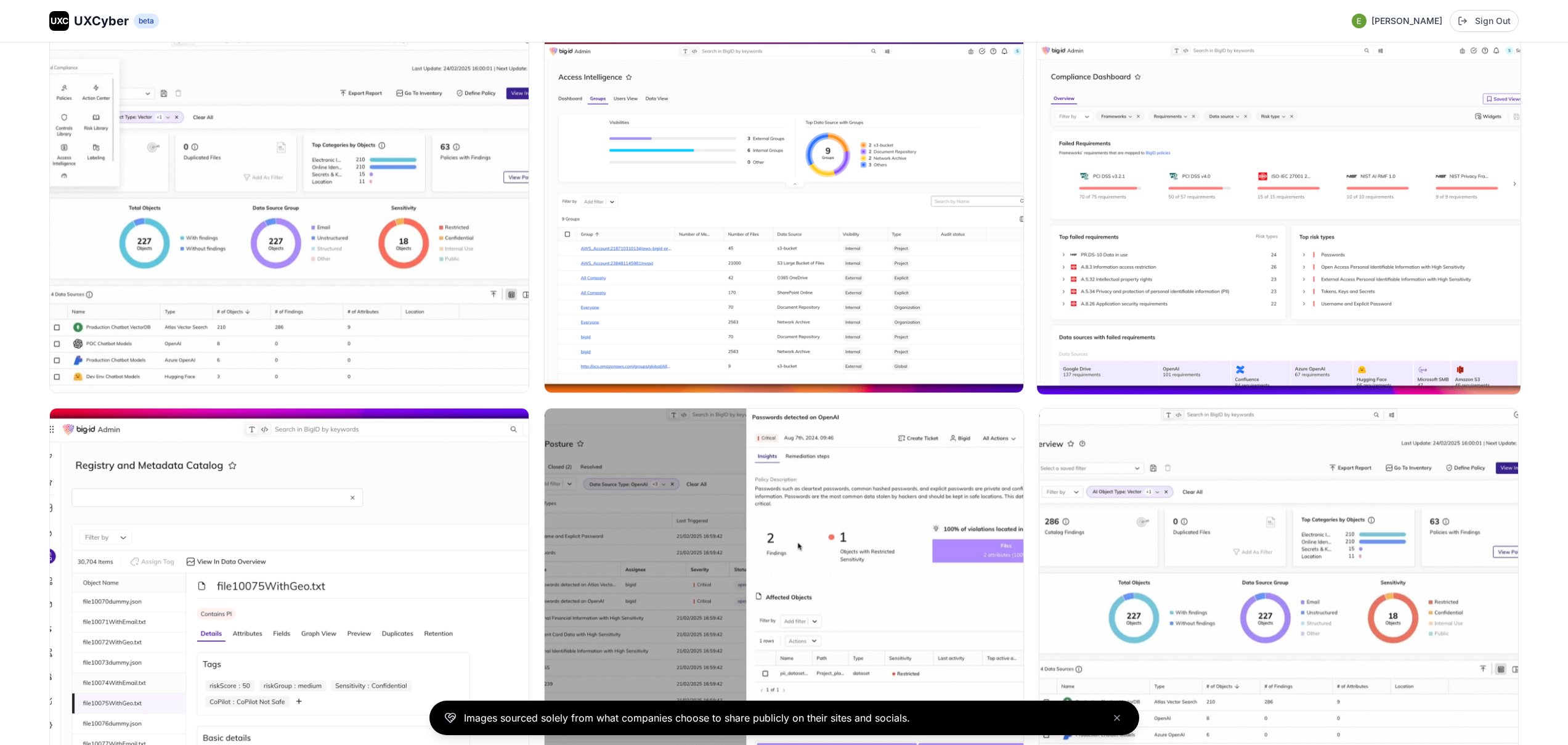
click at [1171, 194] on img at bounding box center [1279, 213] width 484 height 362
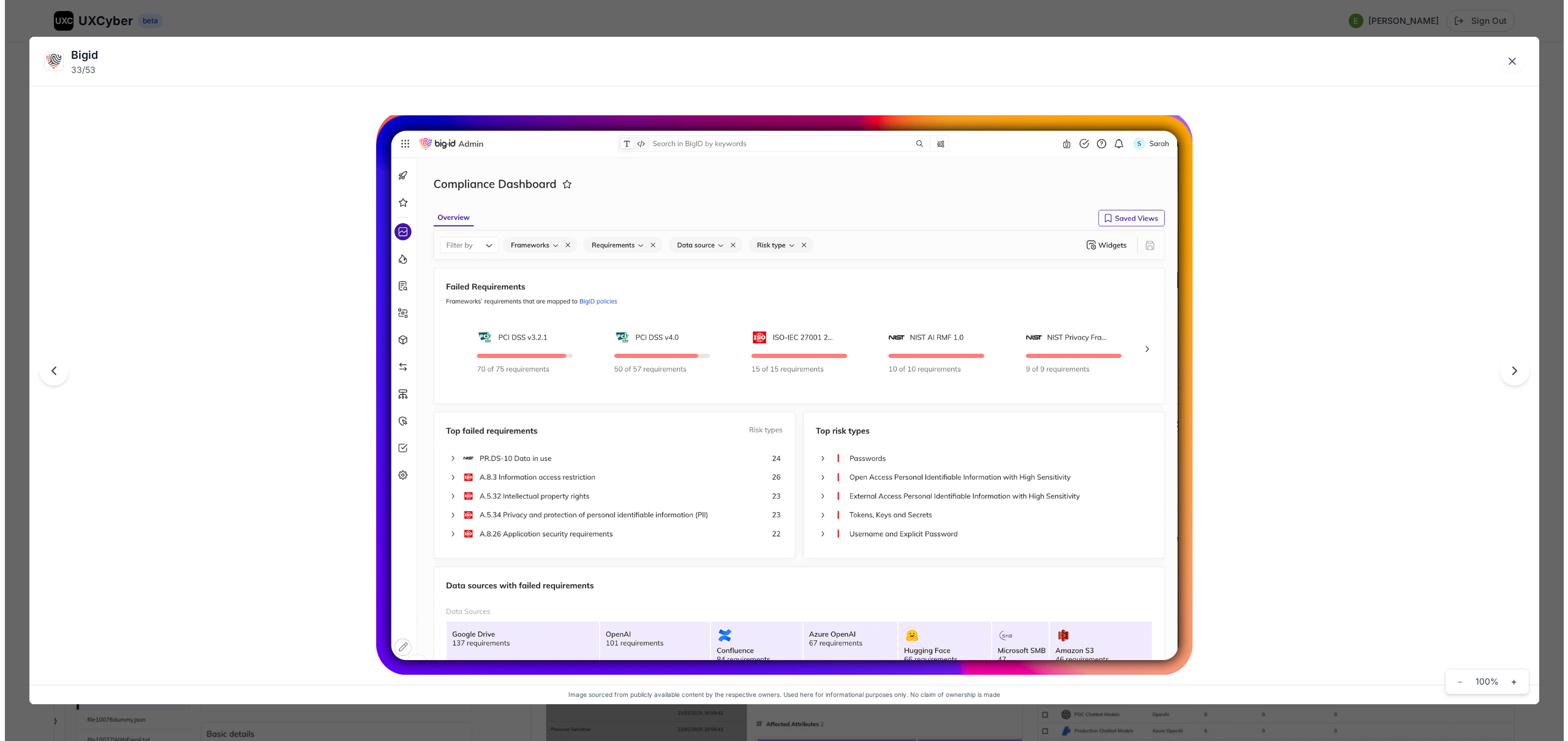
scroll to position [3945, 0]
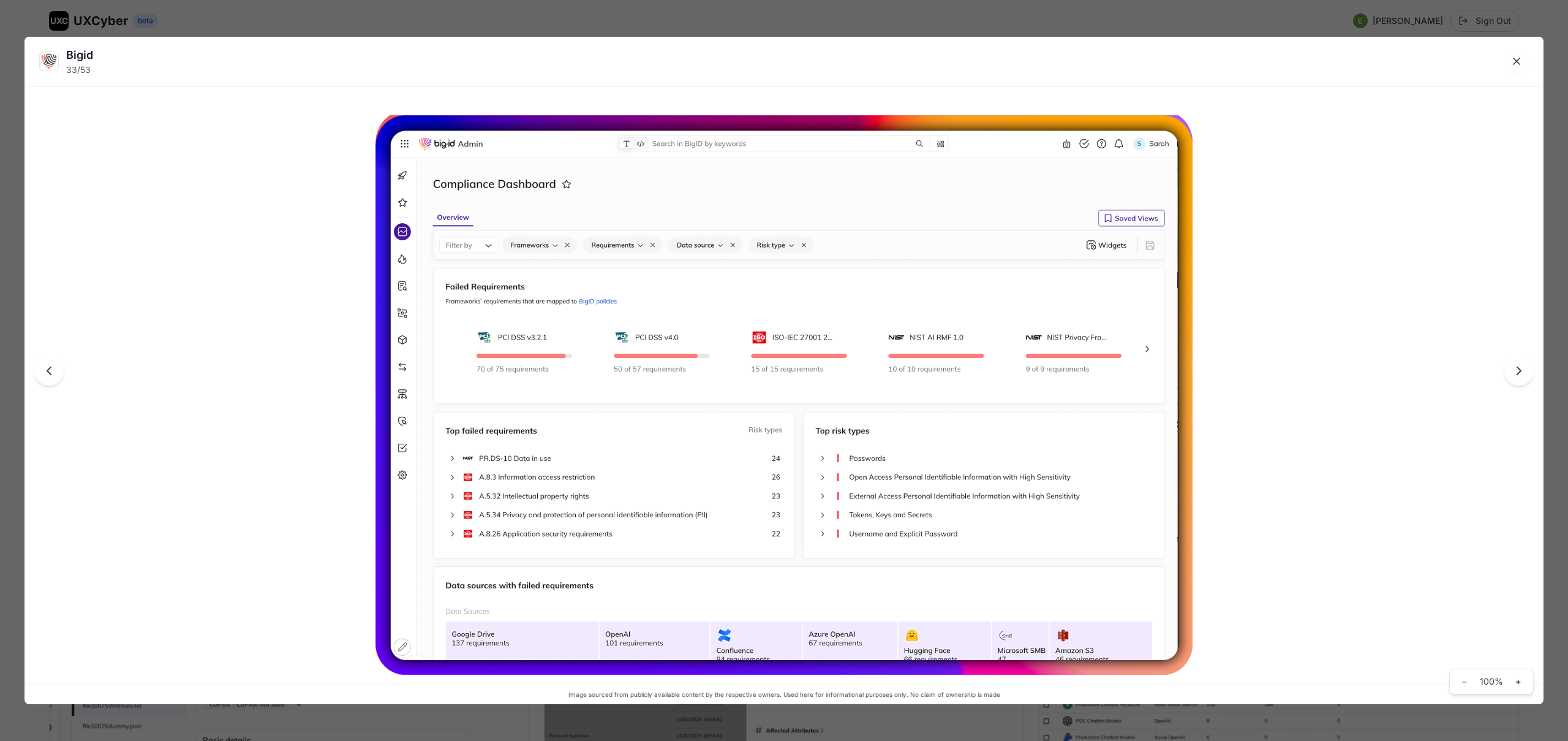
click at [994, 18] on div "Bigid 33 / 53 Image sourced from publicly available content by the respective o…" at bounding box center [784, 370] width 1568 height 741
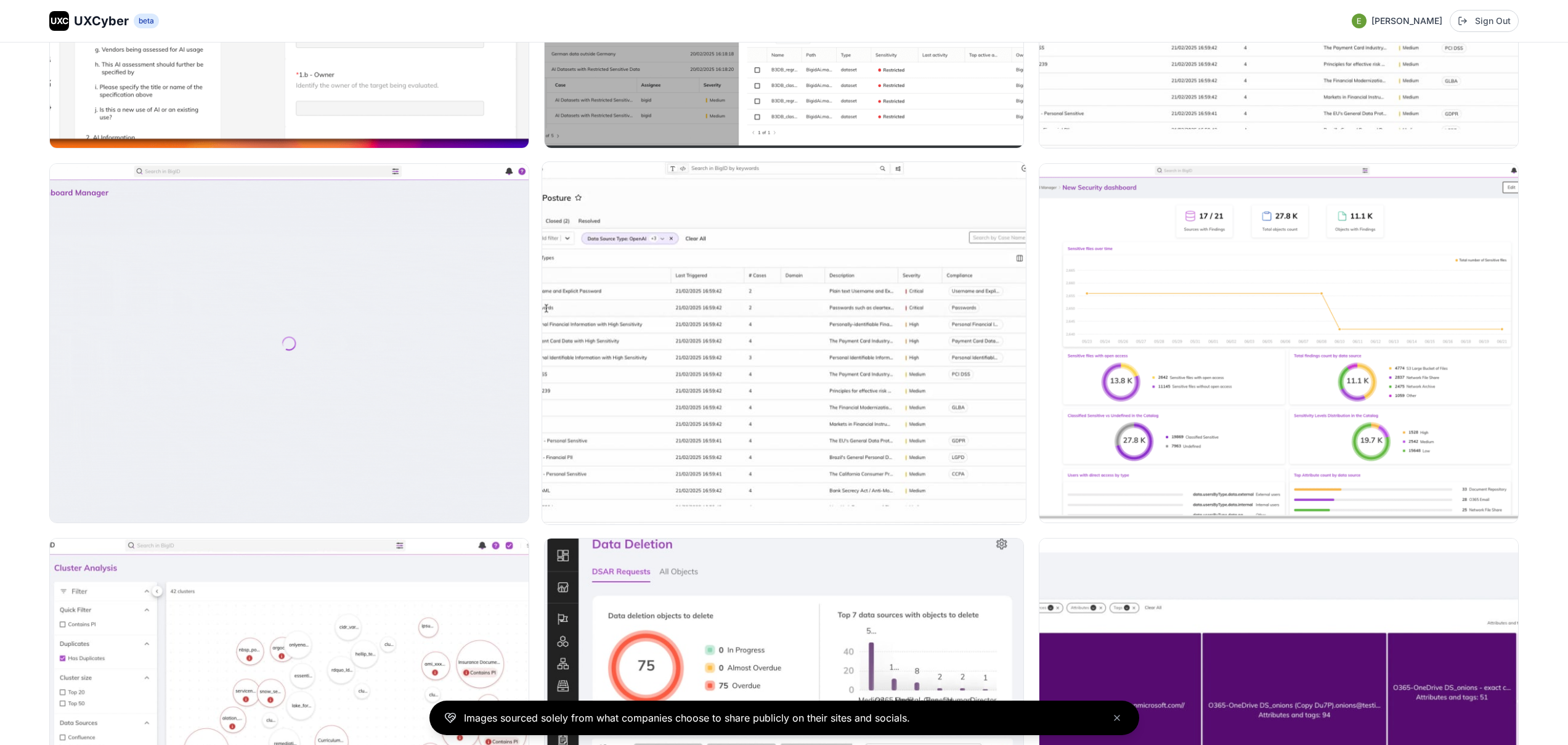
scroll to position [5321, 0]
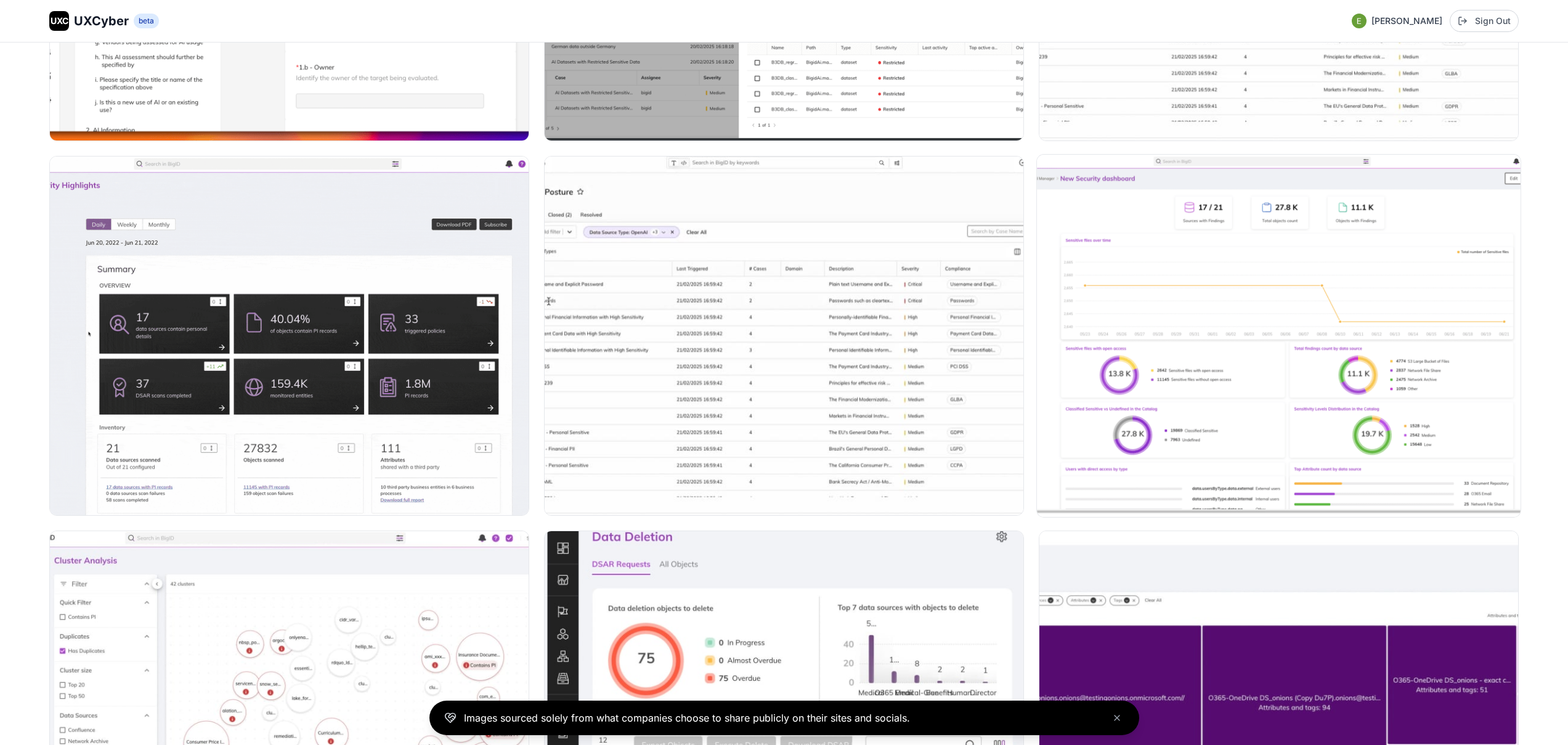
click at [1169, 324] on img at bounding box center [1279, 335] width 484 height 362
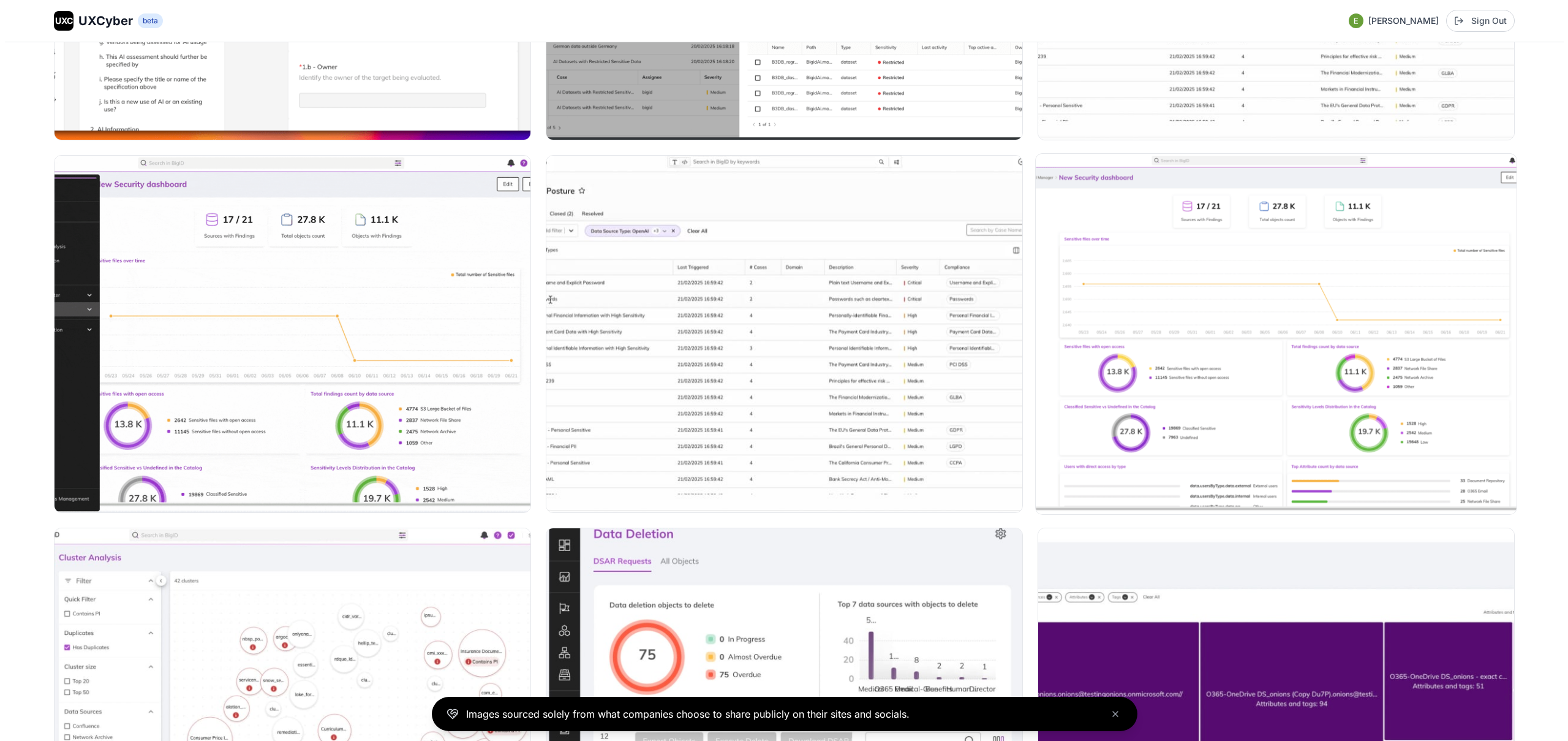
scroll to position [5322, 0]
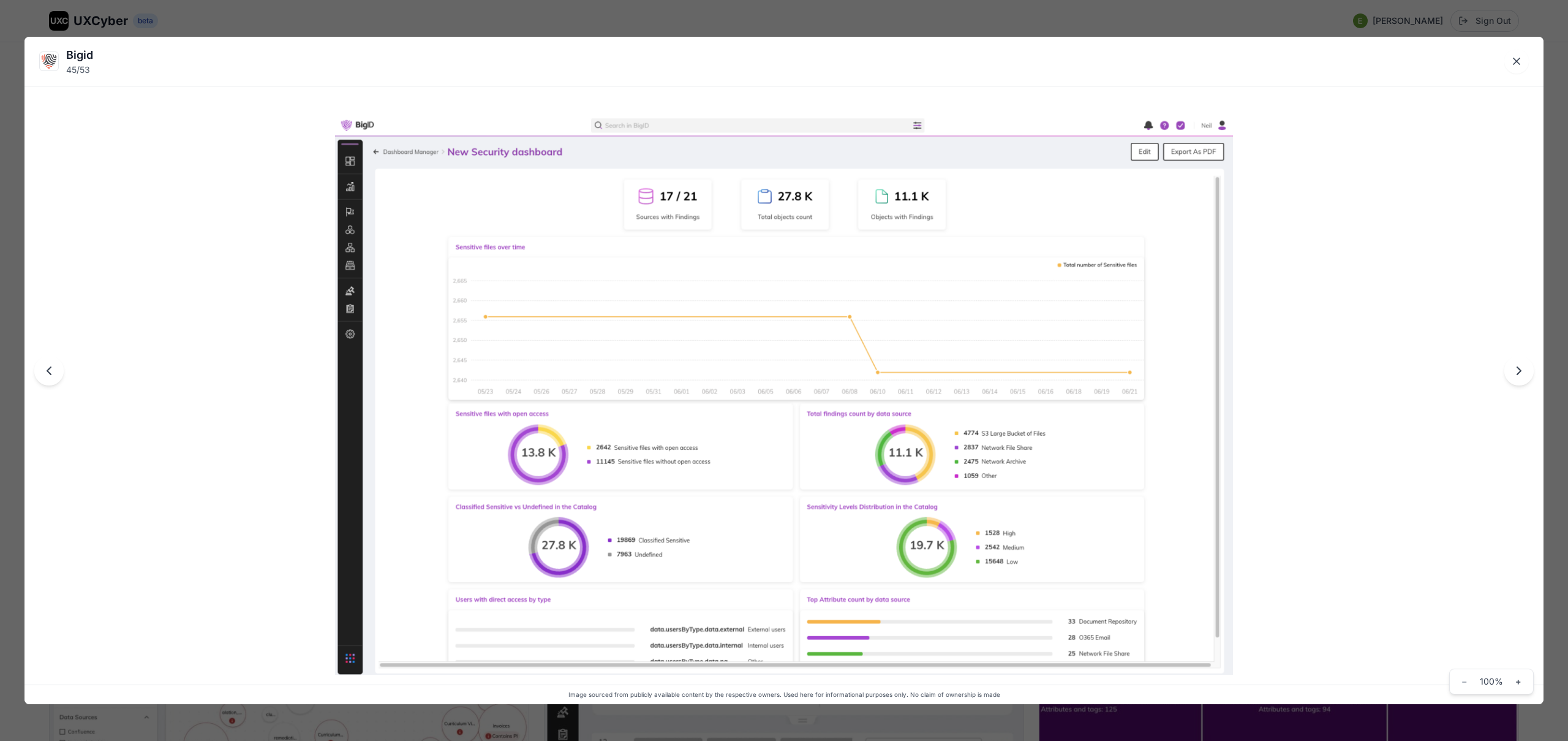
click at [1085, 24] on div "Bigid 45 / 53 Image sourced from publicly available content by the respective o…" at bounding box center [784, 370] width 1568 height 741
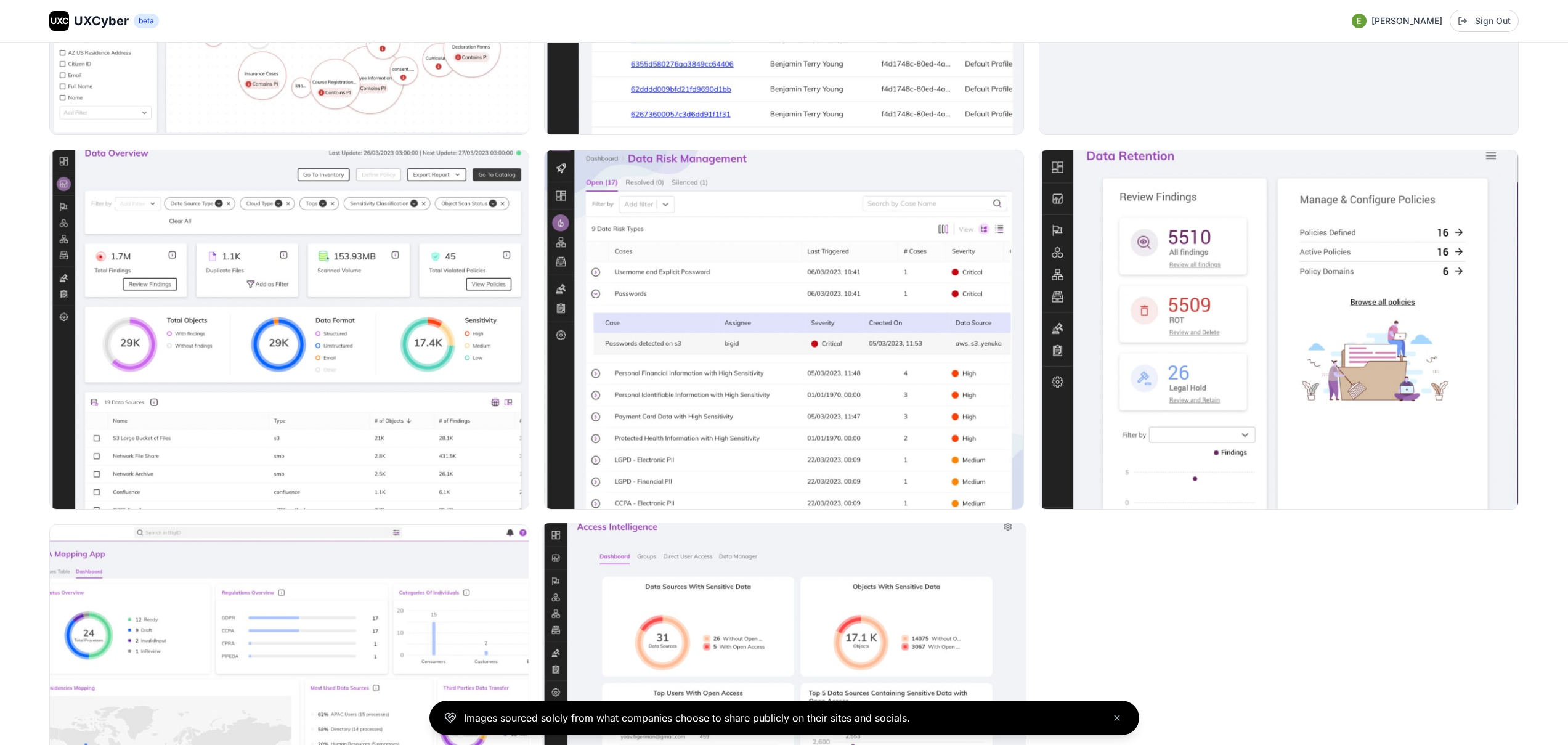
scroll to position [6288, 0]
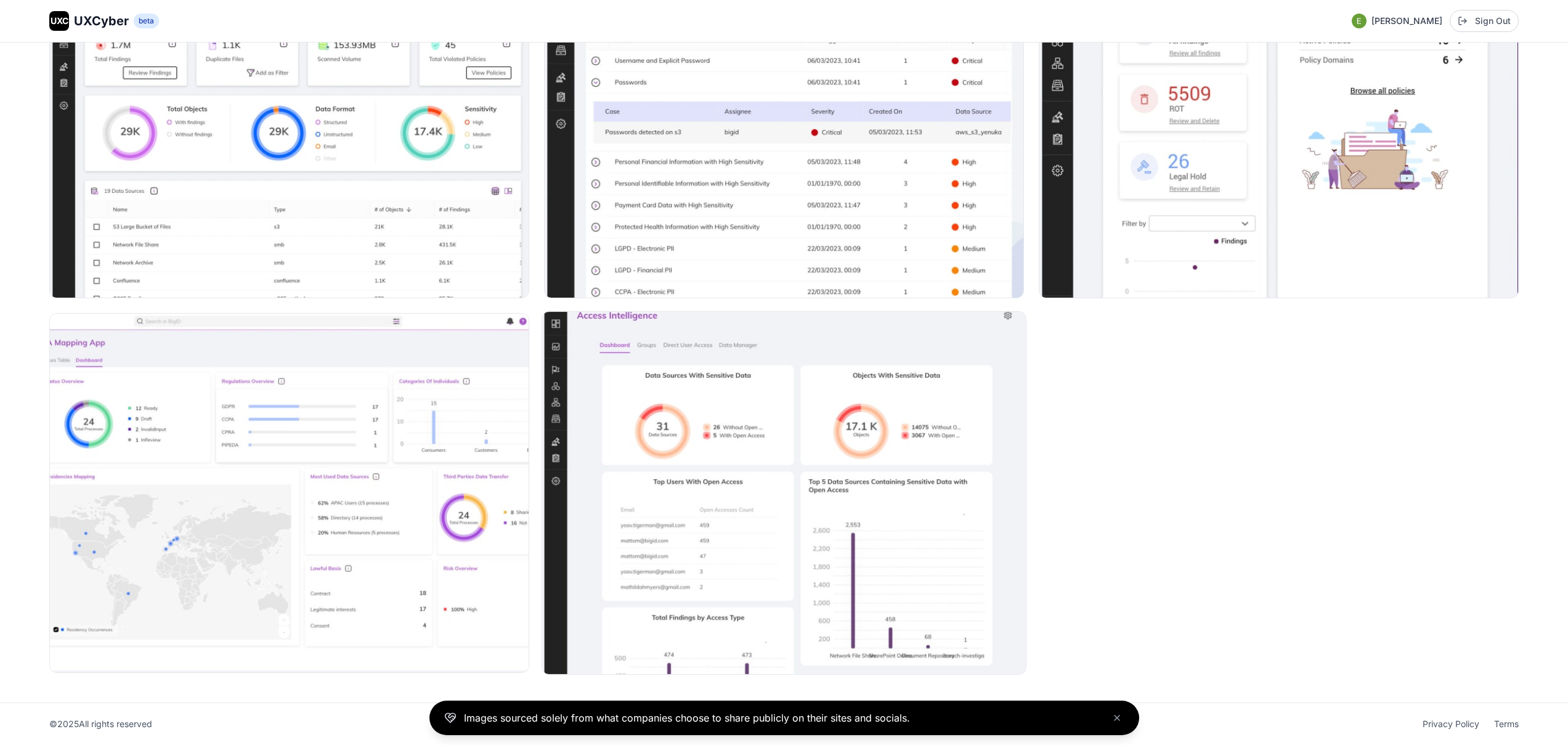
click at [731, 389] on img at bounding box center [784, 493] width 484 height 362
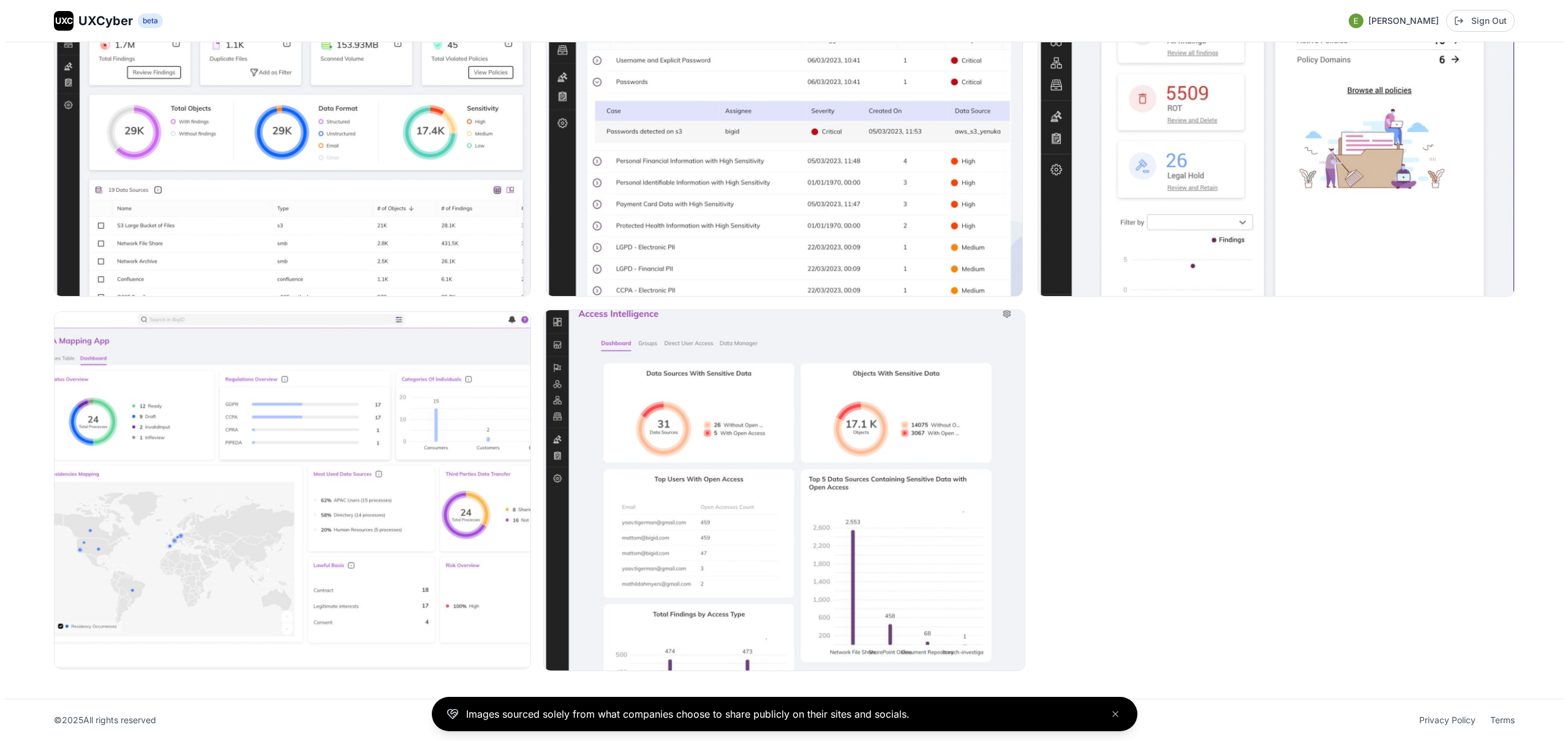
scroll to position [6291, 0]
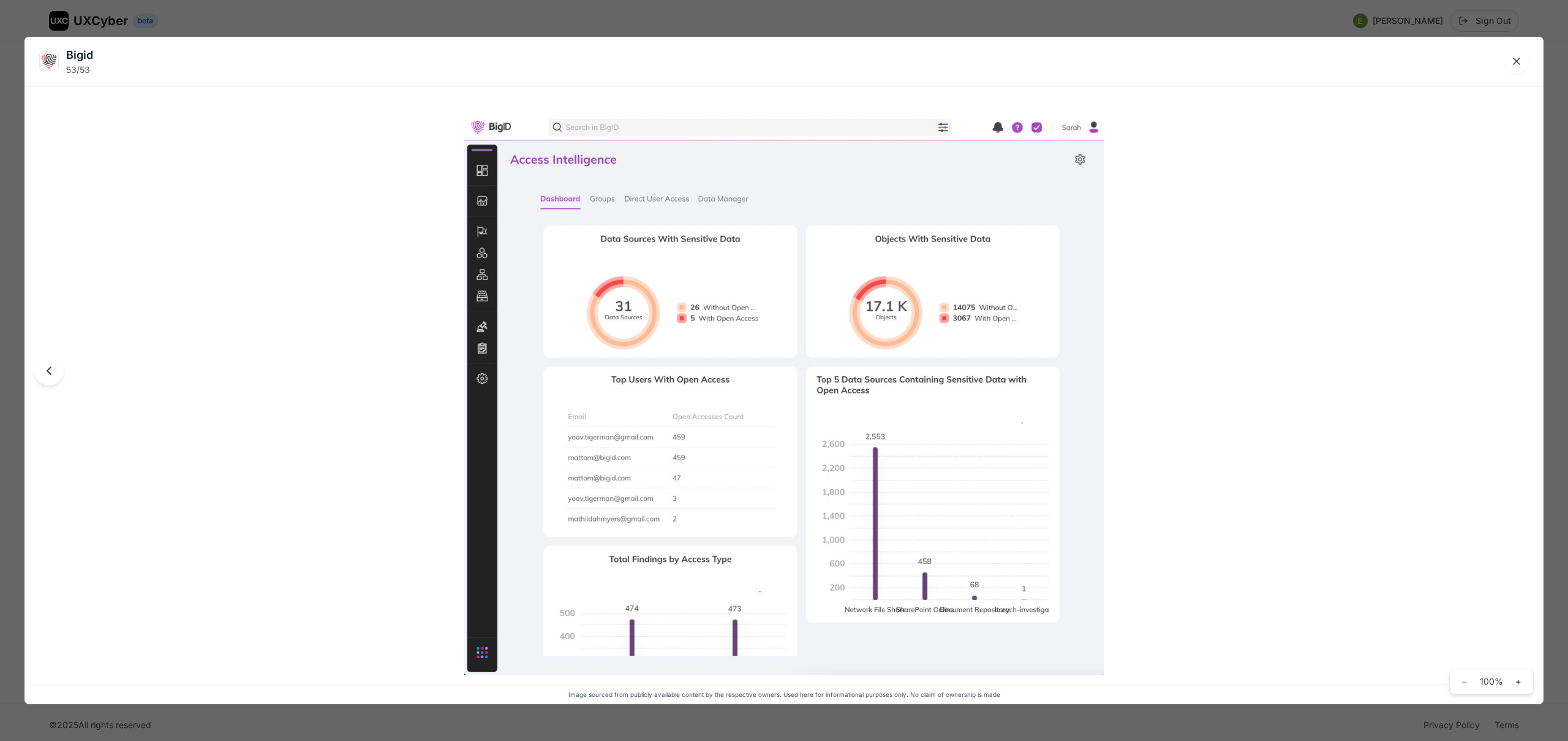
click at [644, 23] on div "Bigid 53 / 53 Image sourced from publicly available content by the respective o…" at bounding box center [784, 370] width 1568 height 741
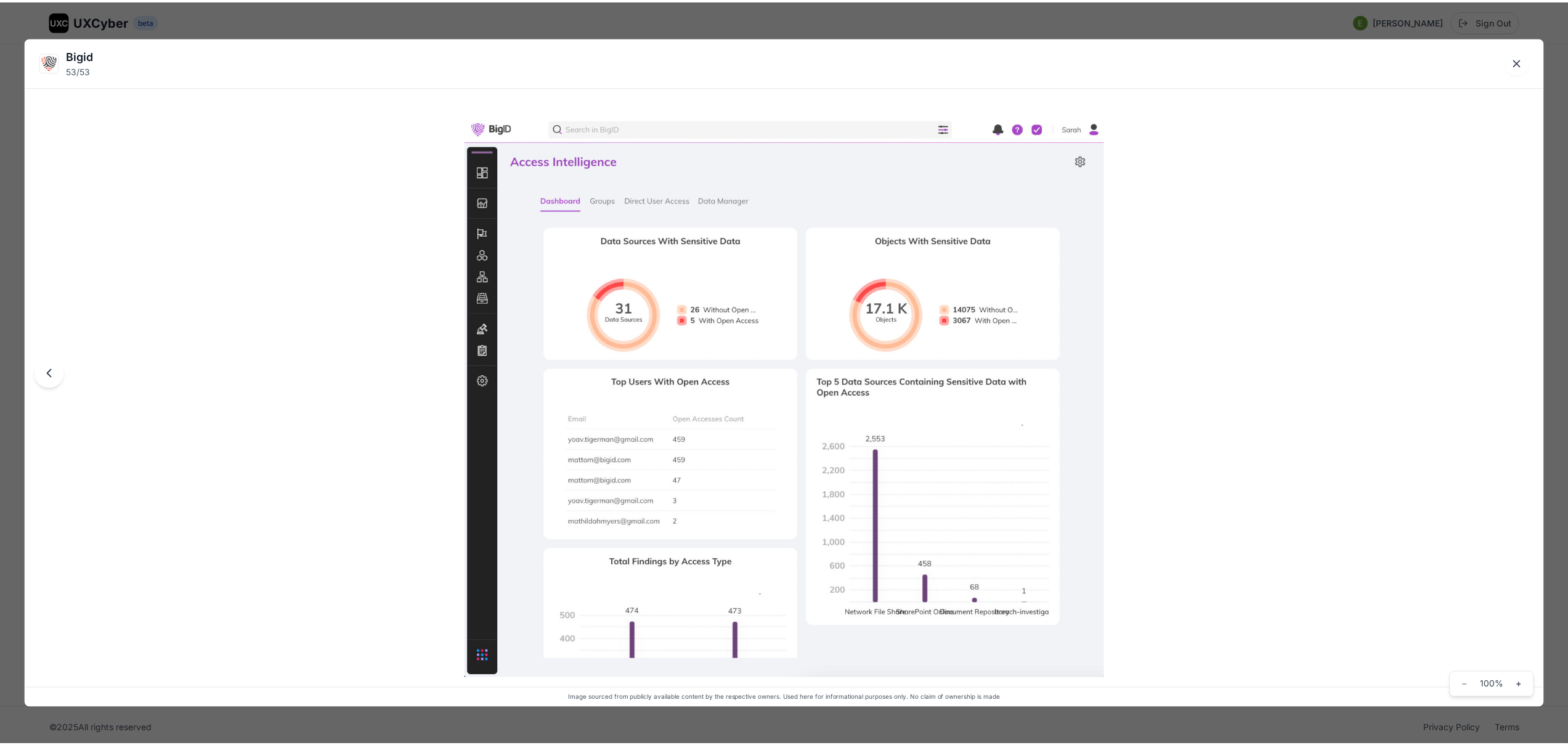
scroll to position [6288, 0]
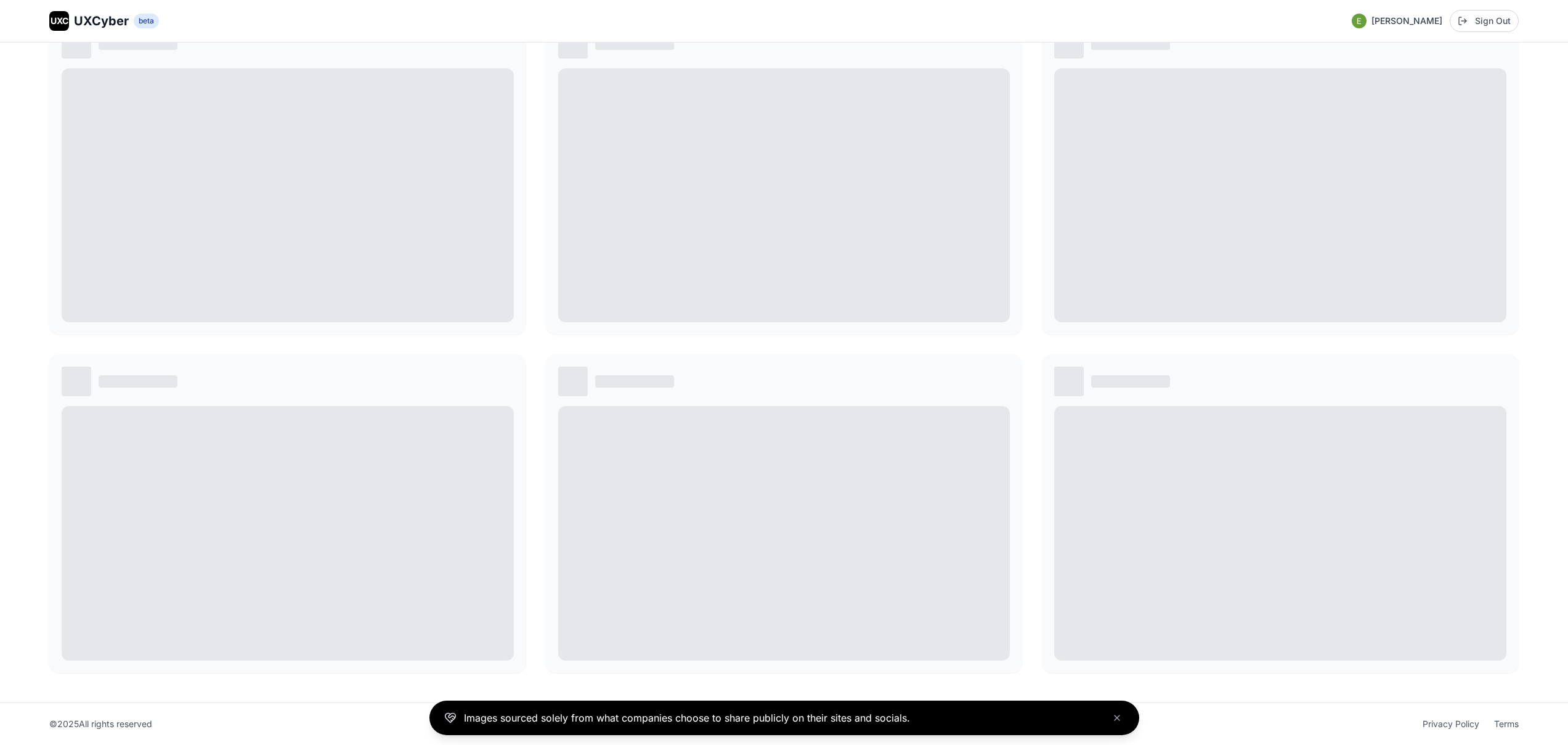
scroll to position [77, 0]
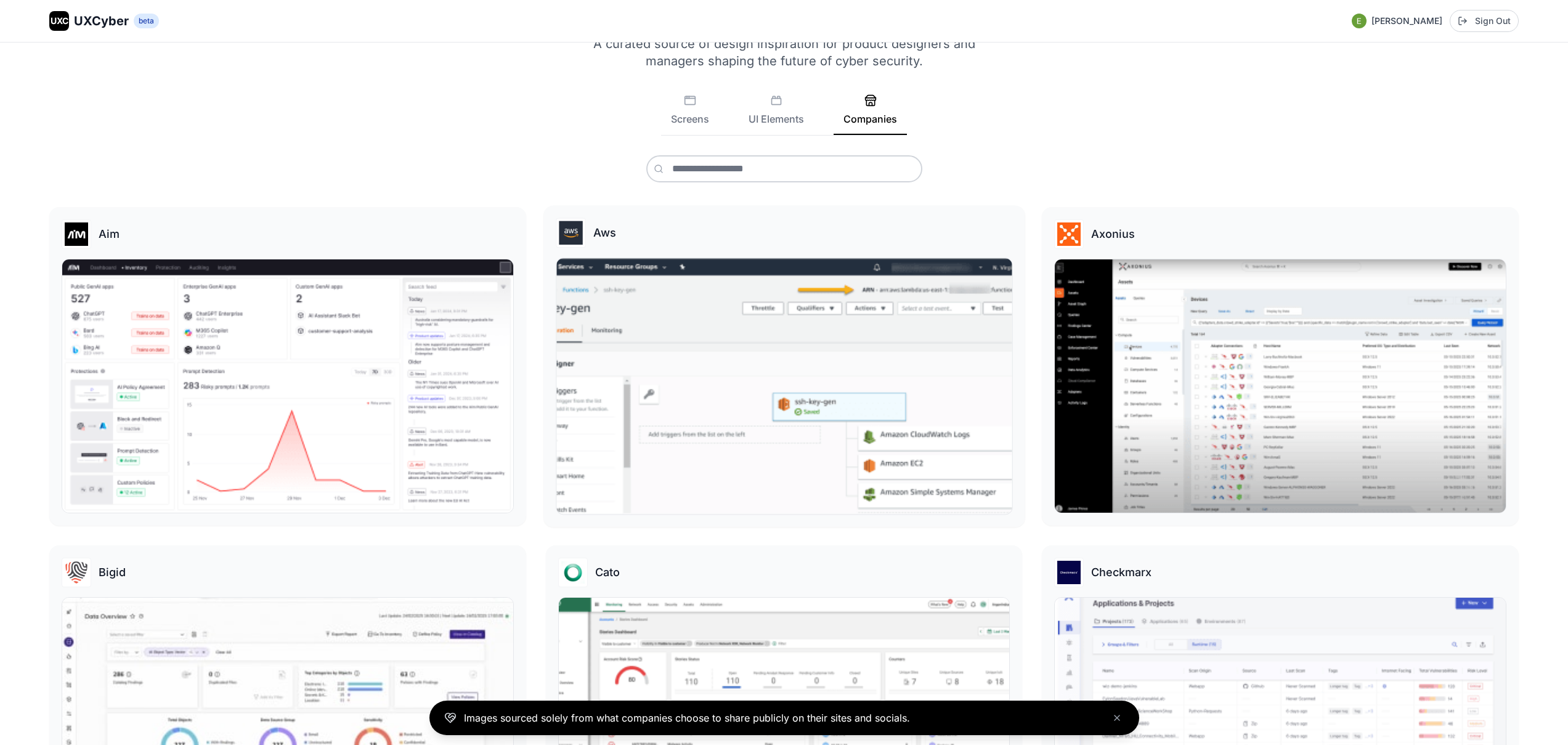
click at [771, 358] on img at bounding box center [784, 386] width 455 height 256
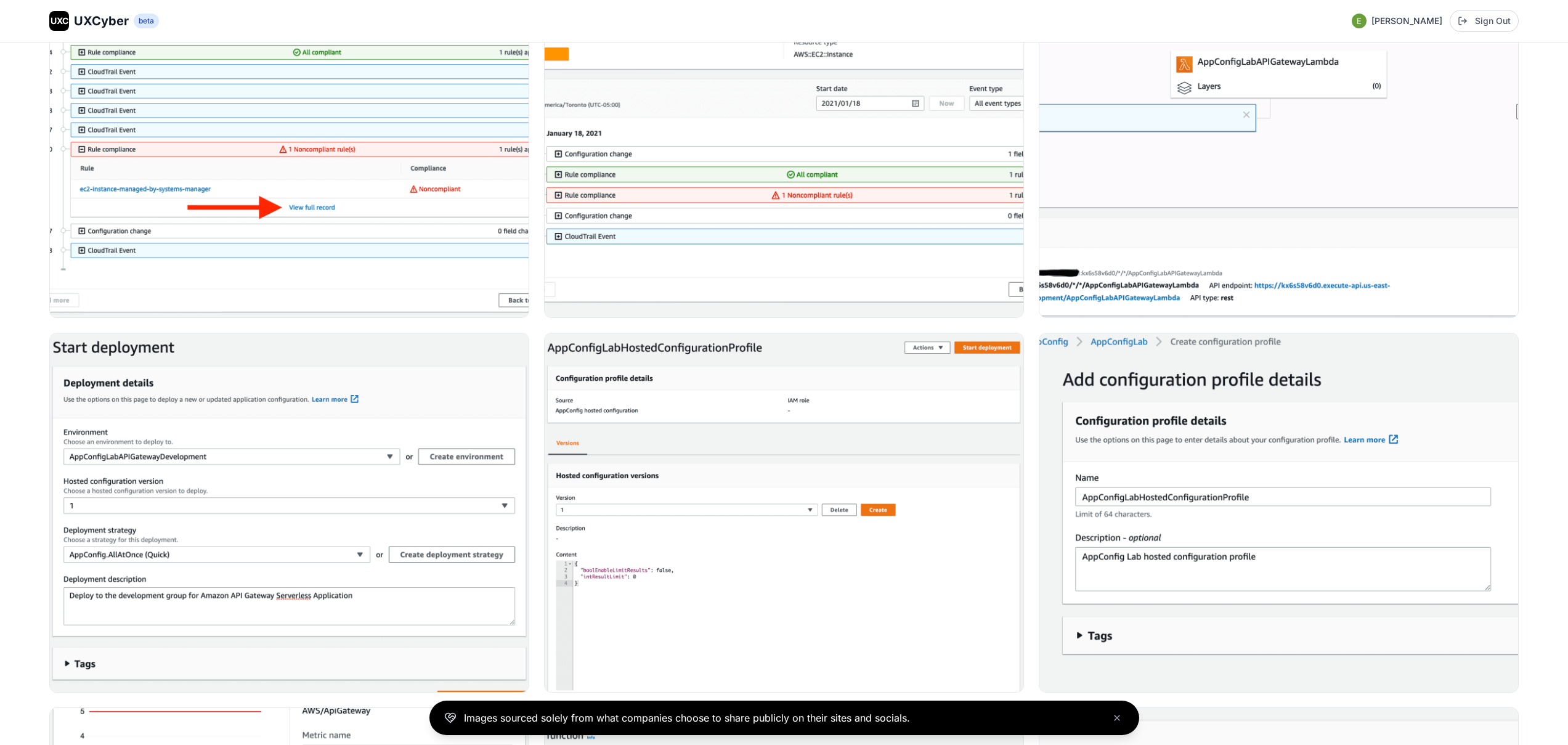
scroll to position [5077, 0]
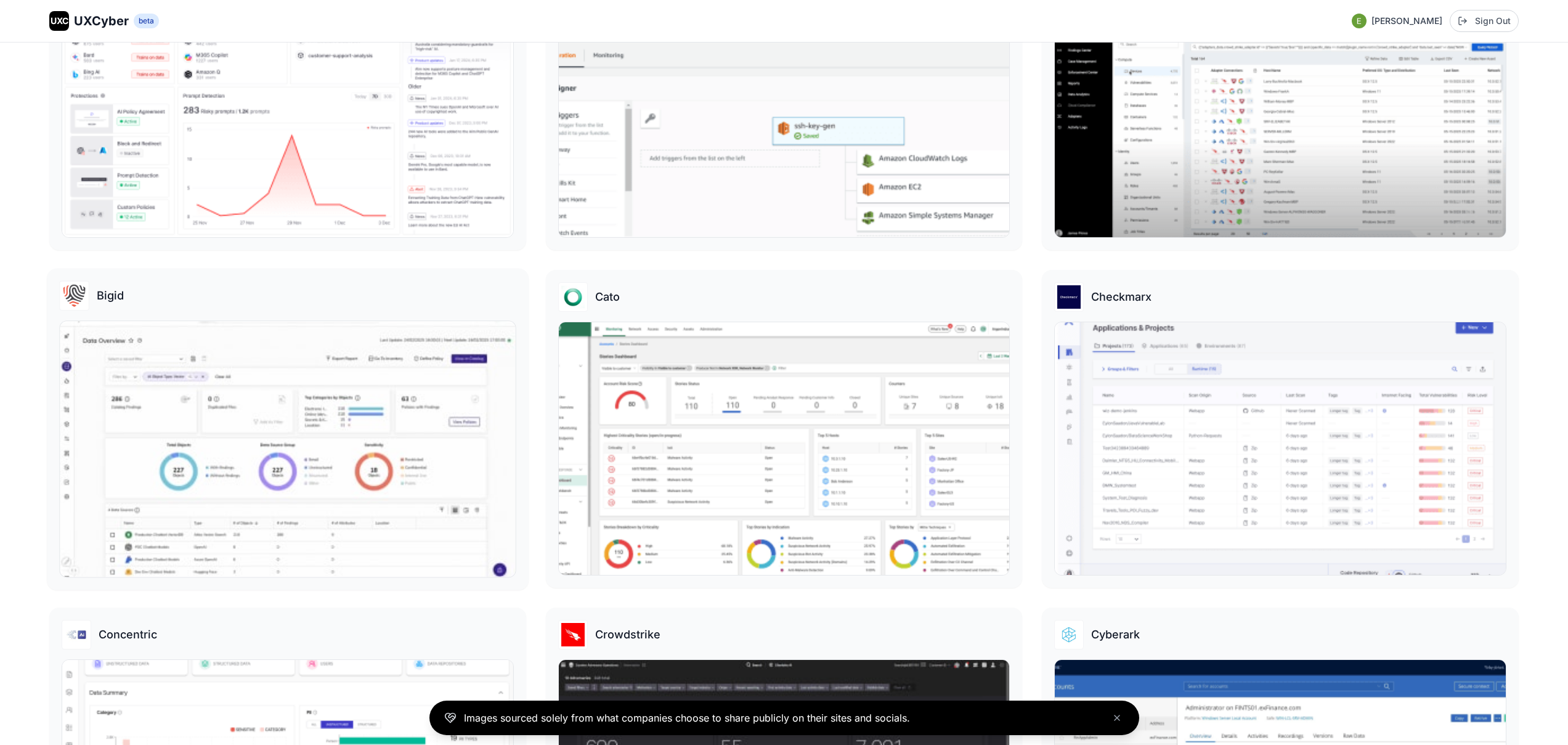
scroll to position [290, 0]
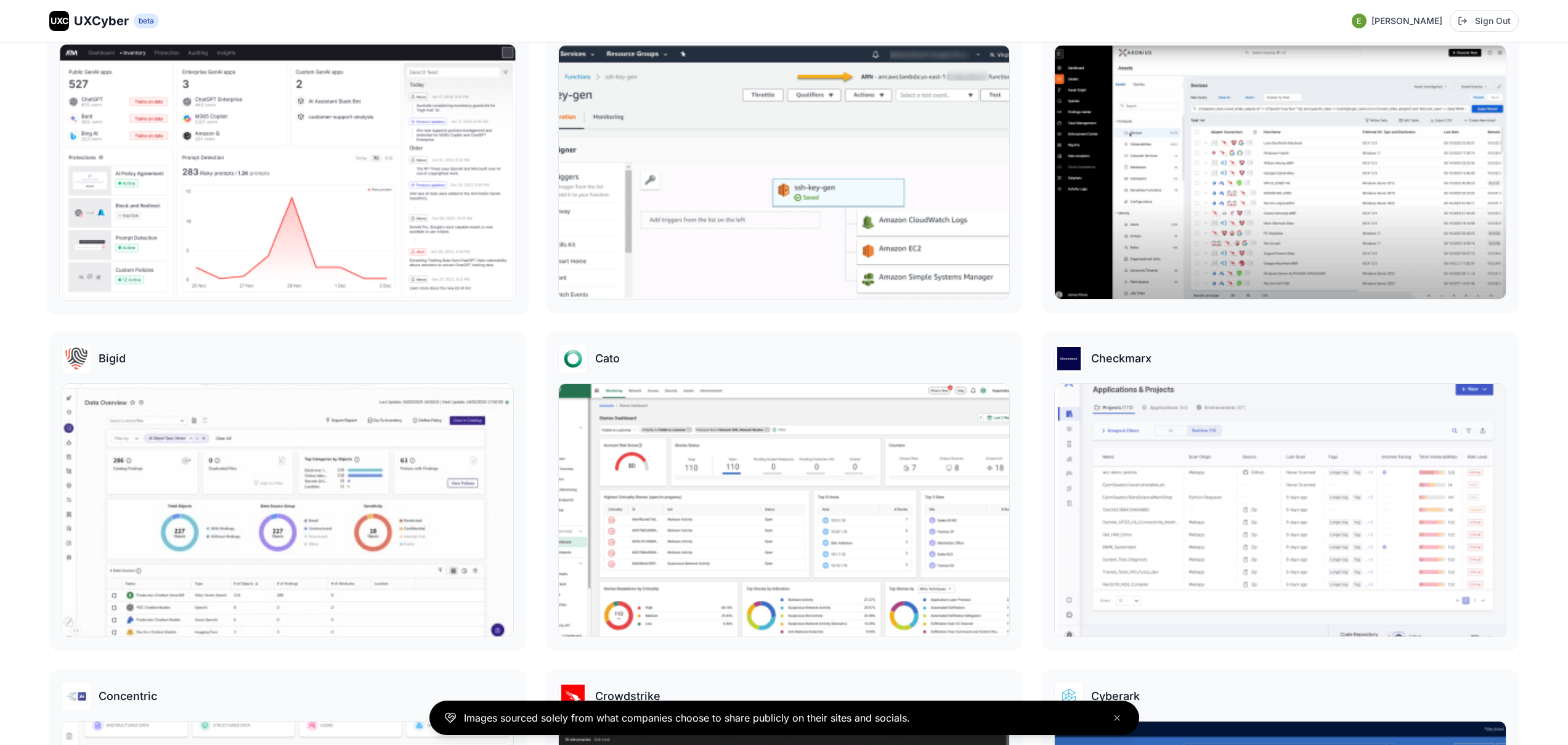
click at [268, 205] on img at bounding box center [287, 172] width 455 height 256
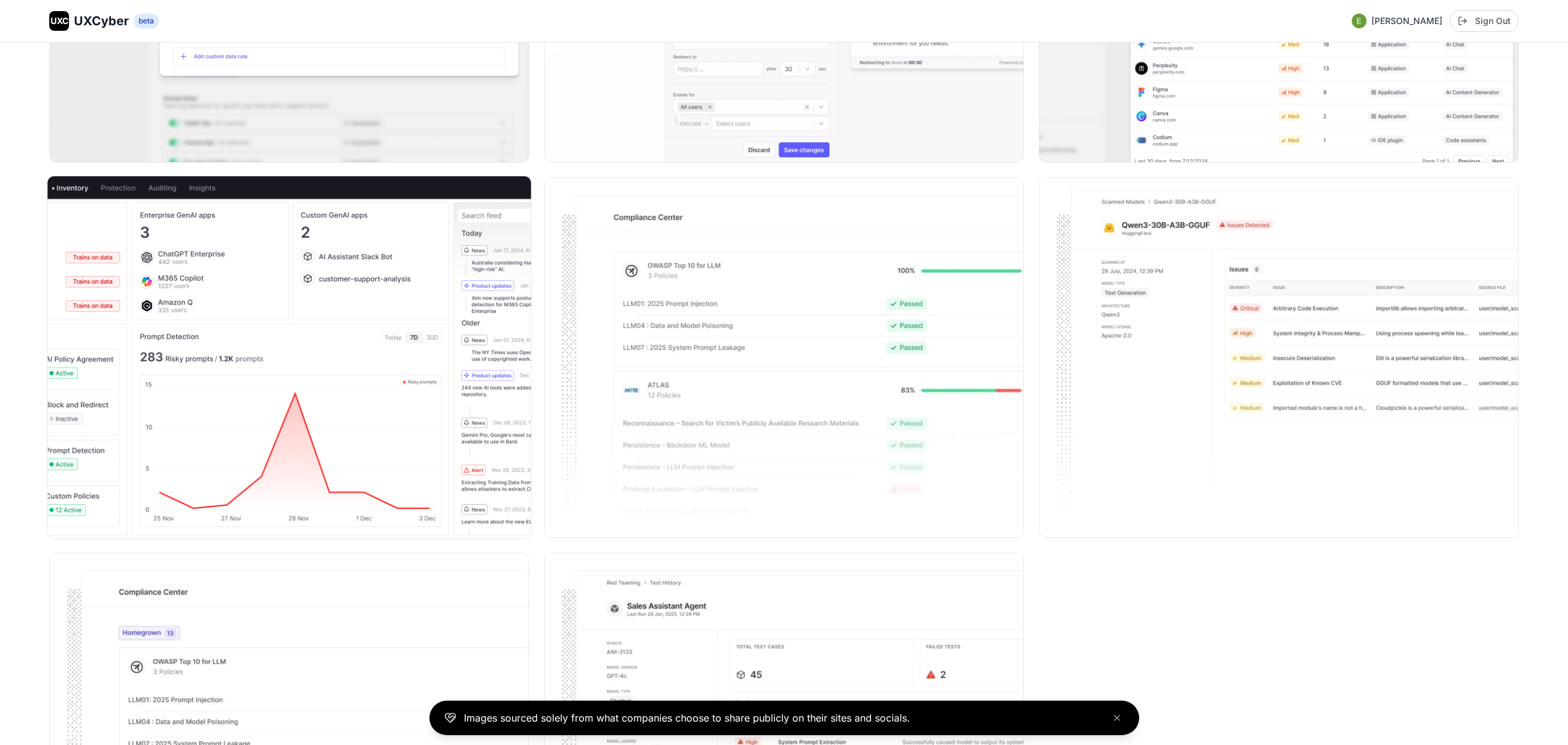
click at [312, 272] on img at bounding box center [289, 357] width 484 height 362
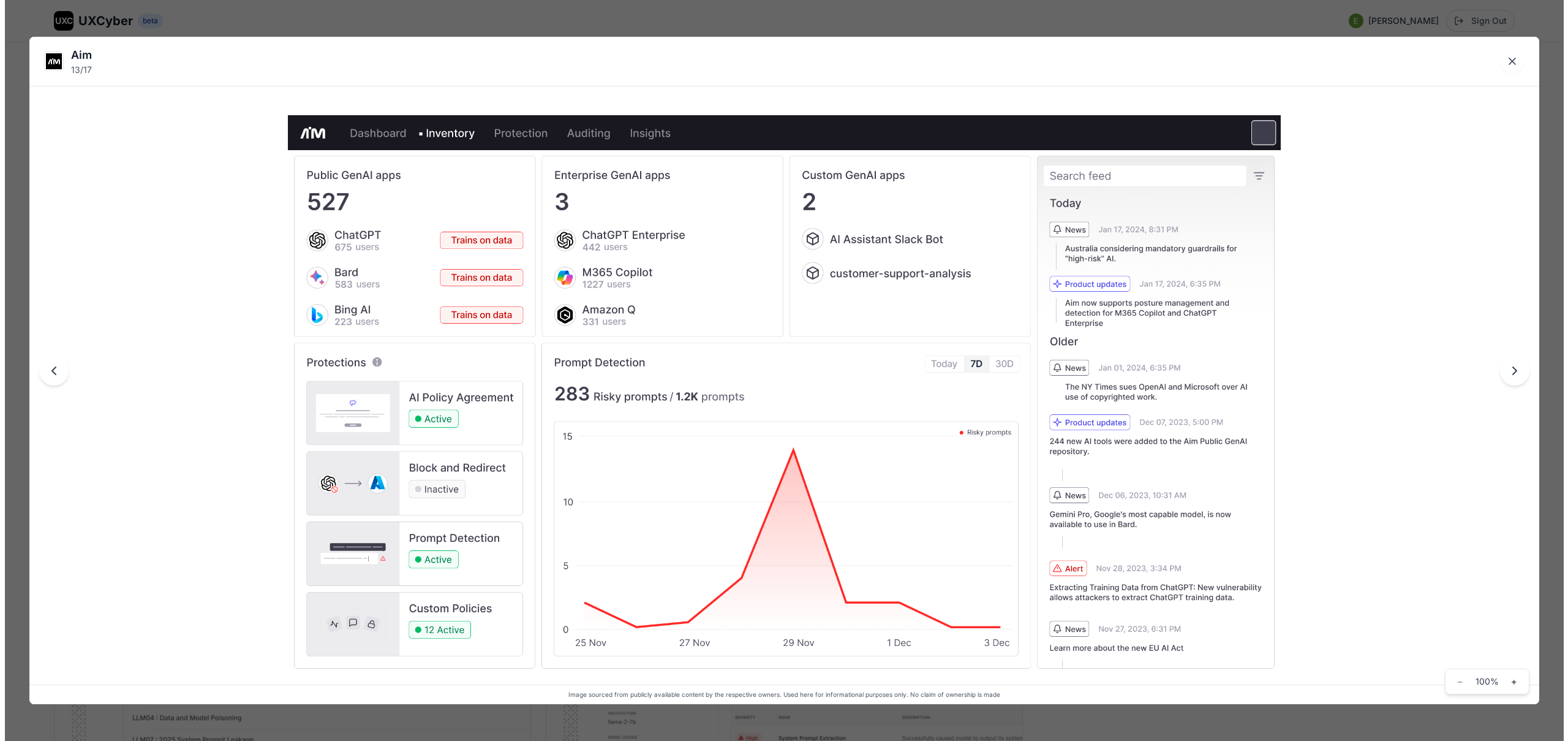
scroll to position [1533, 0]
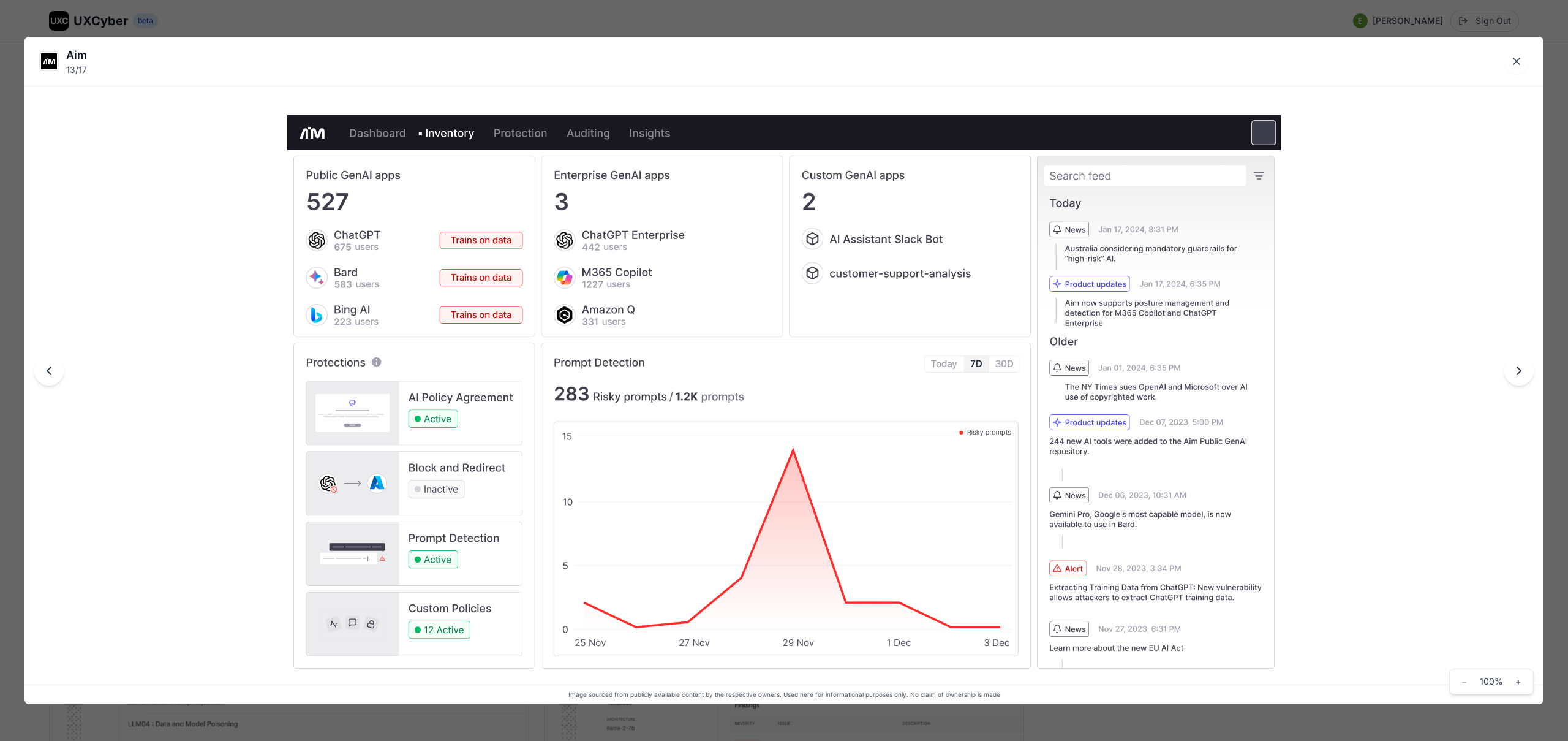
click at [1282, 717] on div "Aim 13 / 17 Image sourced from publicly available content by the respective own…" at bounding box center [784, 370] width 1568 height 741
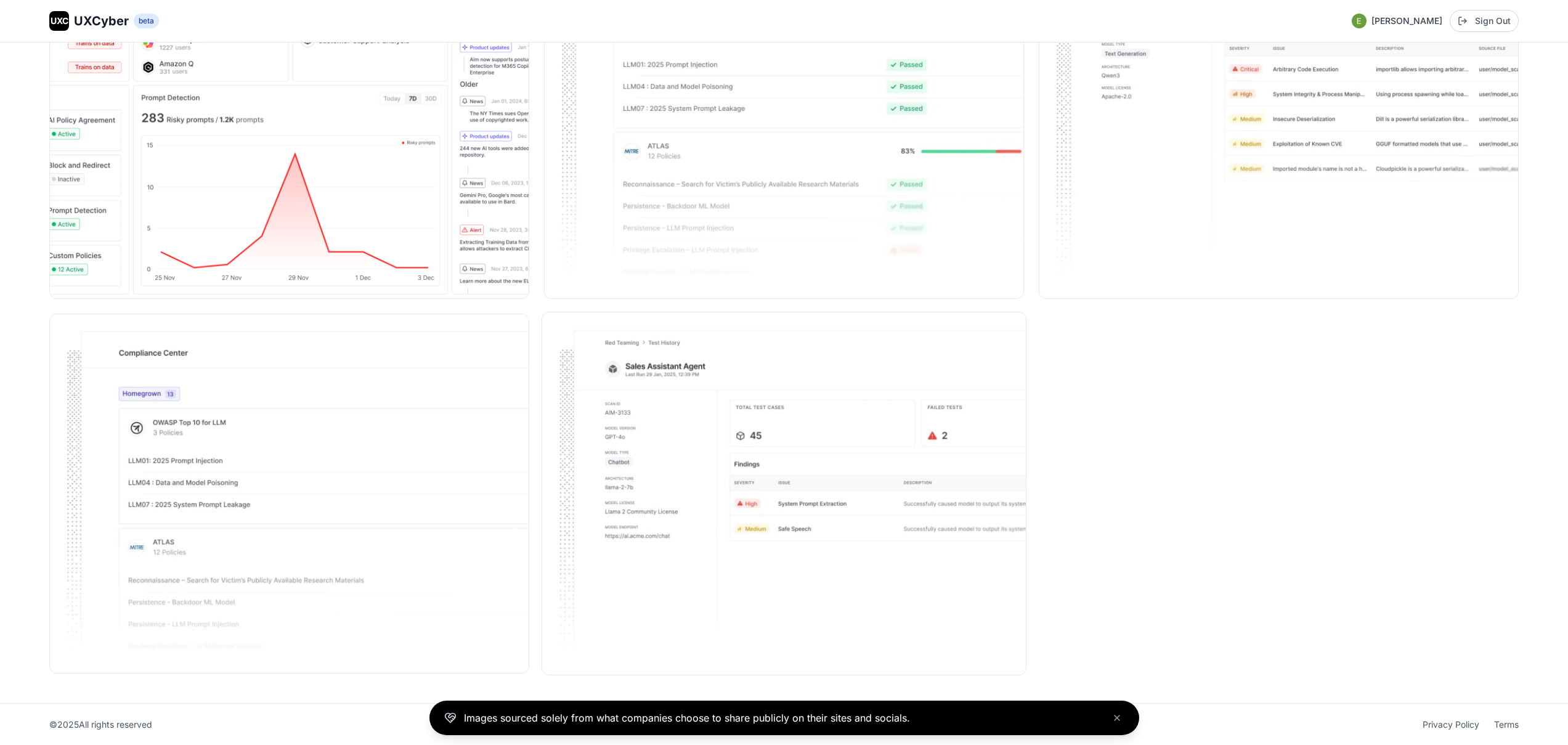
scroll to position [1774, 0]
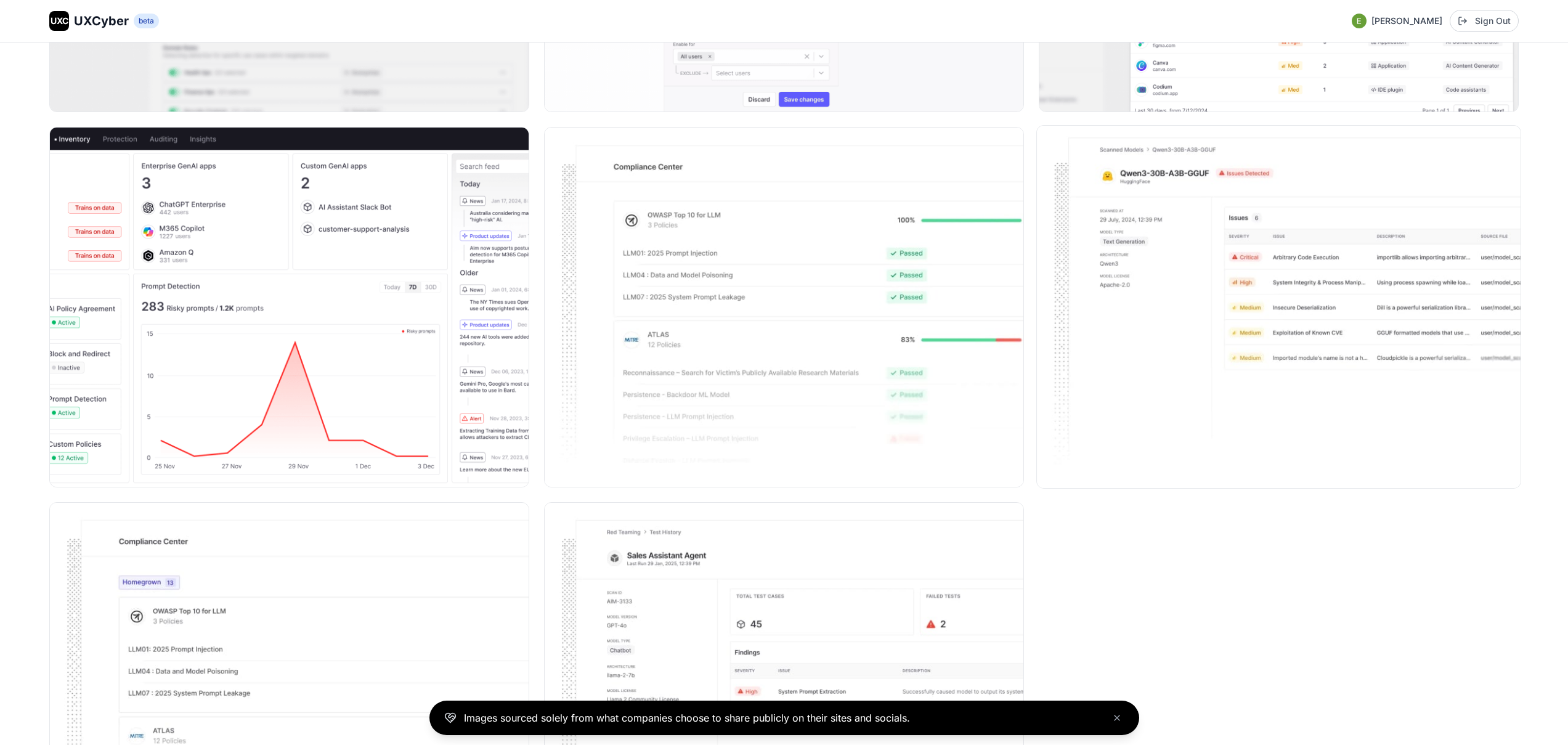
click at [1154, 312] on img at bounding box center [1279, 306] width 484 height 362
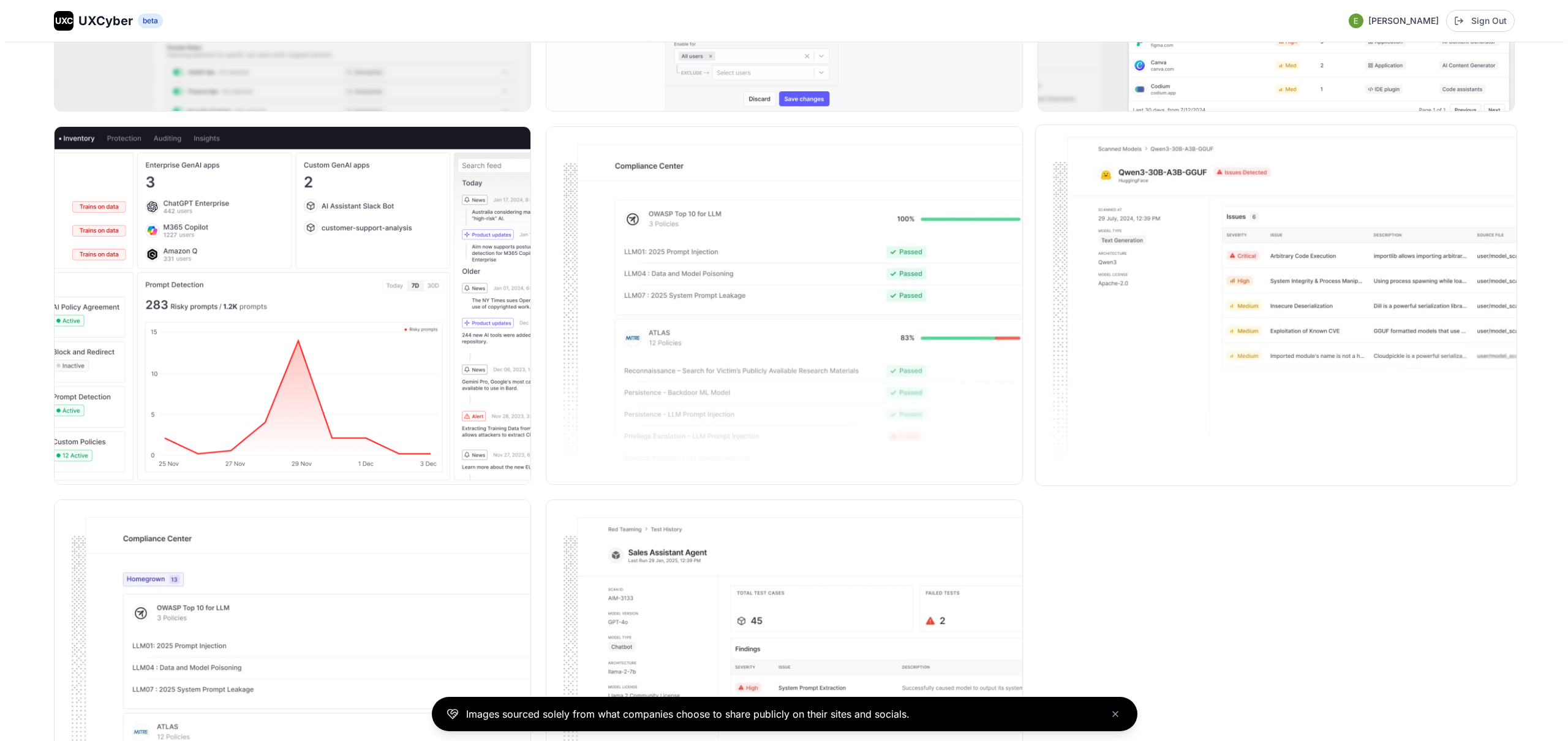
scroll to position [1583, 0]
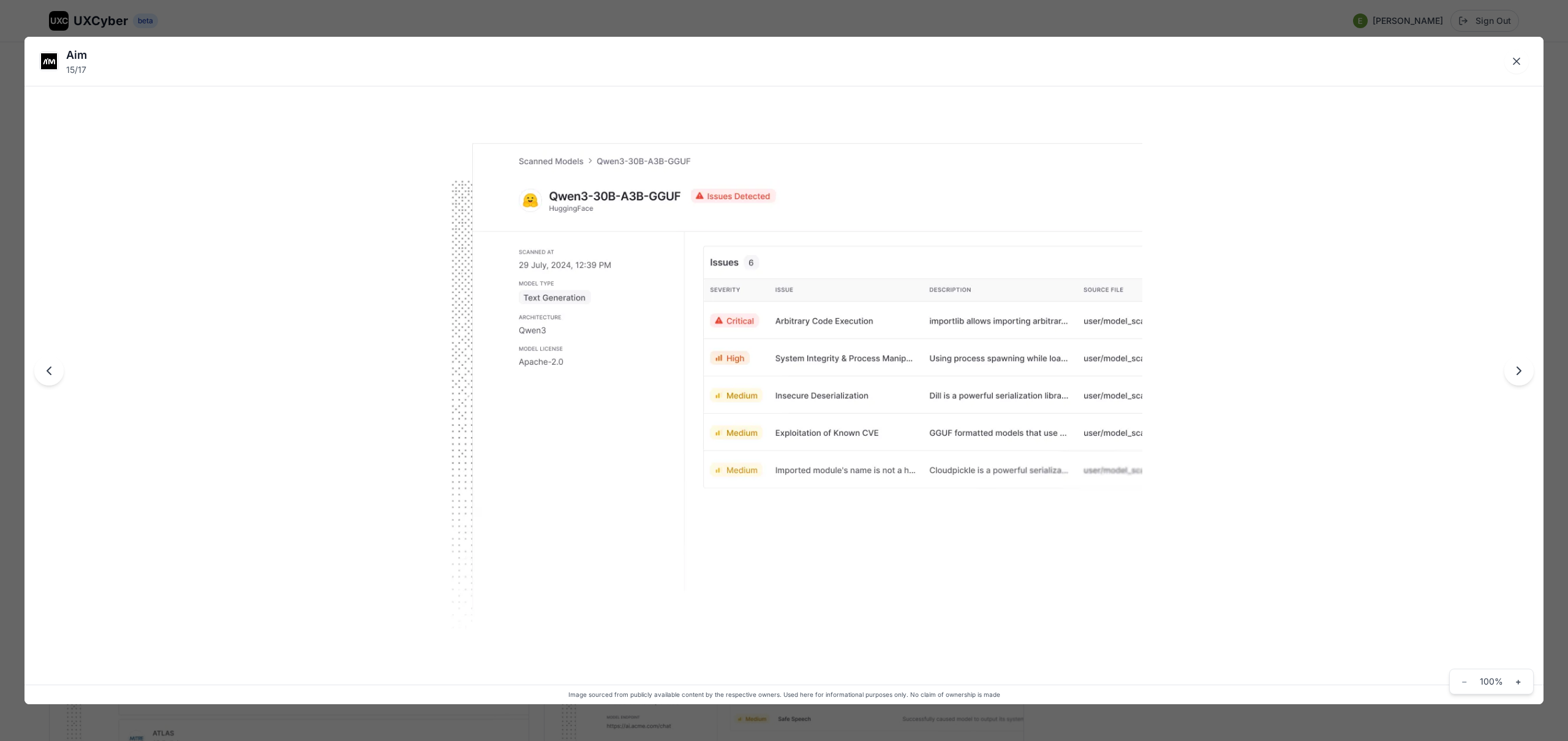
click at [703, 23] on div "Aim 15 / 17 Image sourced from publicly available content by the respective own…" at bounding box center [784, 370] width 1568 height 741
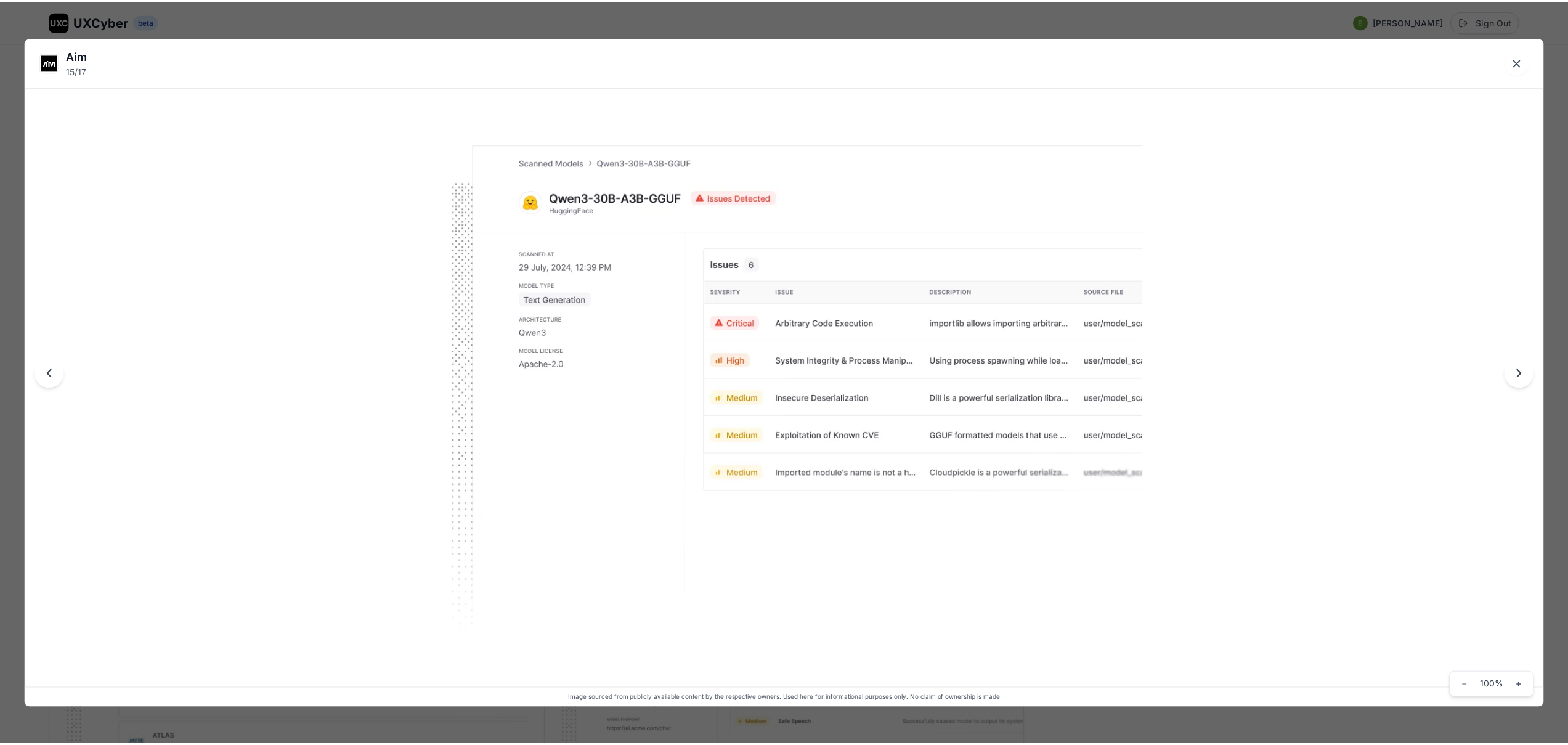
scroll to position [1585, 0]
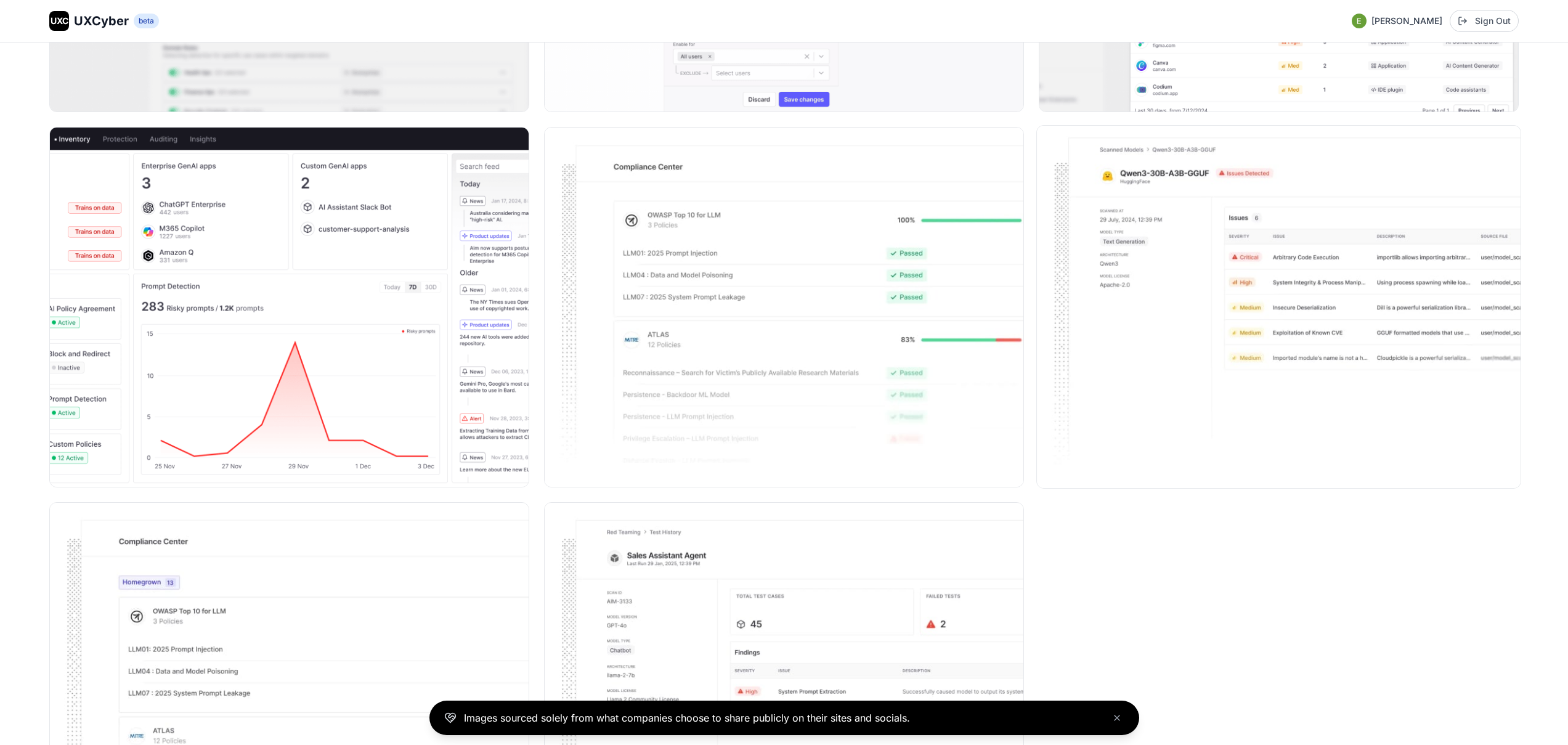
click at [1223, 274] on img at bounding box center [1279, 306] width 484 height 362
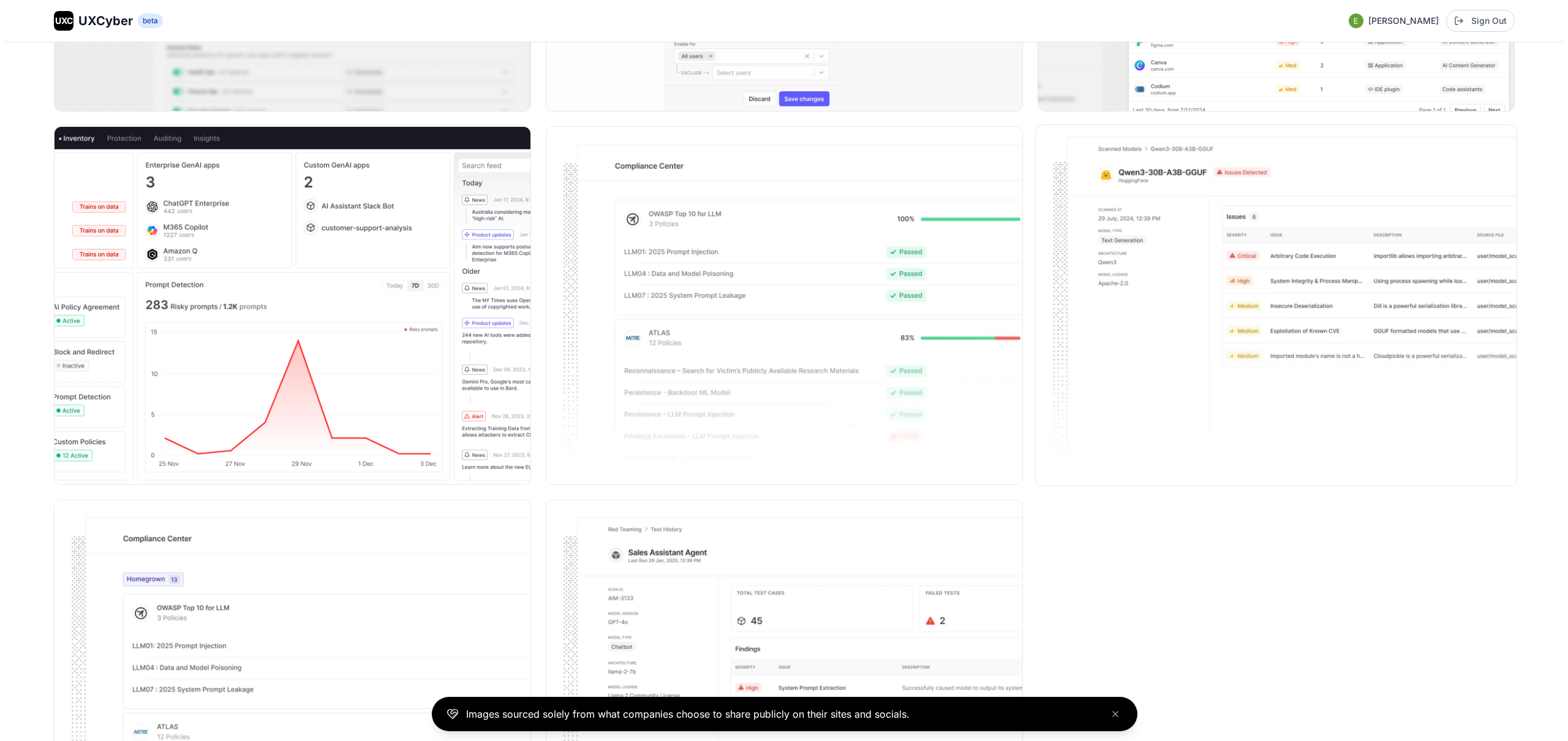
scroll to position [1583, 0]
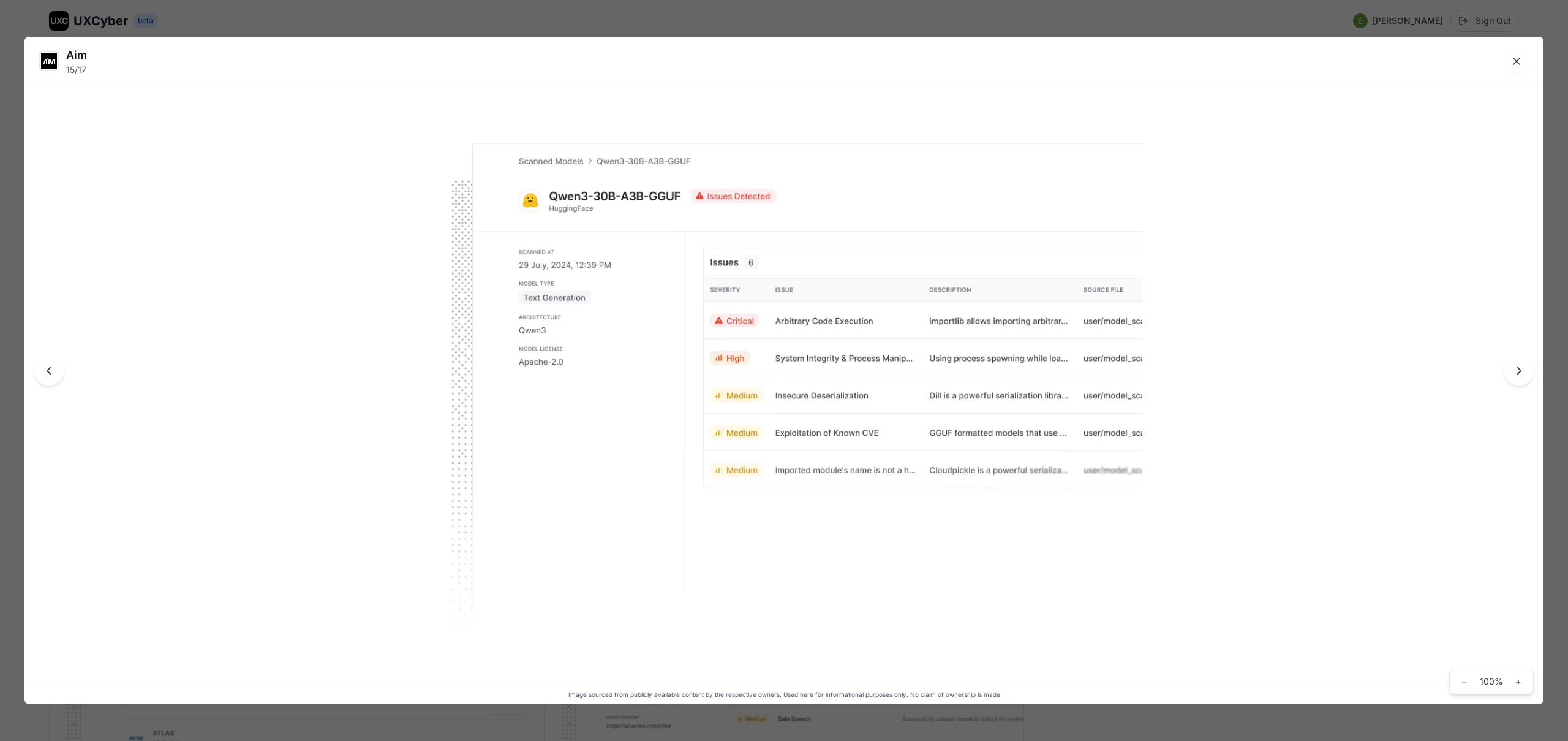
click at [836, 18] on div "Aim 15 / 17 Image sourced from publicly available content by the respective own…" at bounding box center [784, 370] width 1568 height 741
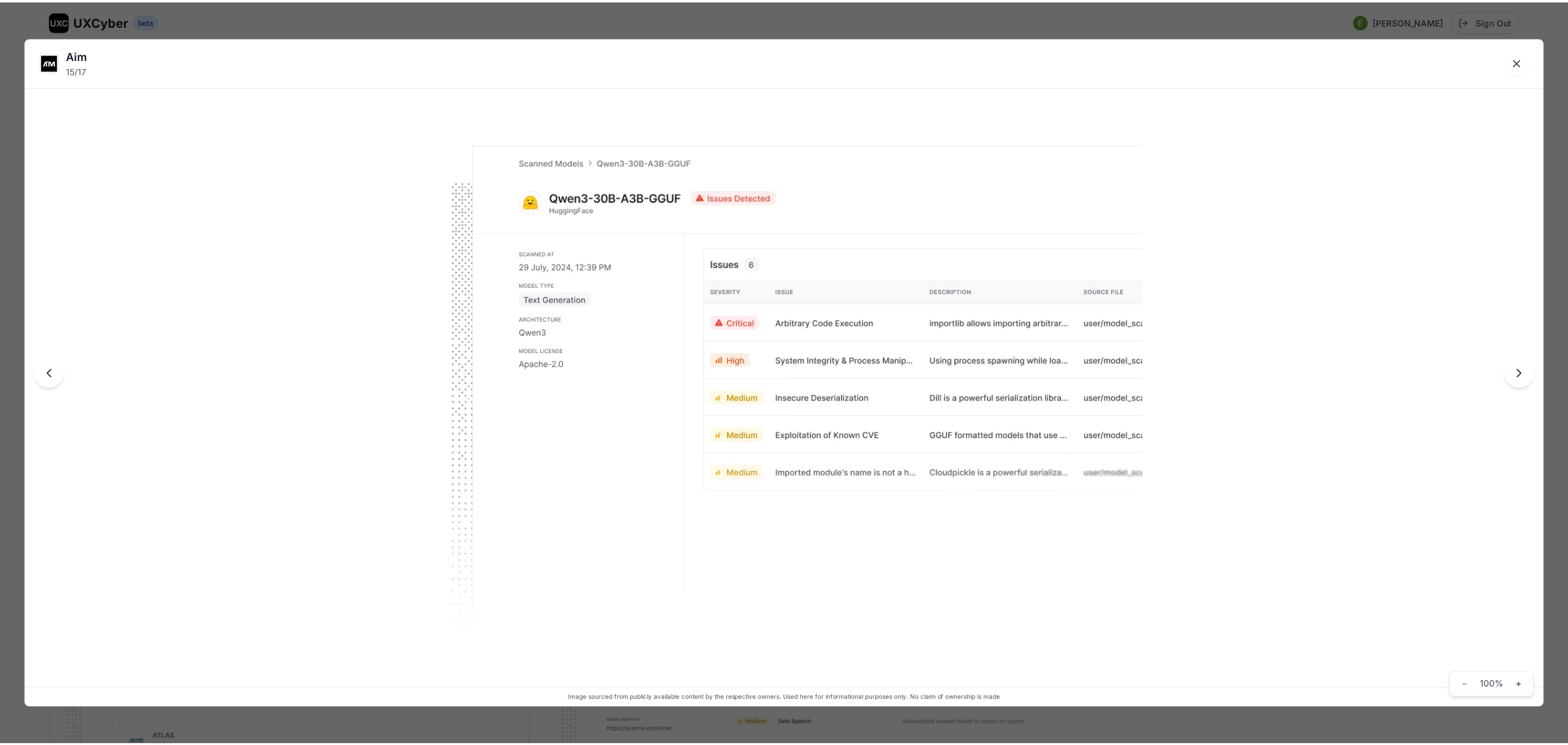
scroll to position [1585, 0]
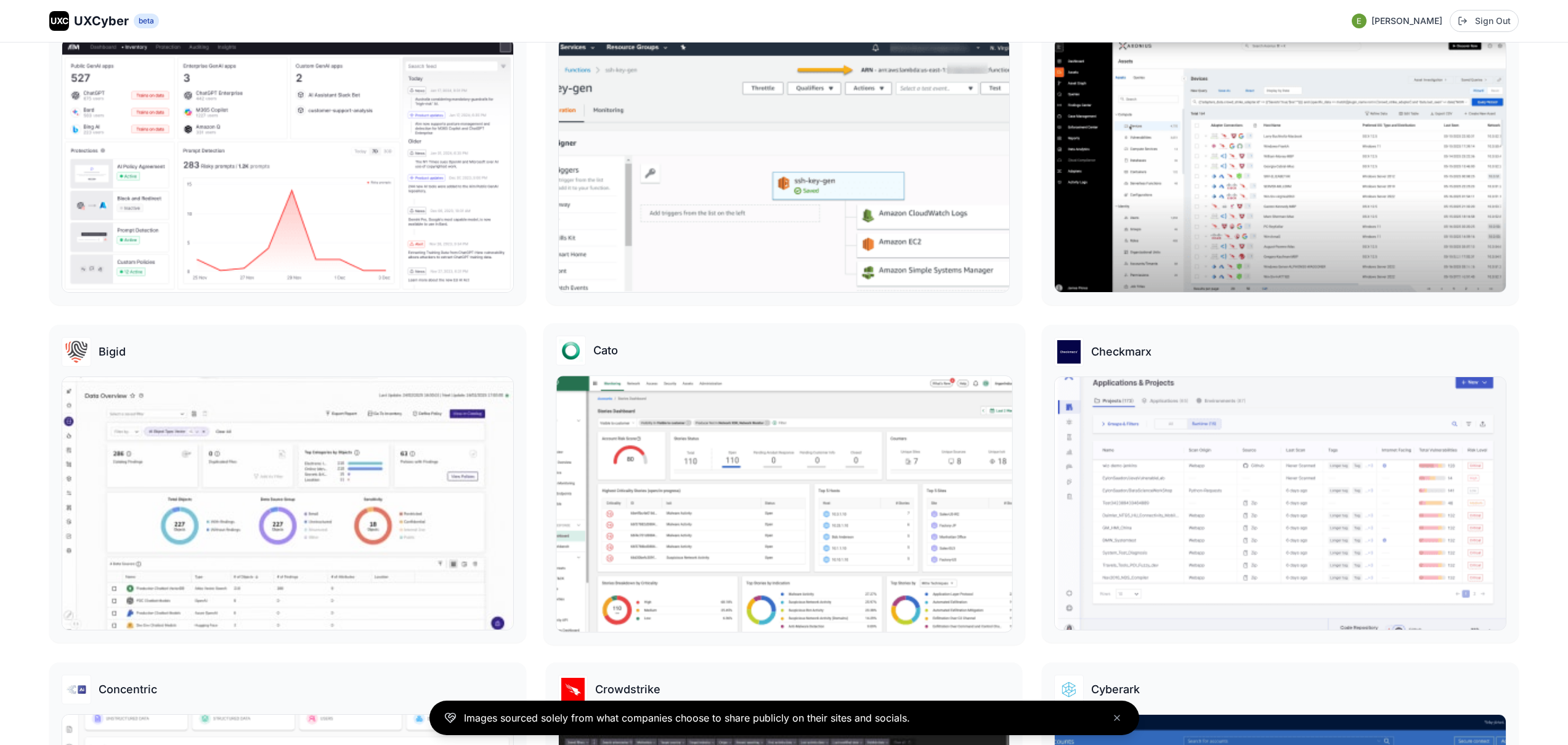
scroll to position [305, 0]
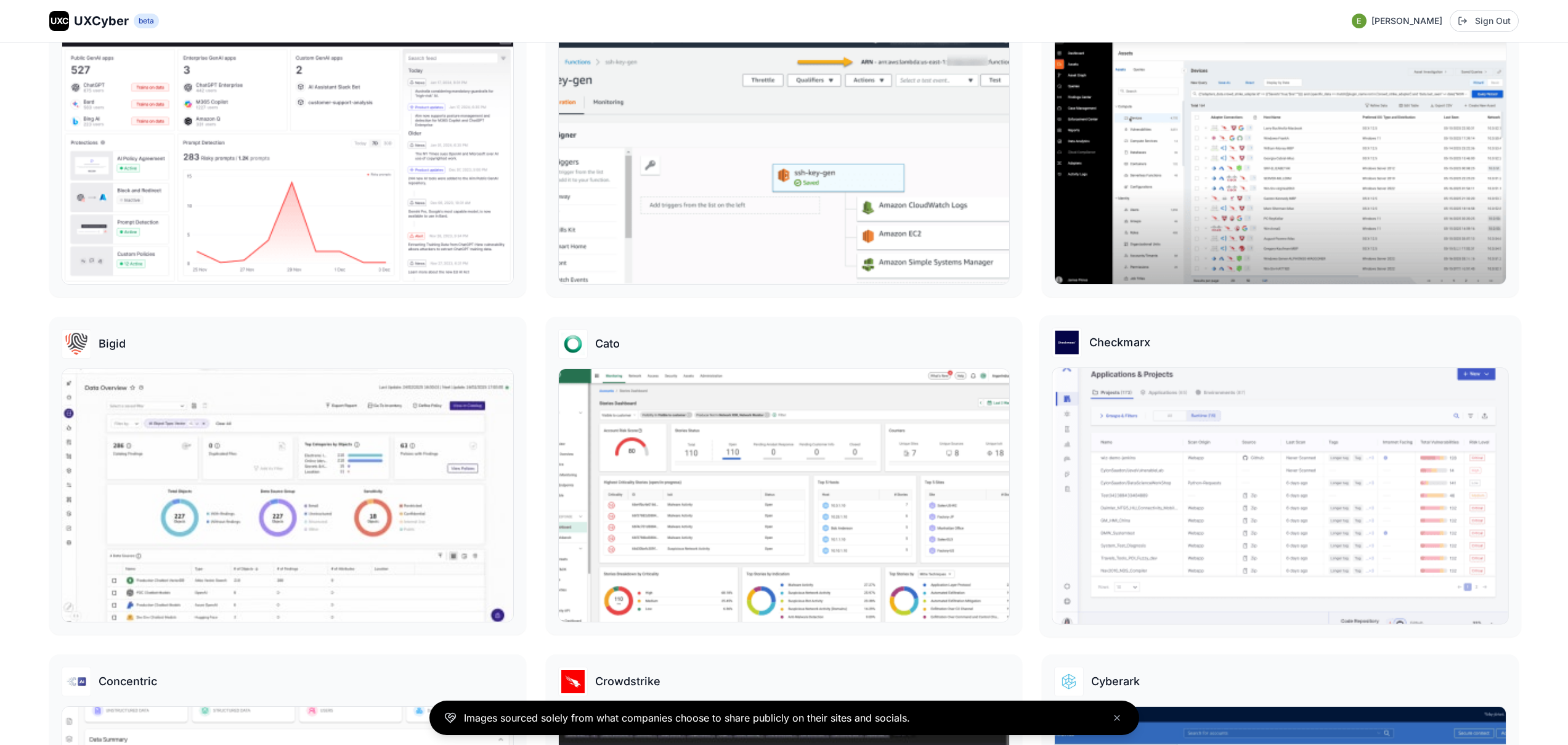
click at [1264, 476] on img at bounding box center [1280, 495] width 455 height 256
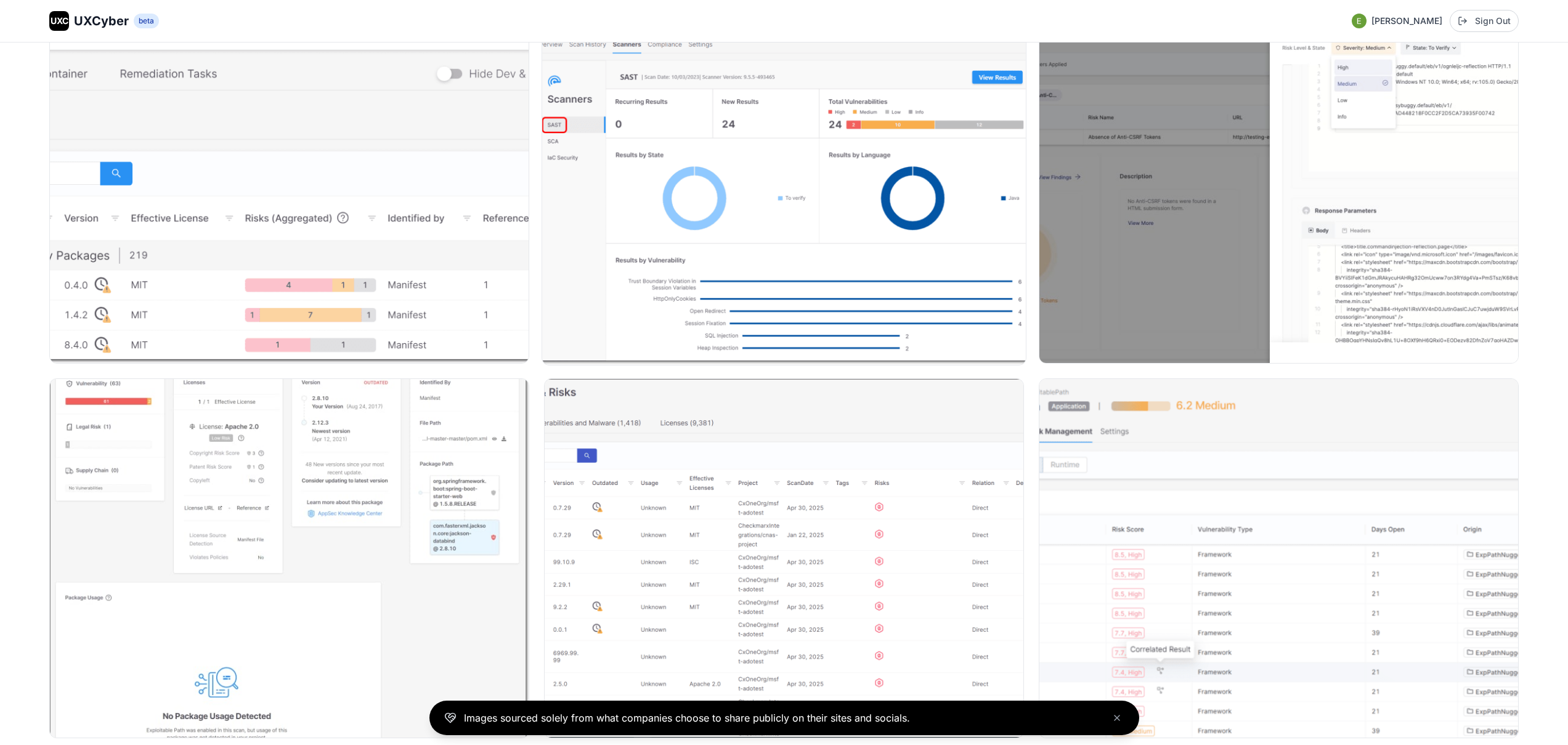
scroll to position [2120, 0]
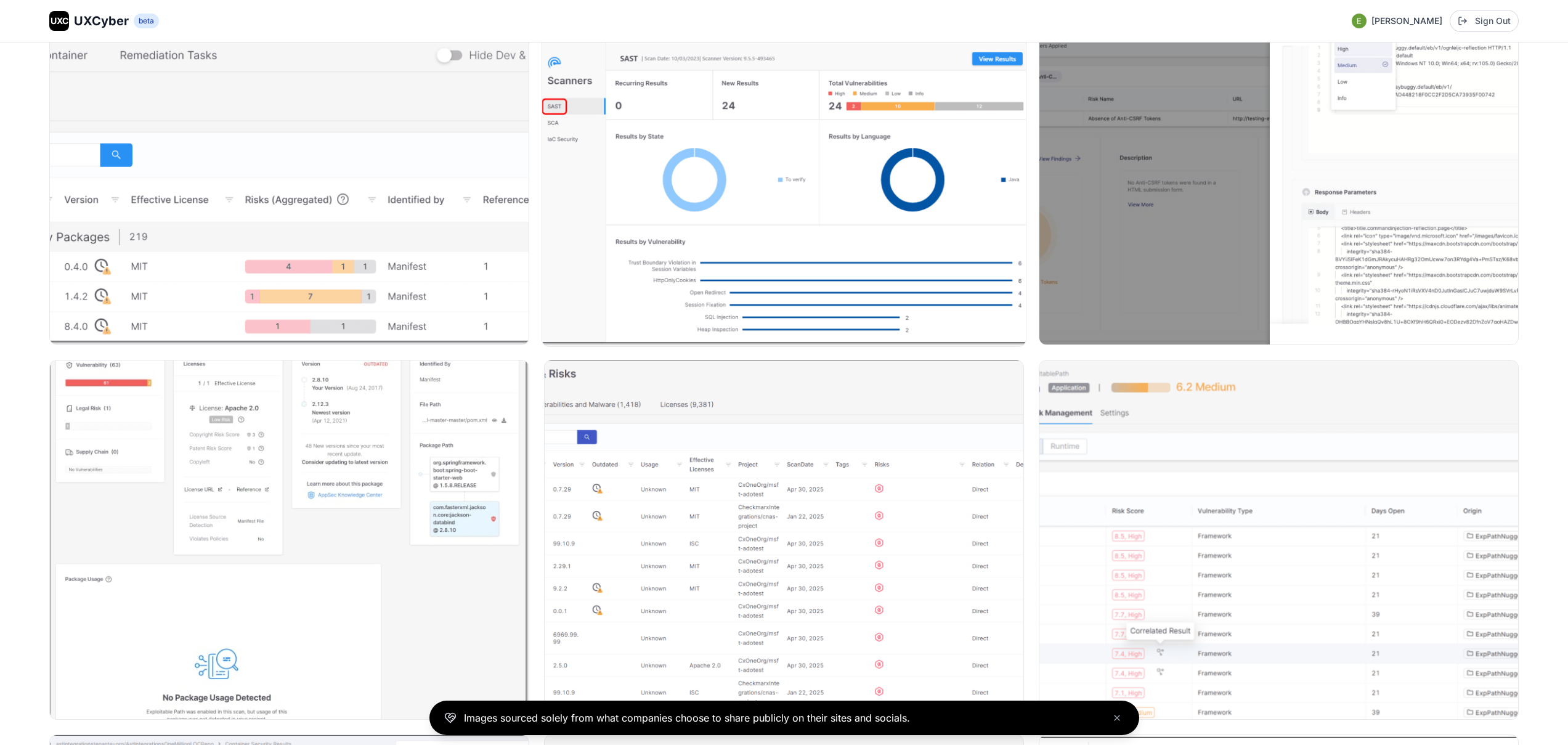
click at [797, 258] on img at bounding box center [784, 165] width 484 height 362
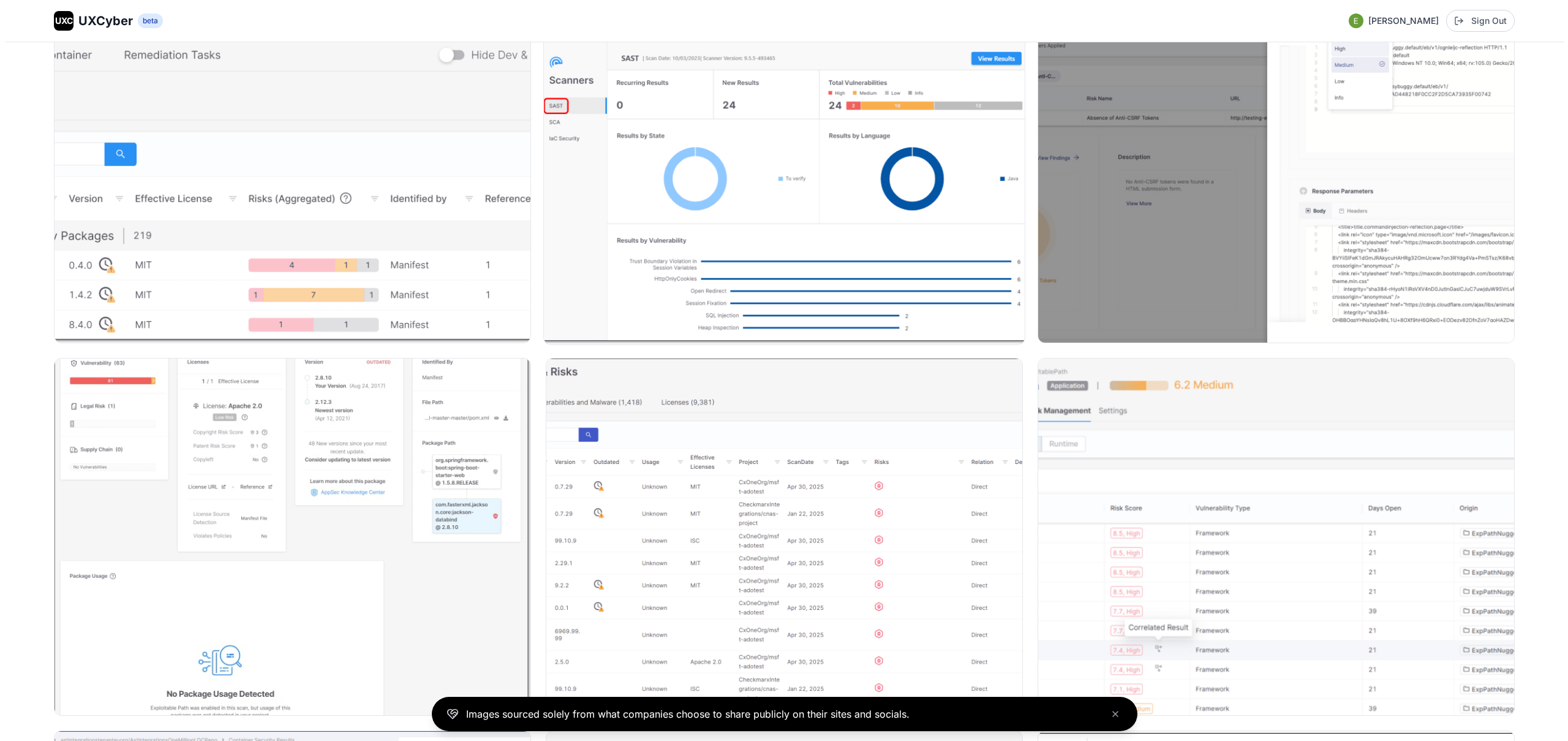
scroll to position [2120, 0]
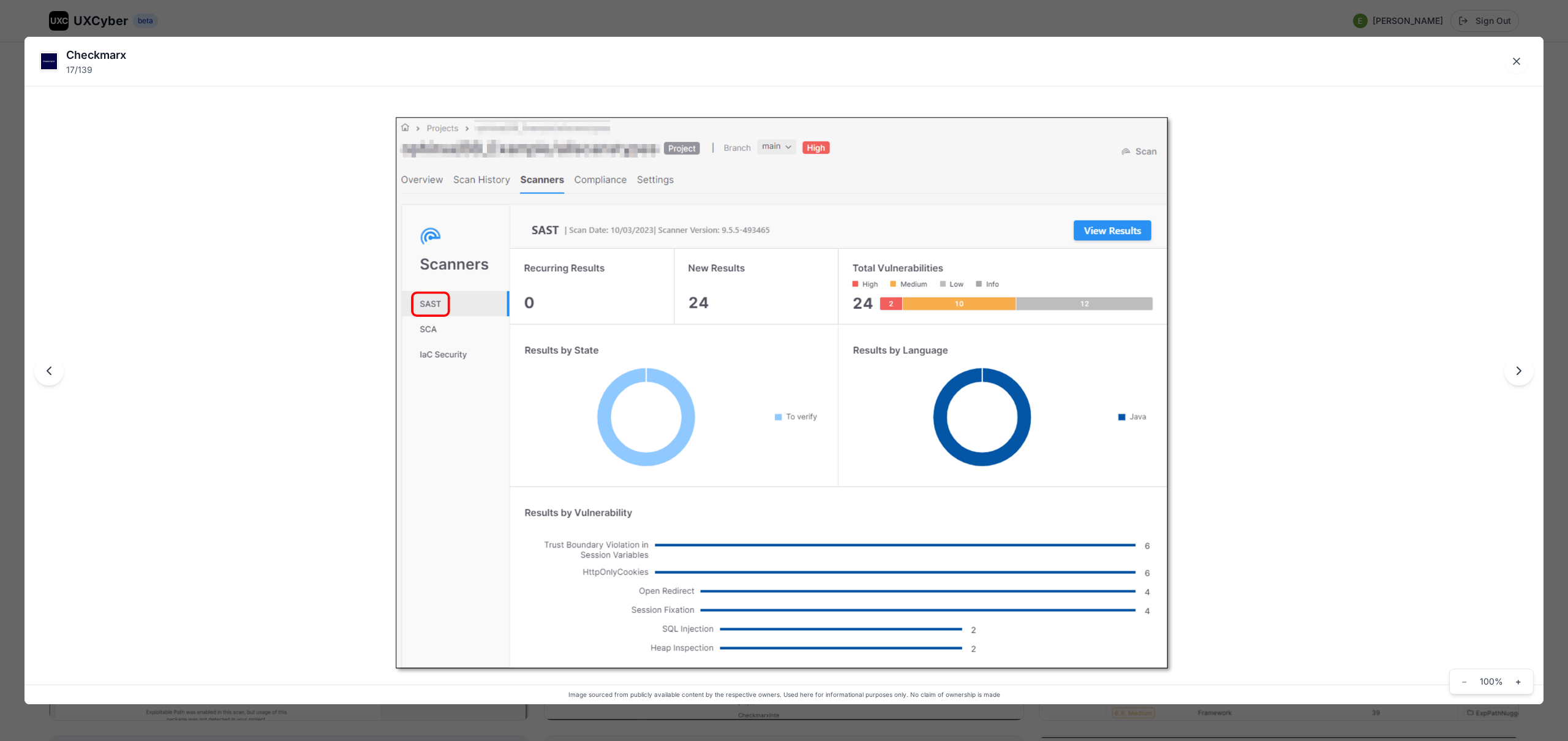
click at [768, 23] on div "Checkmarx 17 / 139 Image sourced from publicly available content by the respect…" at bounding box center [784, 370] width 1568 height 741
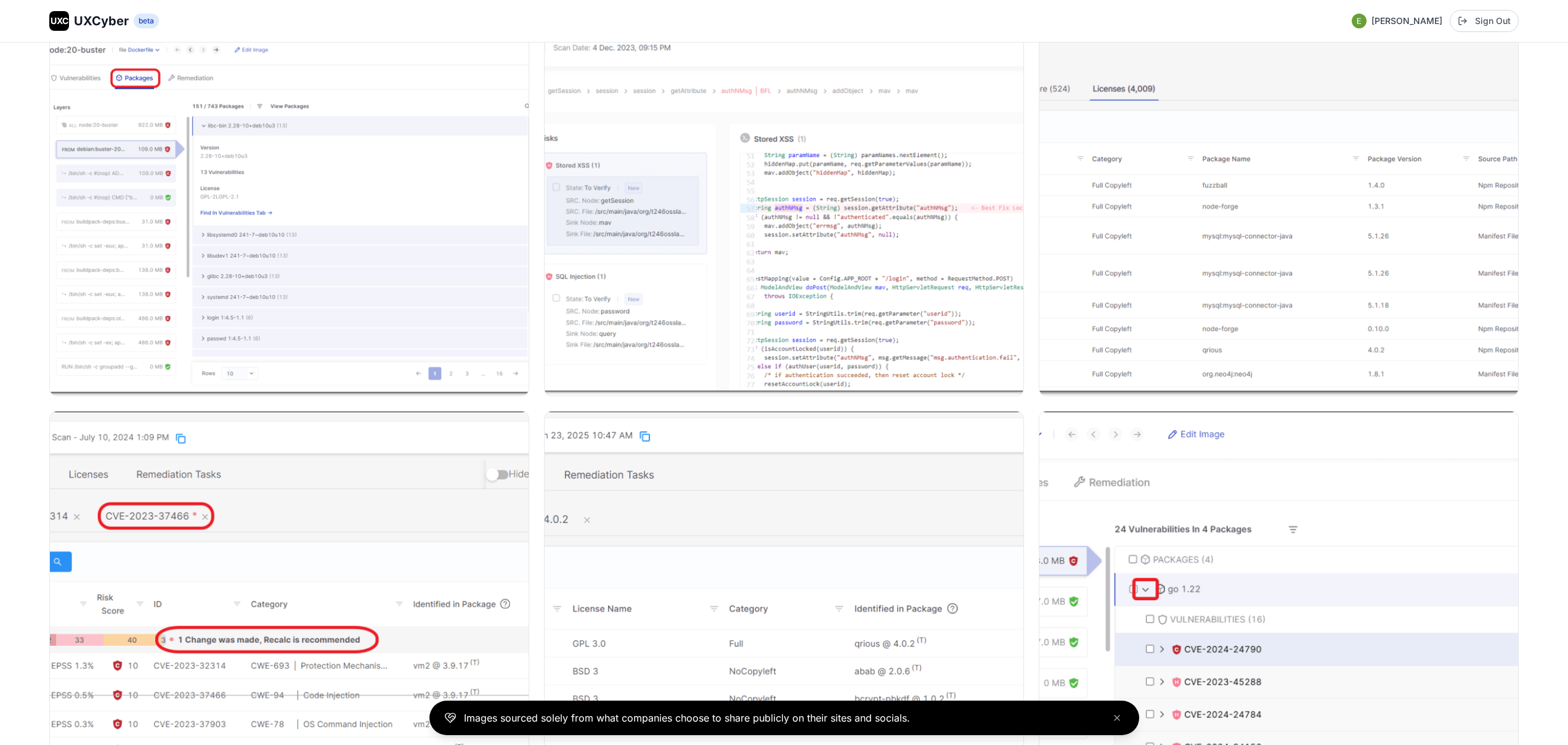
scroll to position [4209, 0]
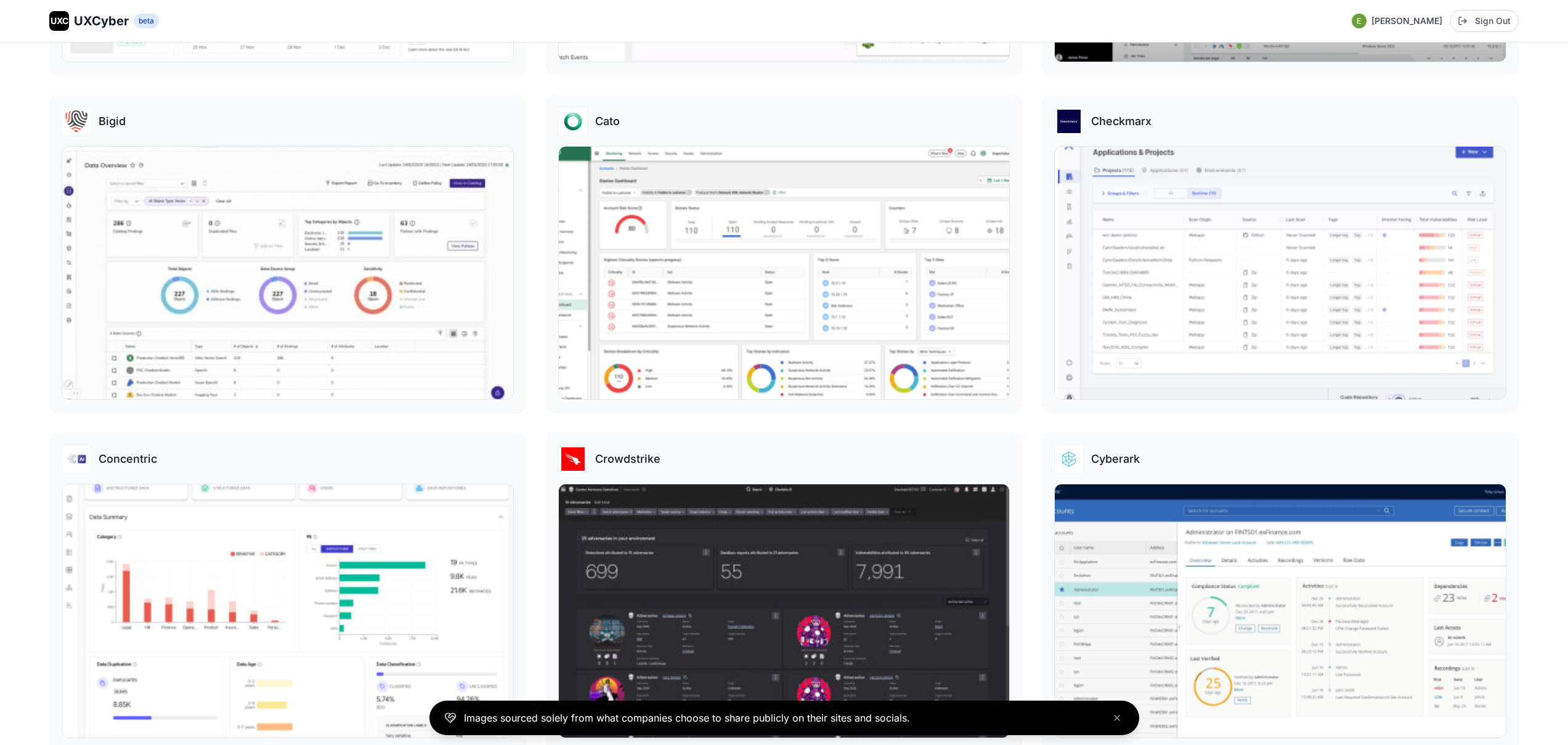
scroll to position [736, 0]
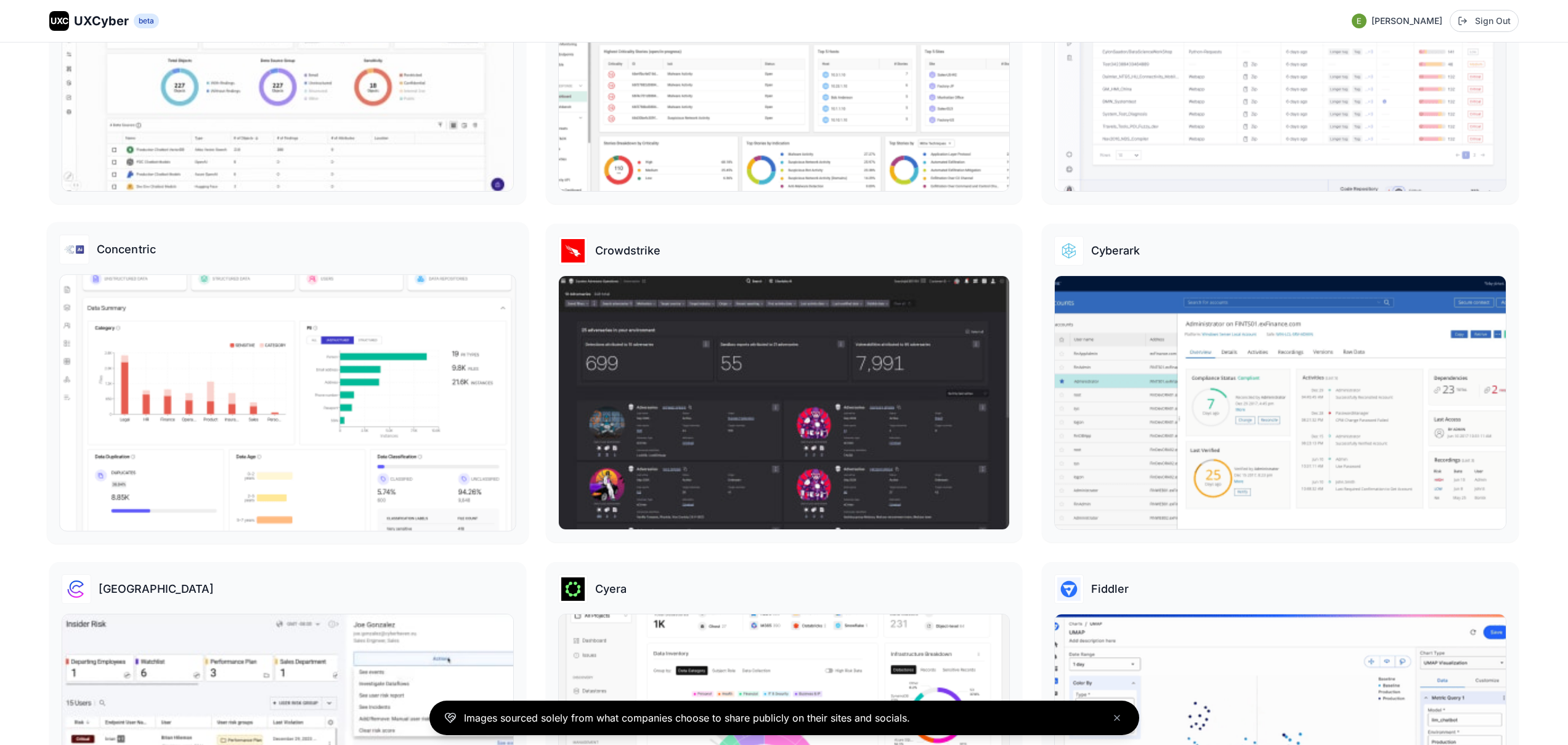
click at [393, 427] on img at bounding box center [287, 403] width 455 height 256
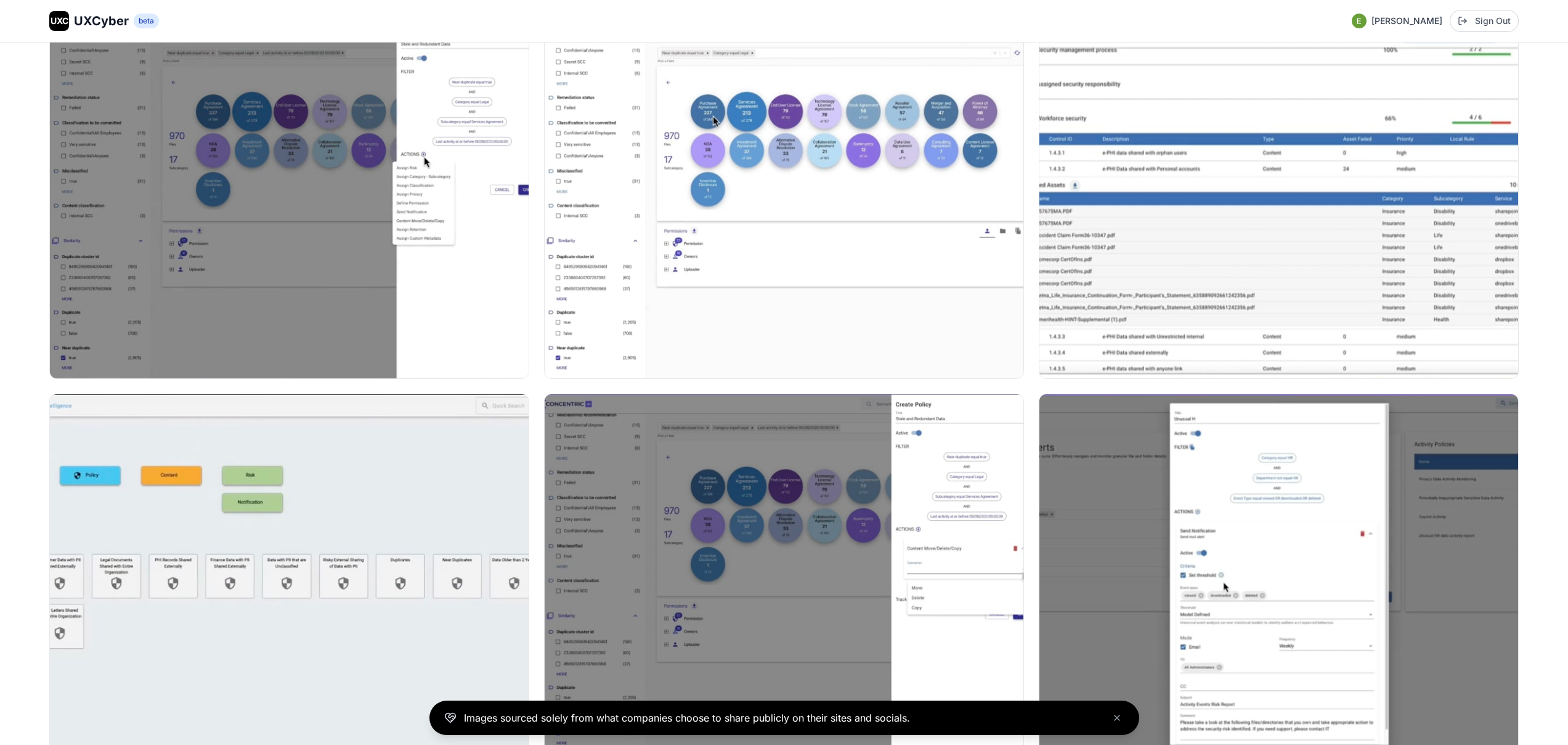
scroll to position [2739, 0]
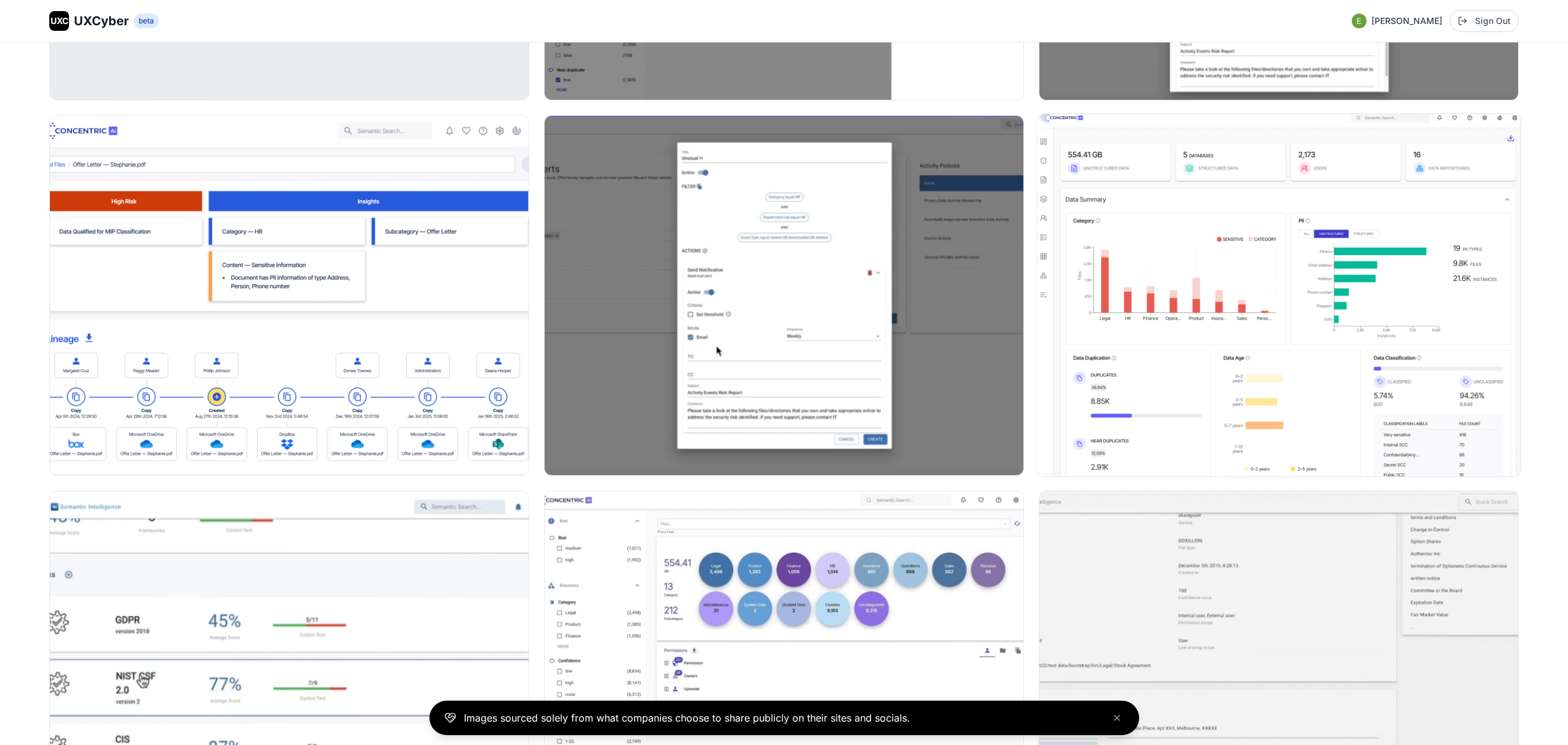
click at [1260, 288] on img at bounding box center [1279, 294] width 484 height 362
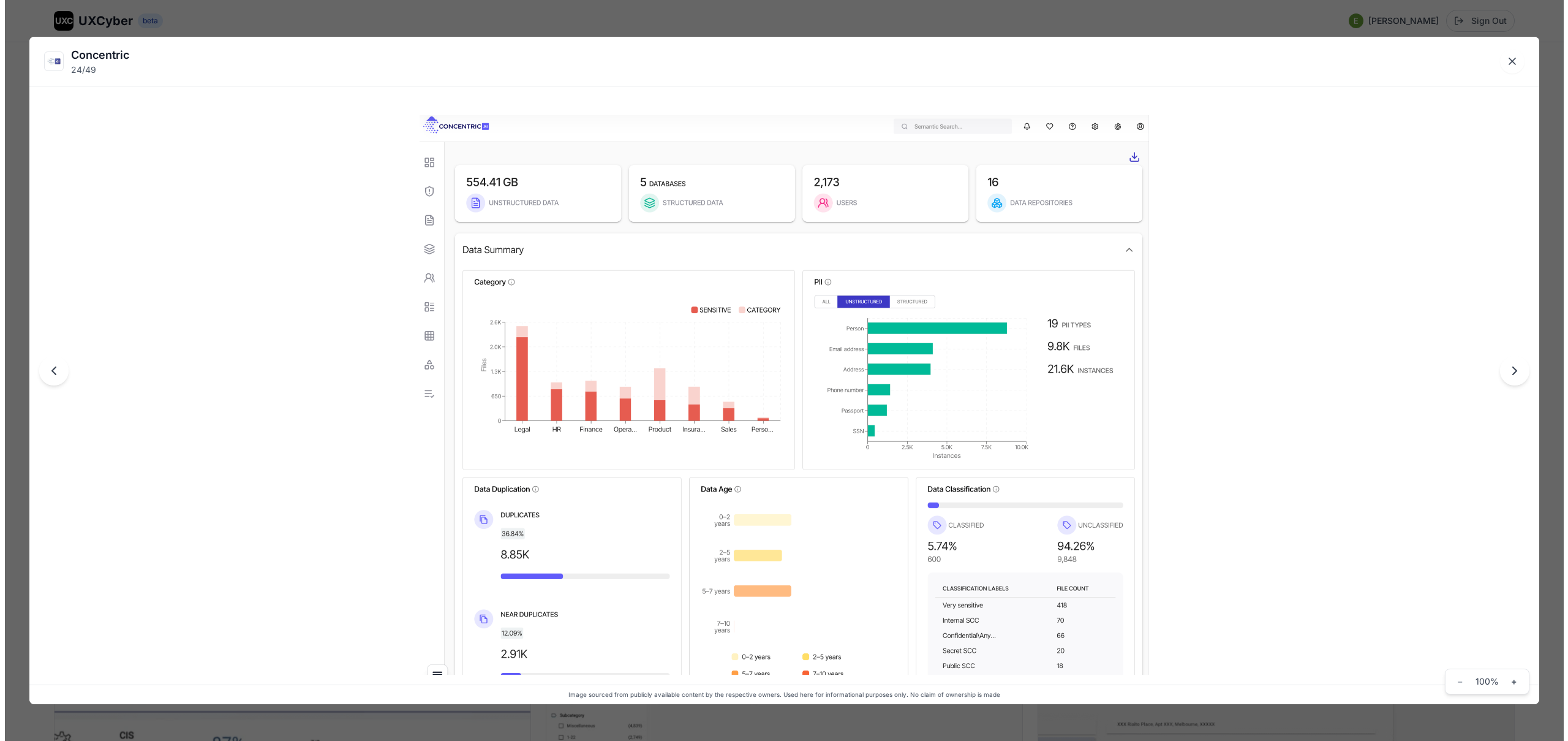
scroll to position [2738, 0]
